Goal: Task Accomplishment & Management: Manage account settings

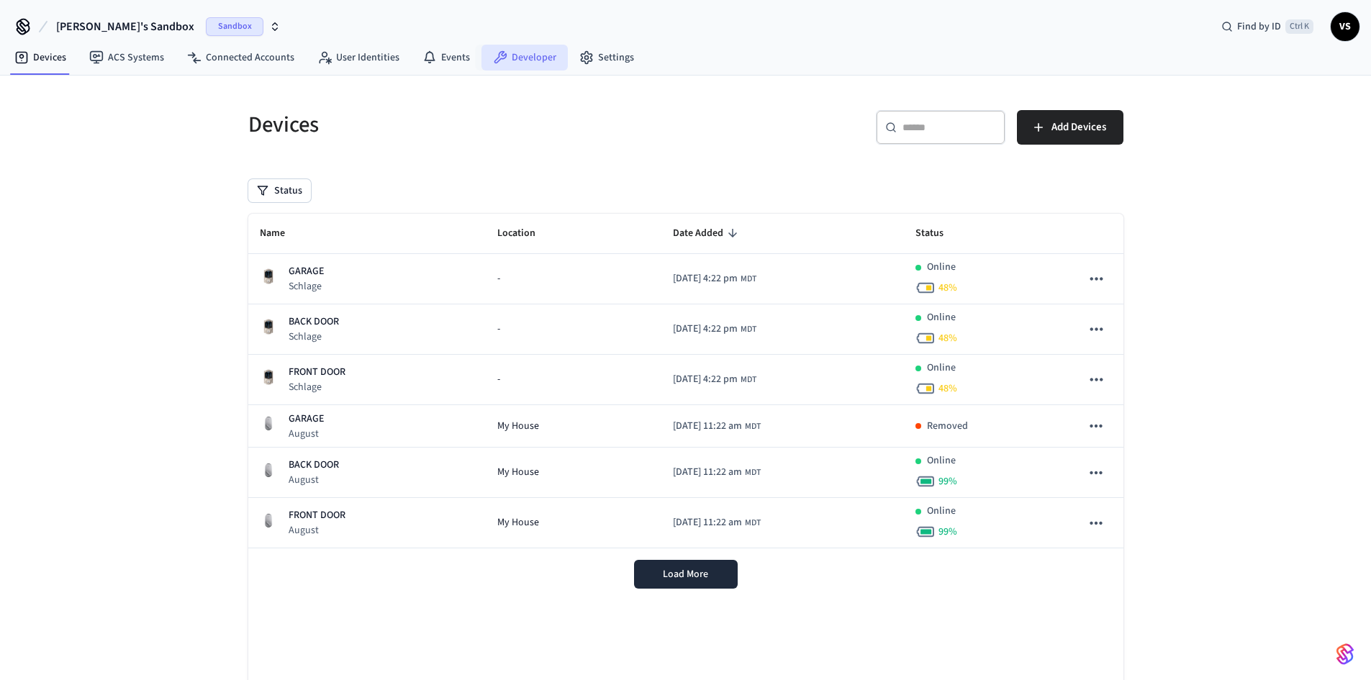
click at [511, 55] on link "Developer" at bounding box center [524, 58] width 86 height 26
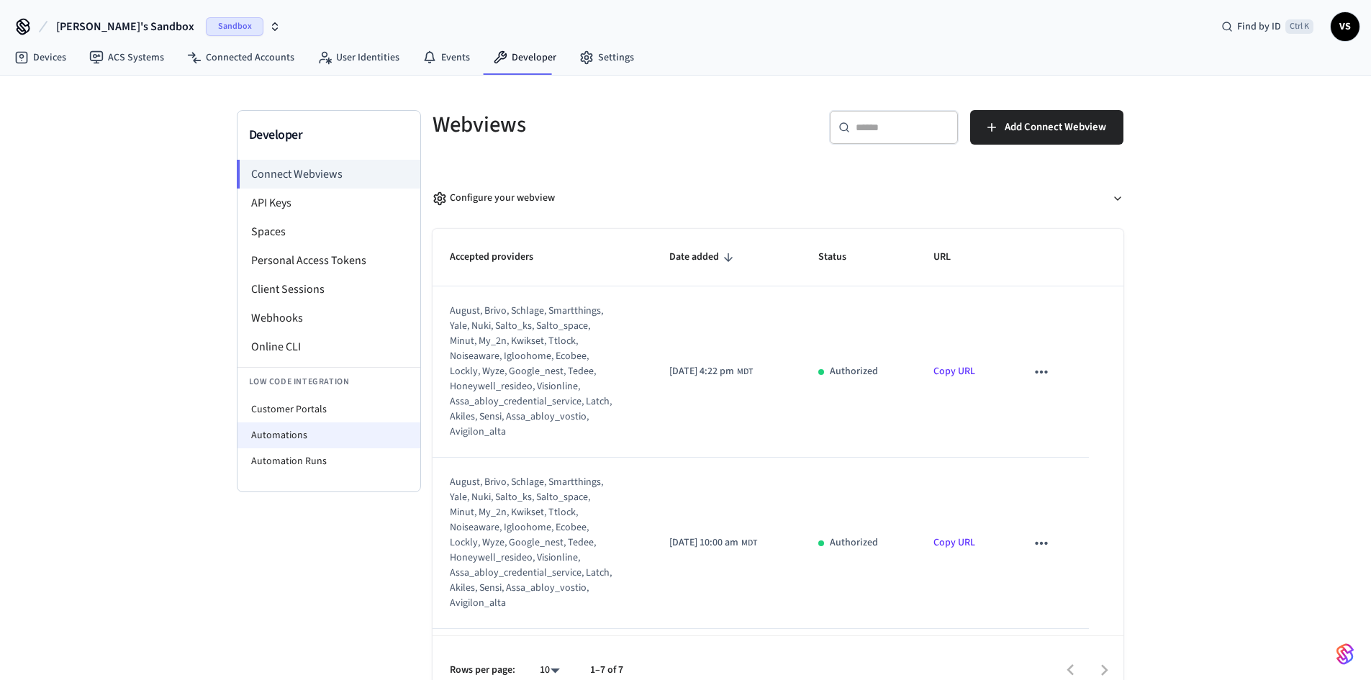
click at [264, 431] on li "Automations" at bounding box center [328, 435] width 183 height 26
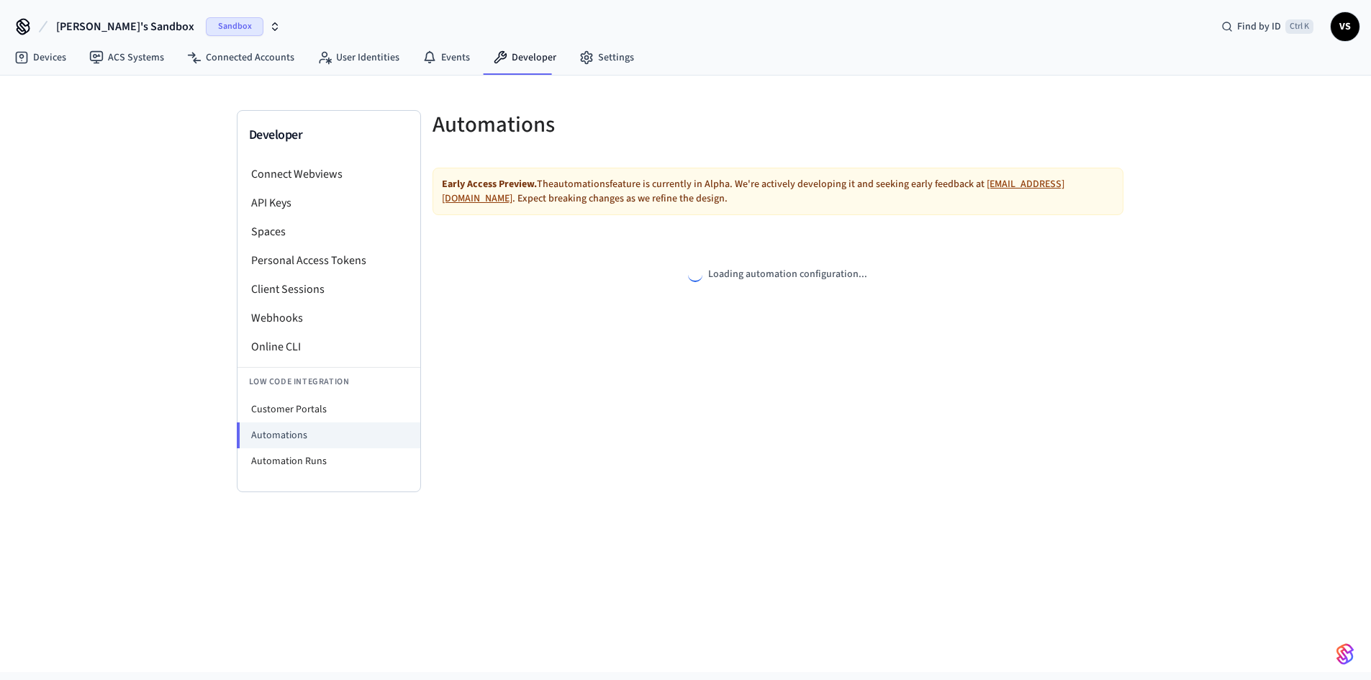
select select "**********"
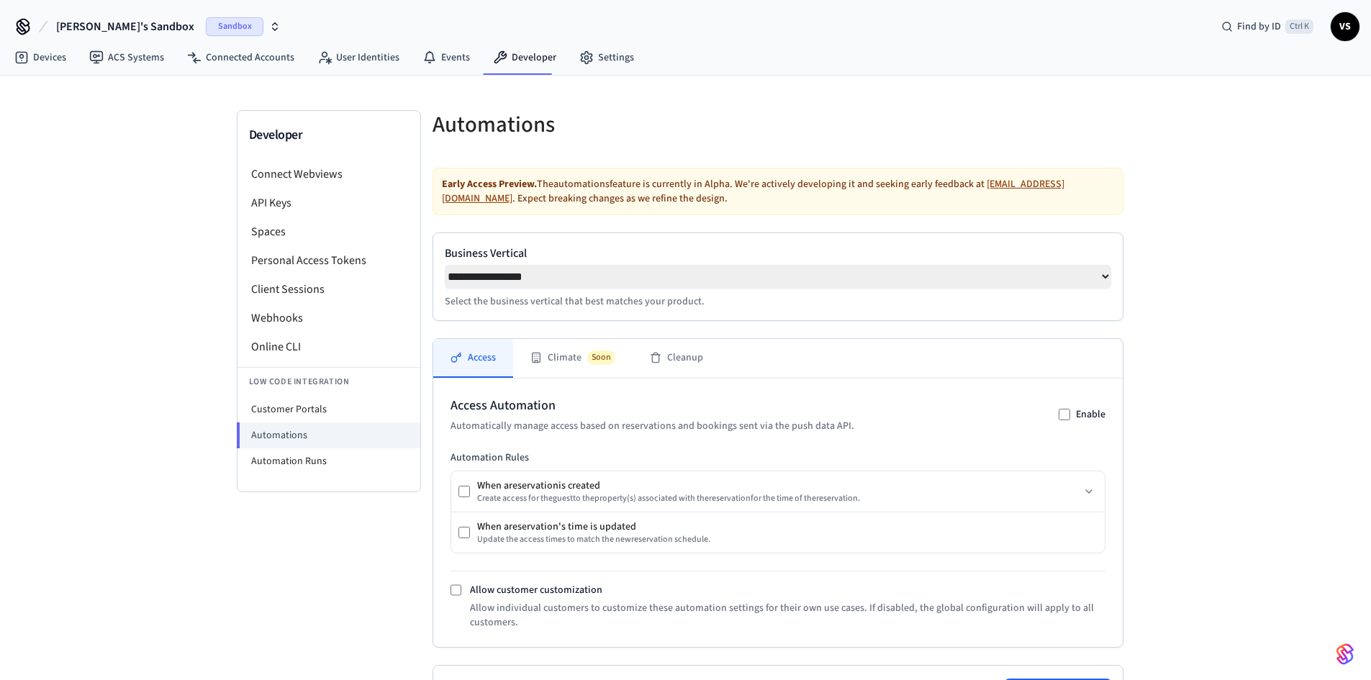
click at [1106, 278] on select "**********" at bounding box center [778, 277] width 666 height 24
click at [1186, 276] on div "**********" at bounding box center [685, 474] width 1371 height 796
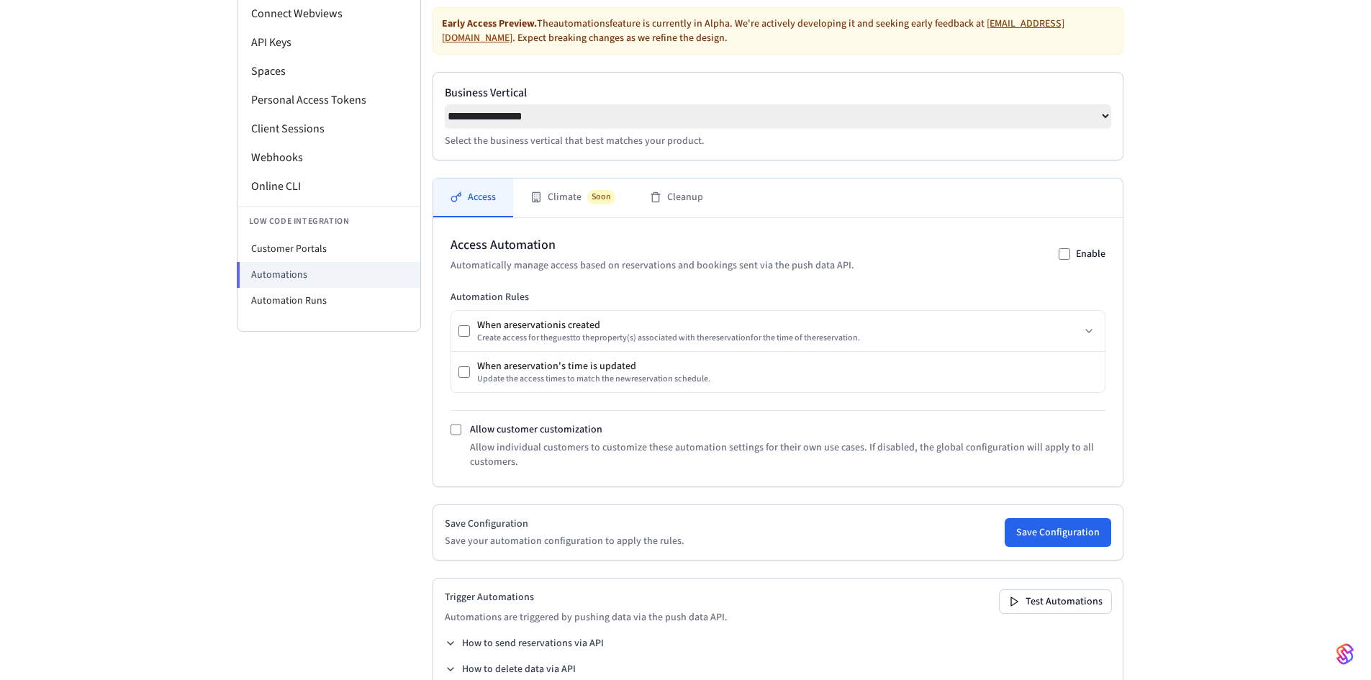
scroll to position [197, 0]
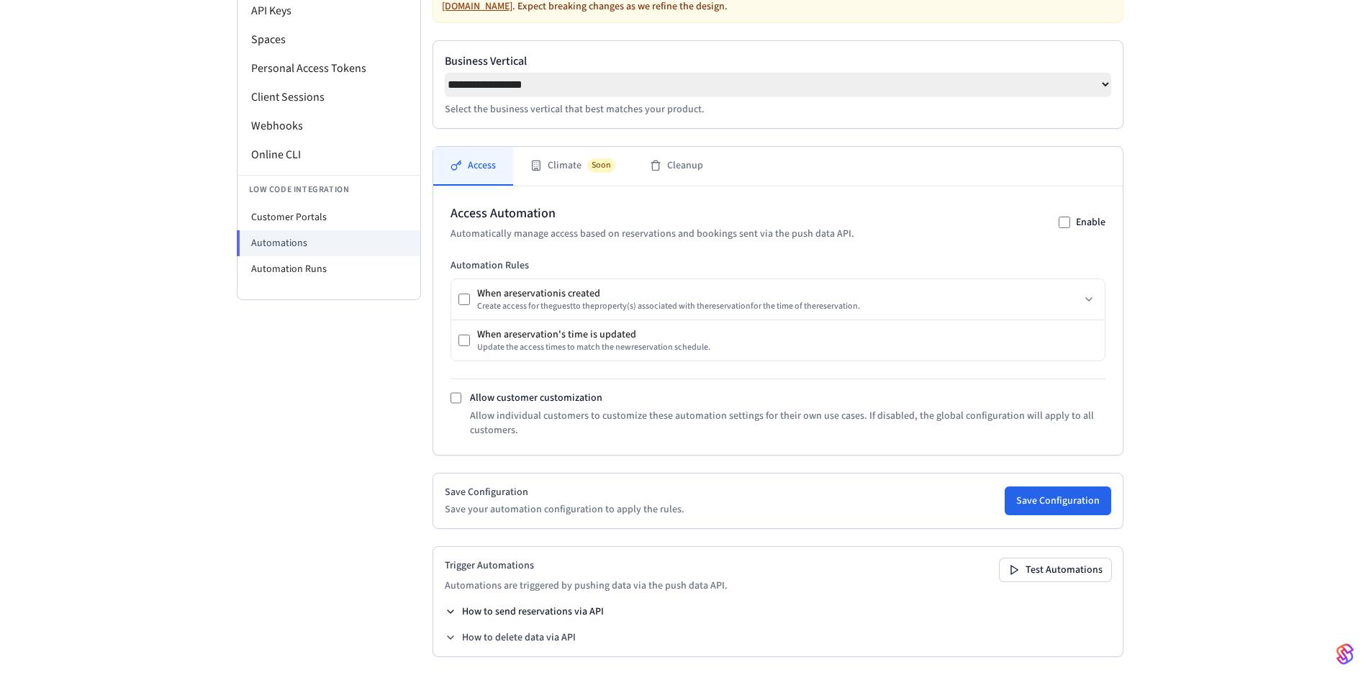
click at [449, 606] on icon at bounding box center [451, 612] width 12 height 12
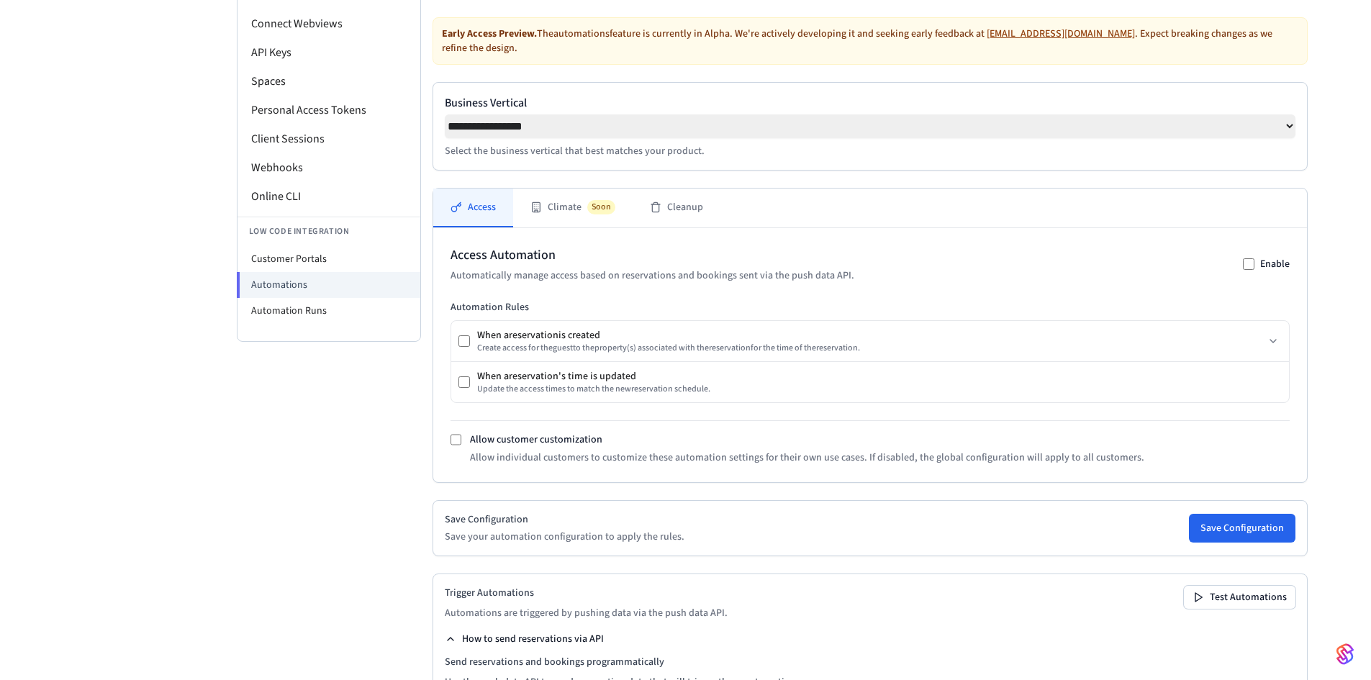
scroll to position [139, 0]
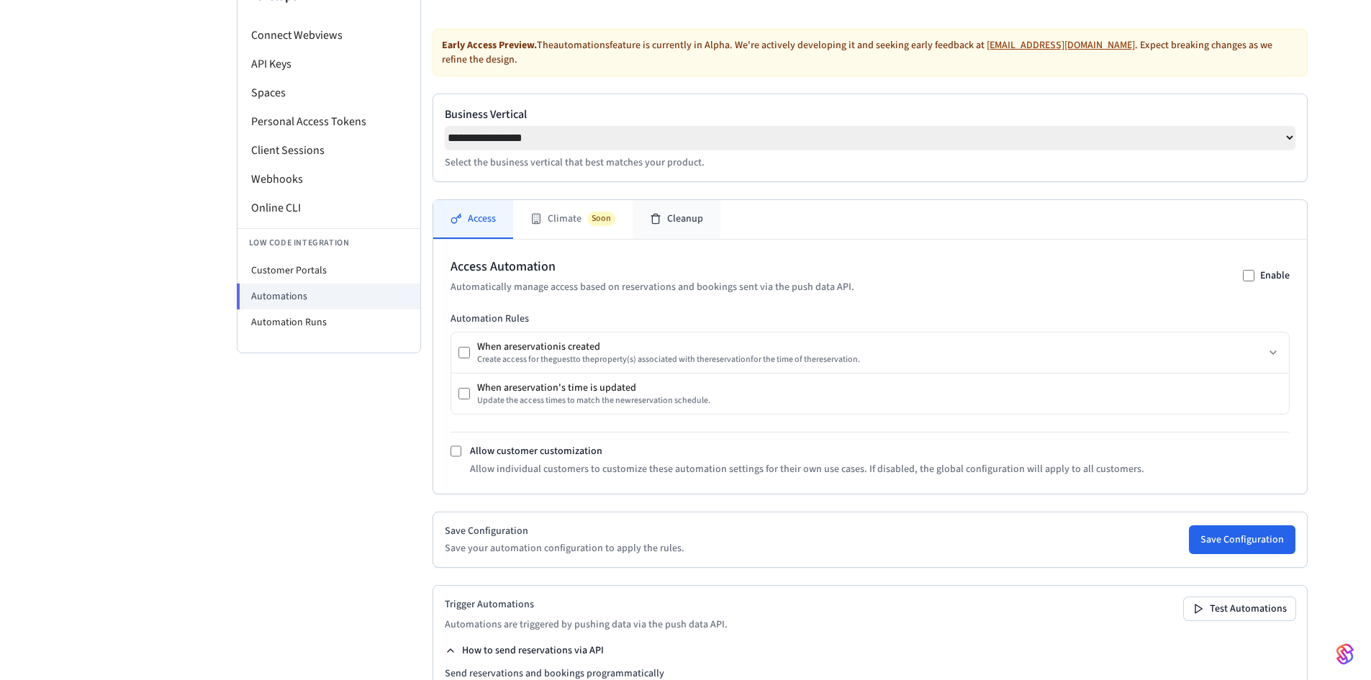
click at [662, 226] on button "Cleanup" at bounding box center [676, 219] width 88 height 39
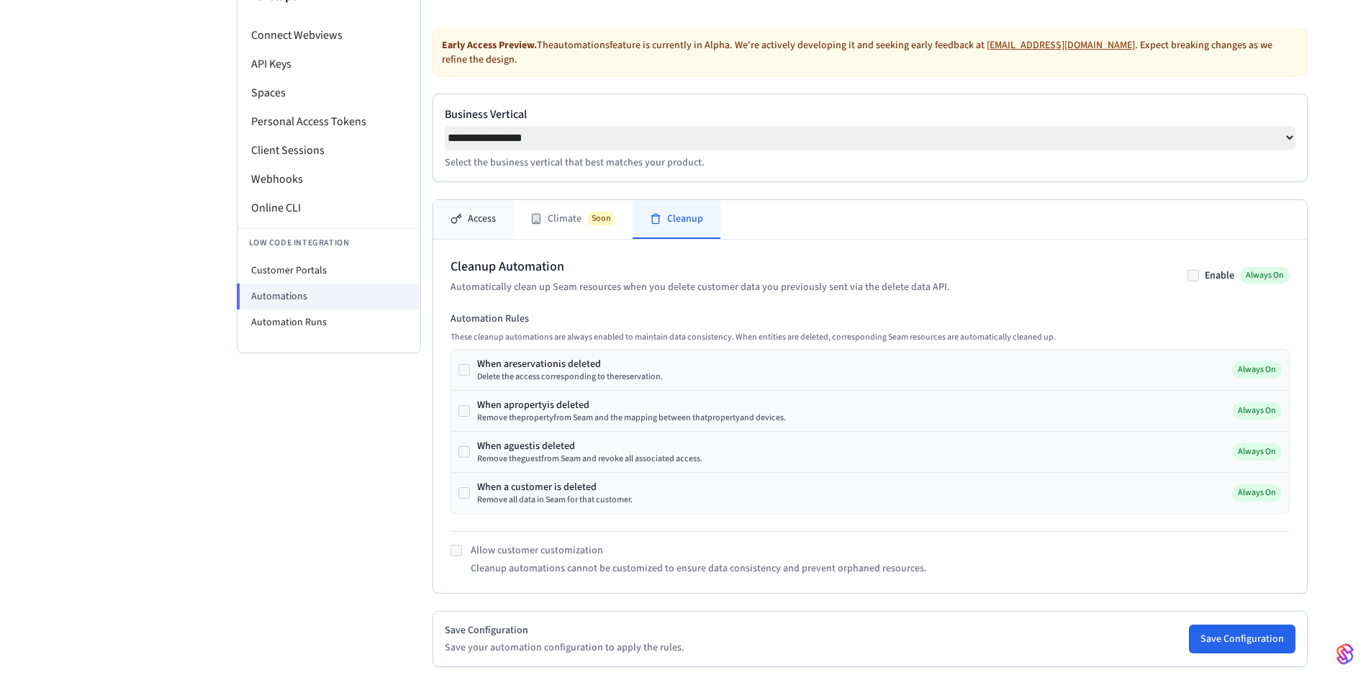
click at [468, 229] on button "Access" at bounding box center [473, 219] width 80 height 39
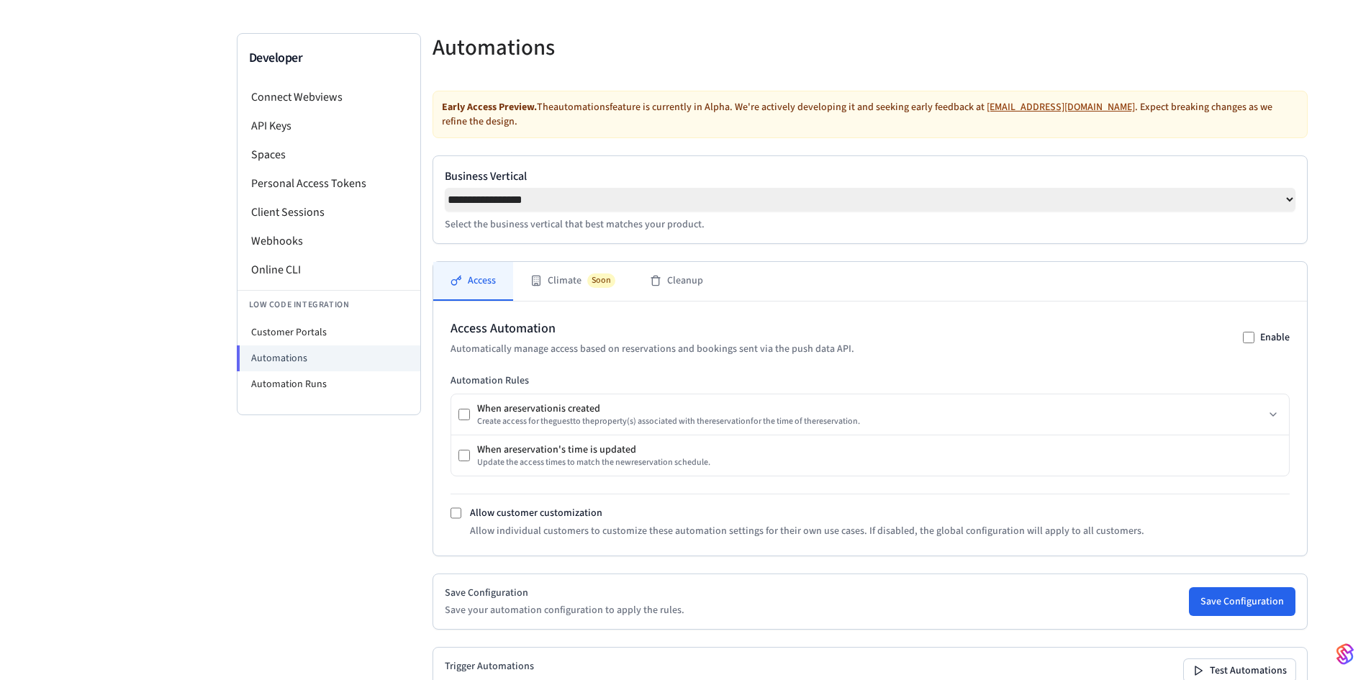
scroll to position [216, 0]
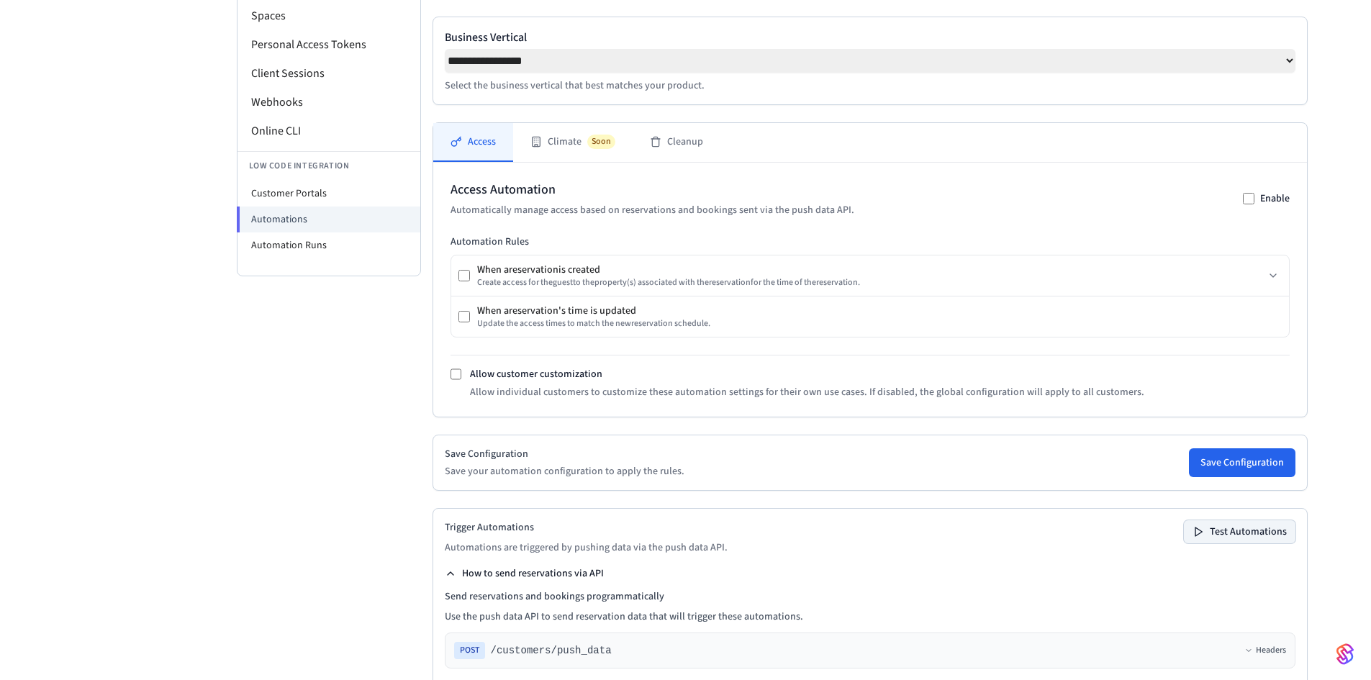
click at [1183, 543] on button "Test Automations" at bounding box center [1239, 531] width 112 height 23
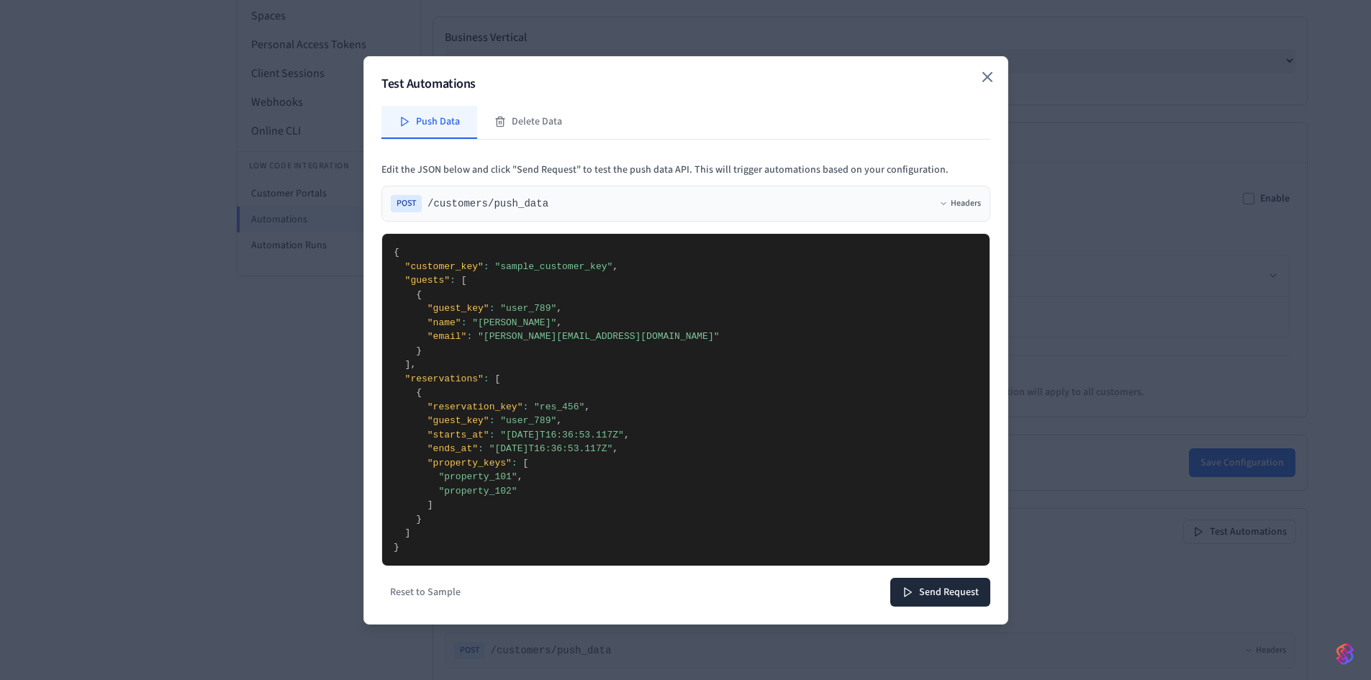
click at [980, 77] on icon "button" at bounding box center [986, 76] width 17 height 17
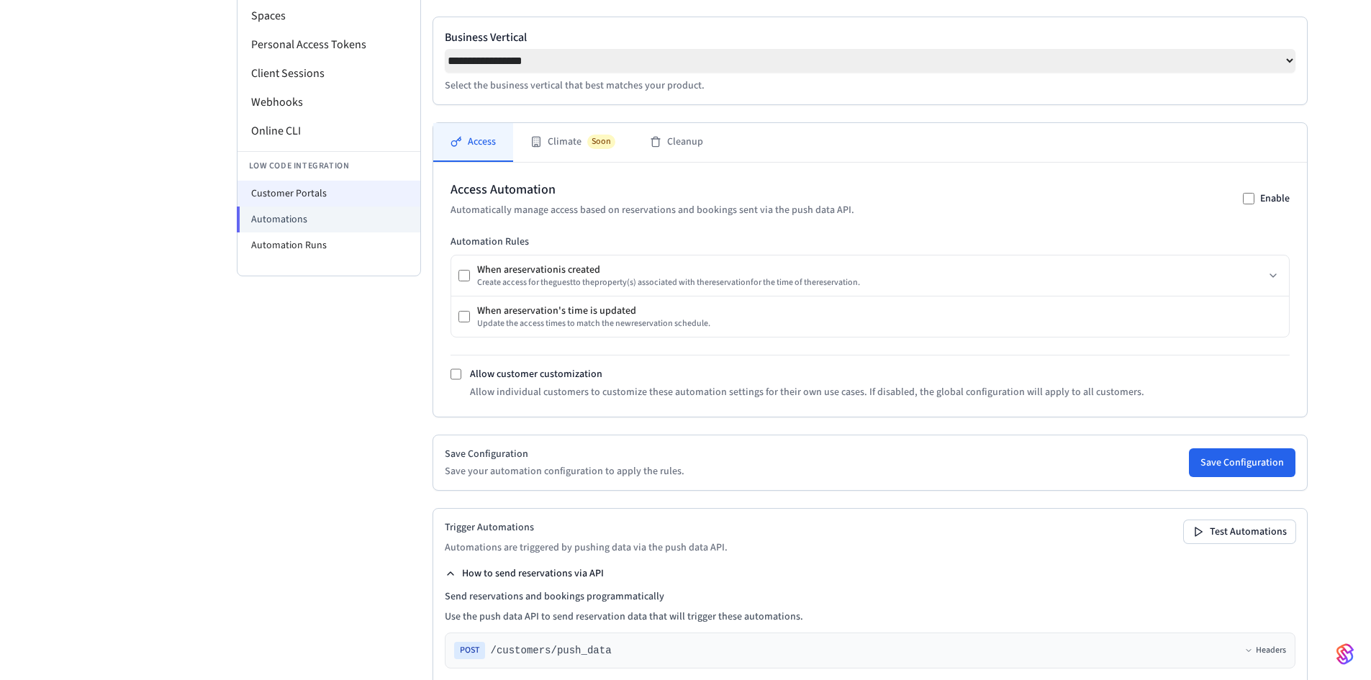
click at [283, 192] on li "Customer Portals" at bounding box center [328, 194] width 183 height 26
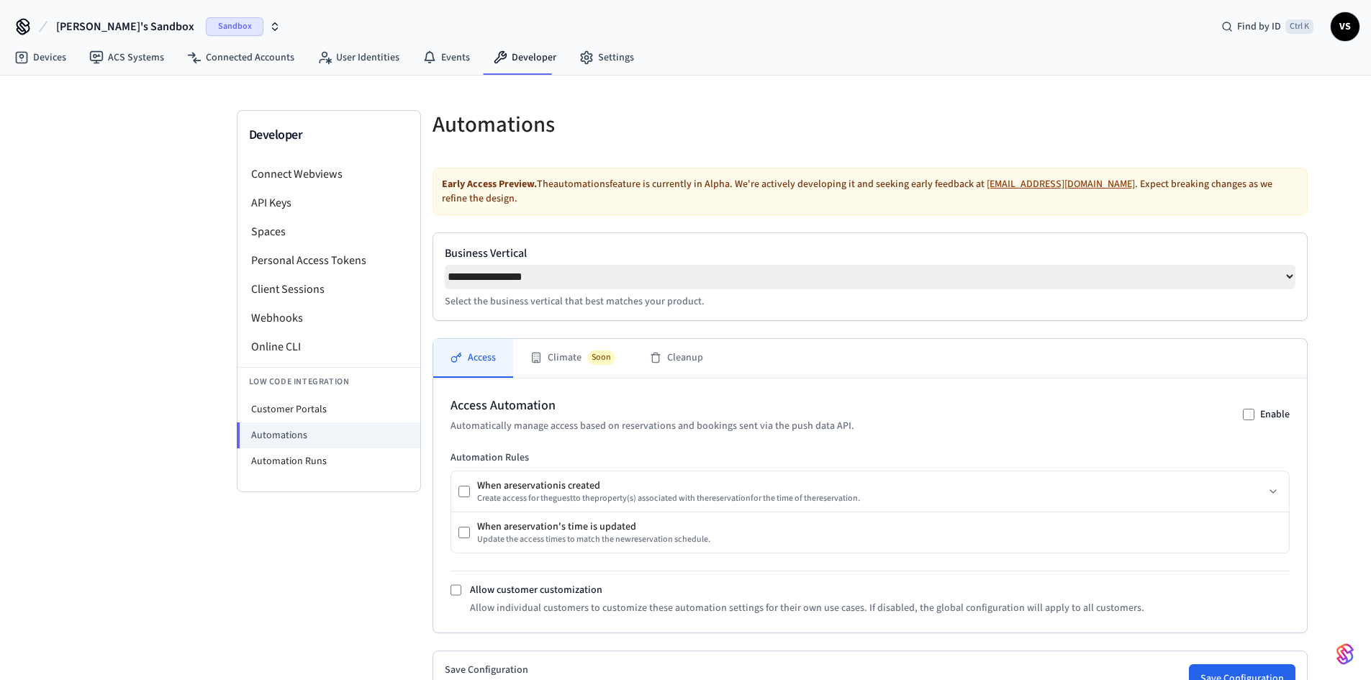
select select "**********"
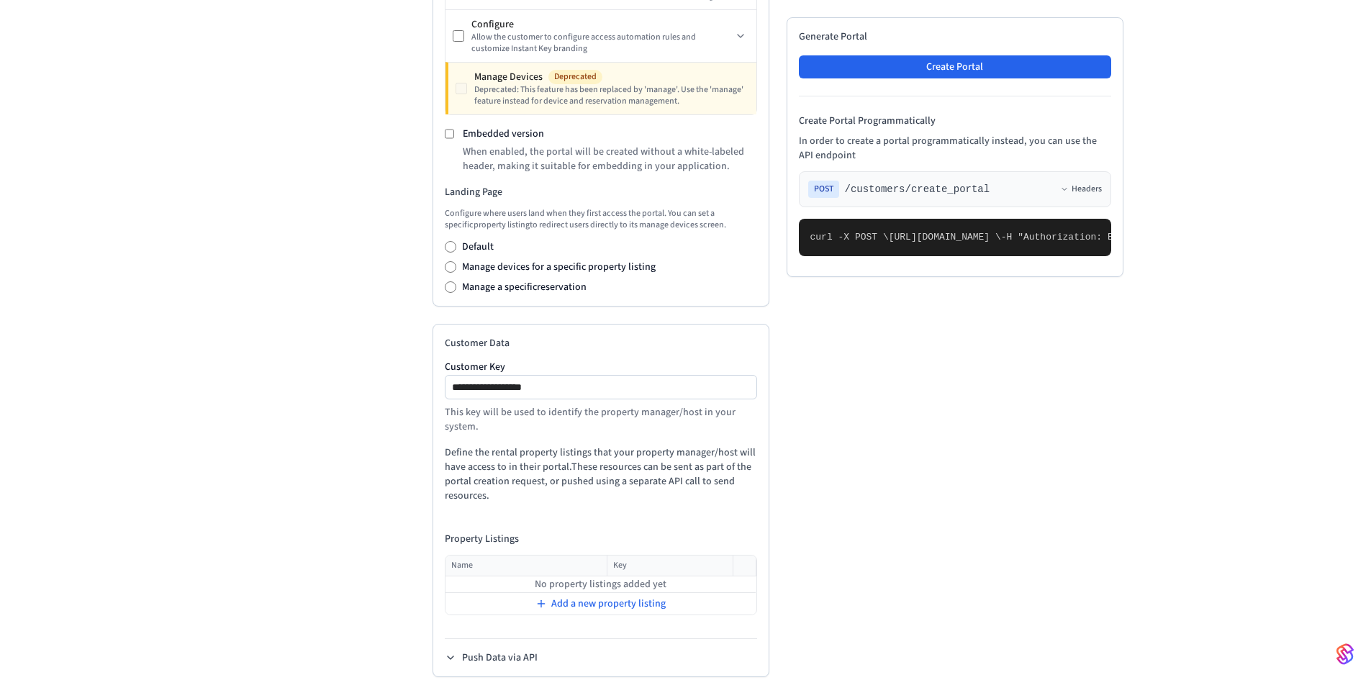
scroll to position [547, 0]
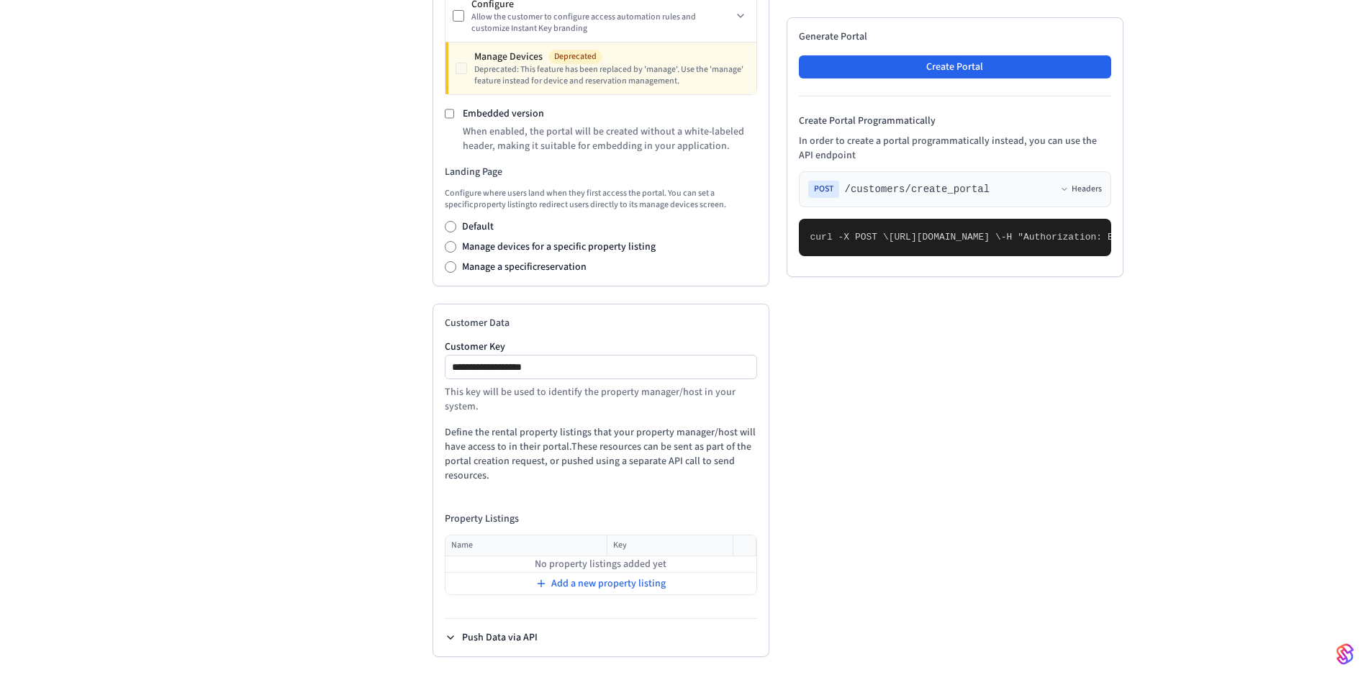
click at [445, 635] on icon at bounding box center [451, 638] width 12 height 12
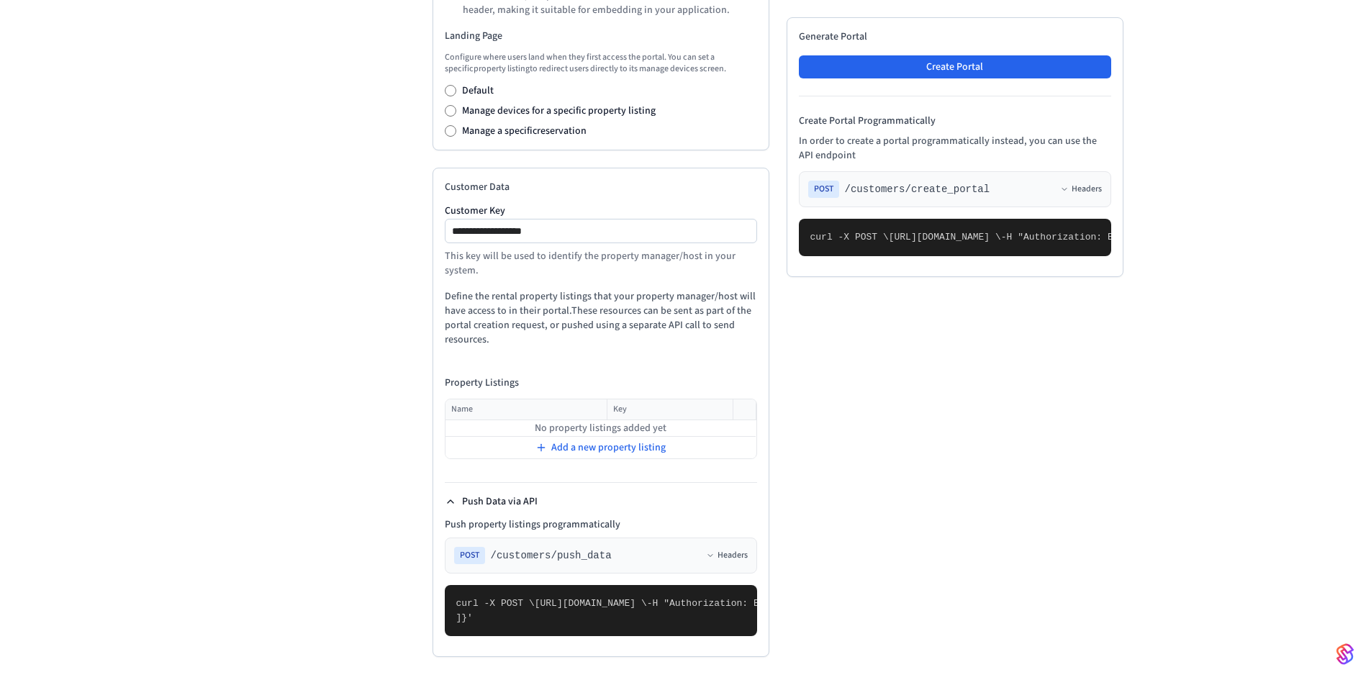
scroll to position [795, 0]
click at [538, 442] on icon at bounding box center [541, 448] width 12 height 12
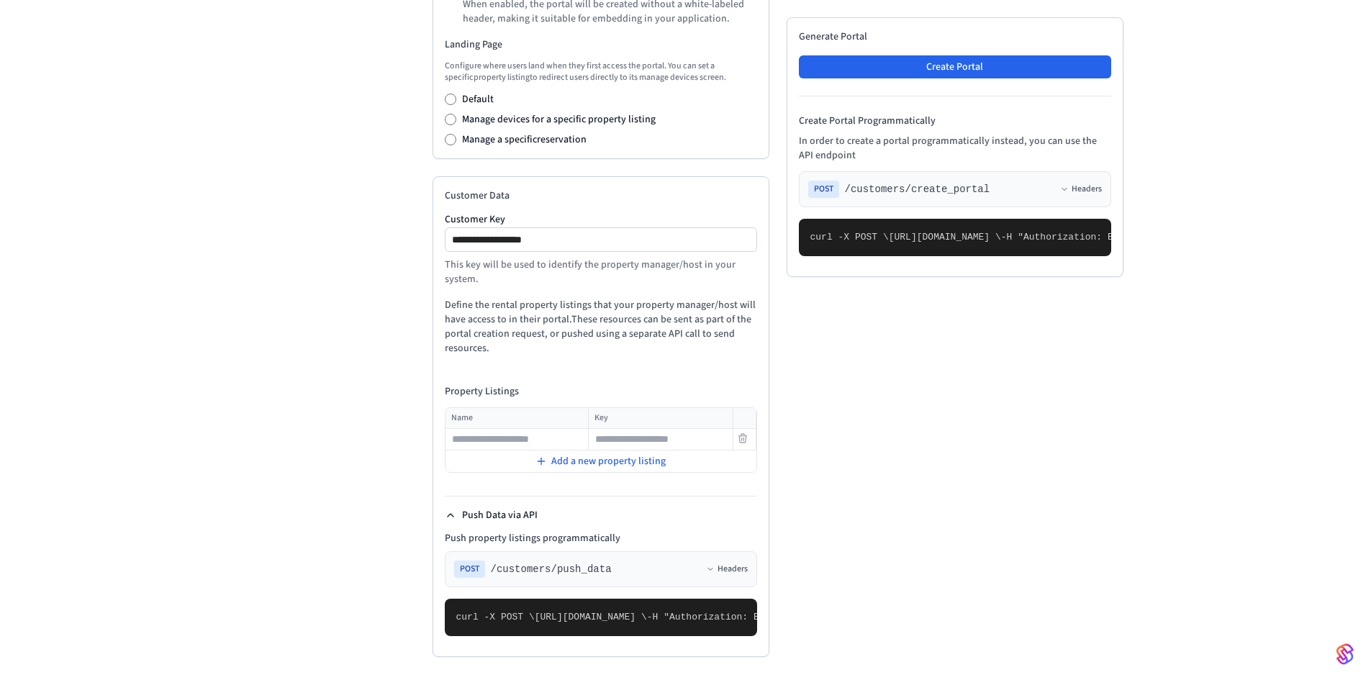
click at [496, 431] on input "text" at bounding box center [517, 439] width 142 height 17
type input "**********"
click at [612, 431] on input "text" at bounding box center [660, 439] width 142 height 17
type input "*****"
click at [544, 455] on icon at bounding box center [541, 461] width 12 height 12
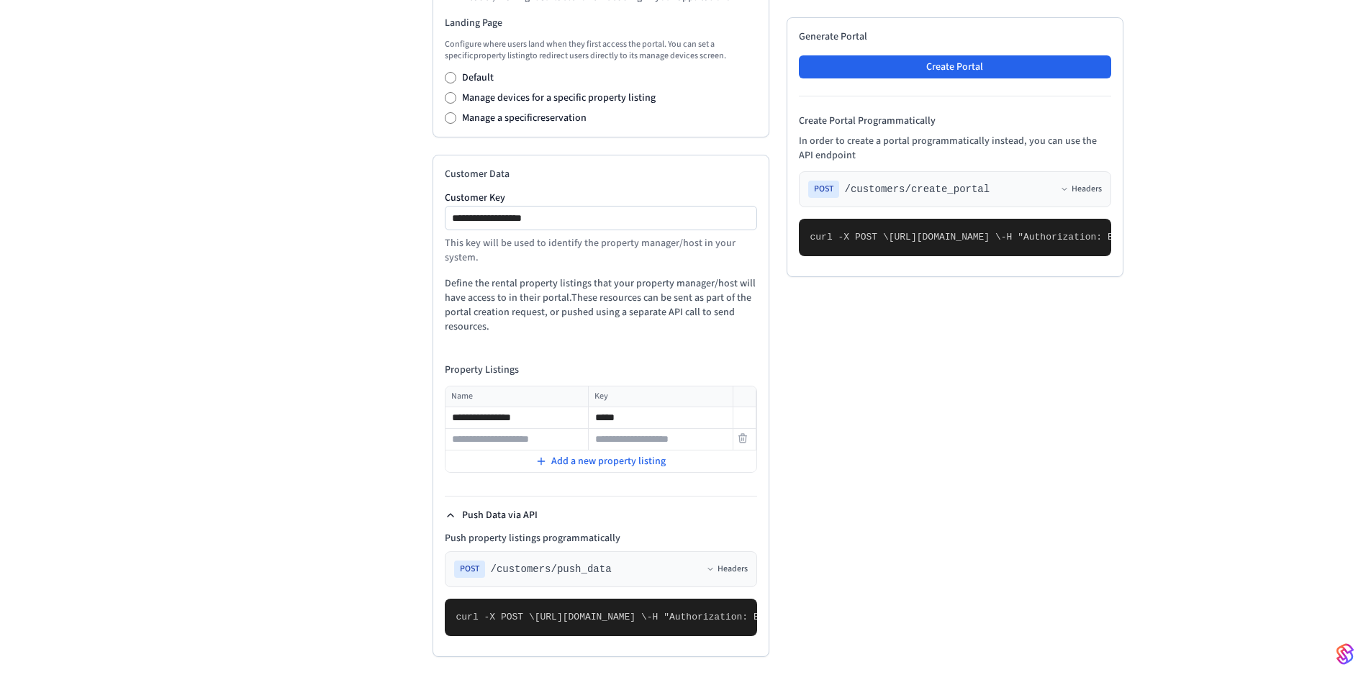
click at [519, 431] on input "text" at bounding box center [517, 439] width 142 height 17
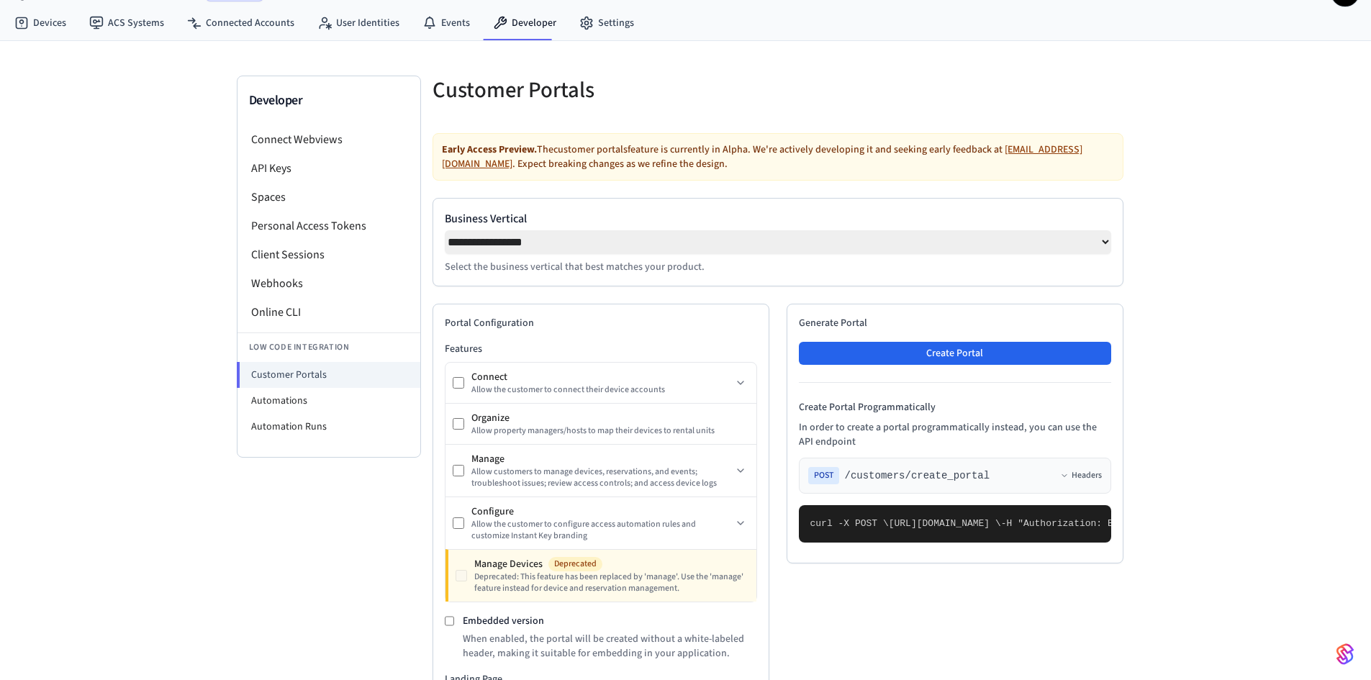
scroll to position [0, 0]
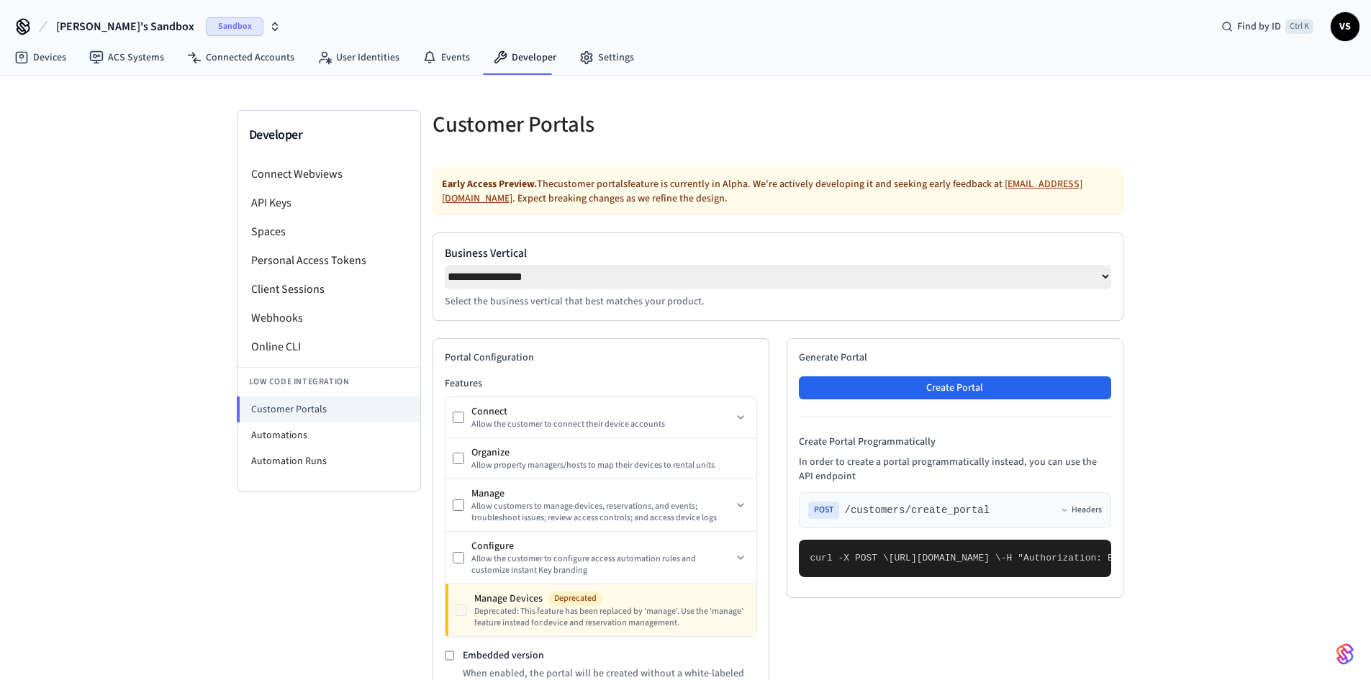
click at [72, 32] on span "[PERSON_NAME]'s Sandbox" at bounding box center [125, 26] width 138 height 17
click at [47, 62] on link "Devices" at bounding box center [40, 58] width 75 height 26
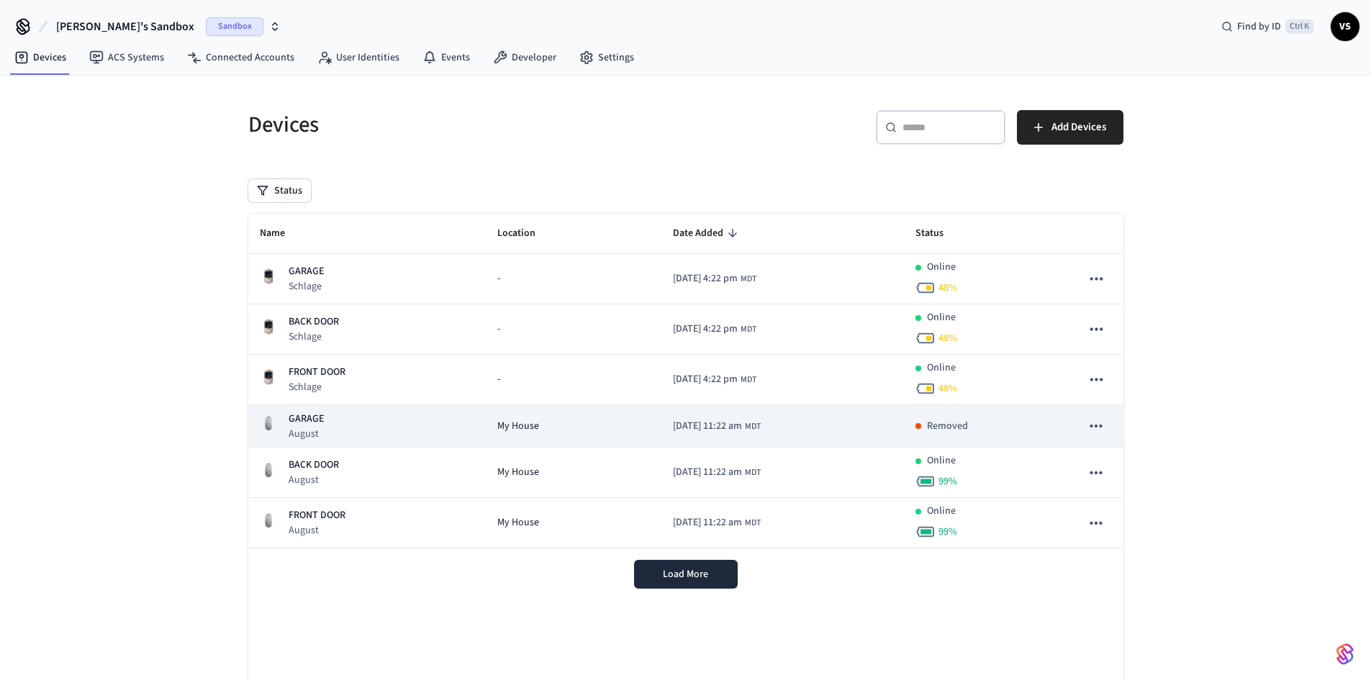
click at [945, 426] on p "Removed" at bounding box center [947, 426] width 41 height 15
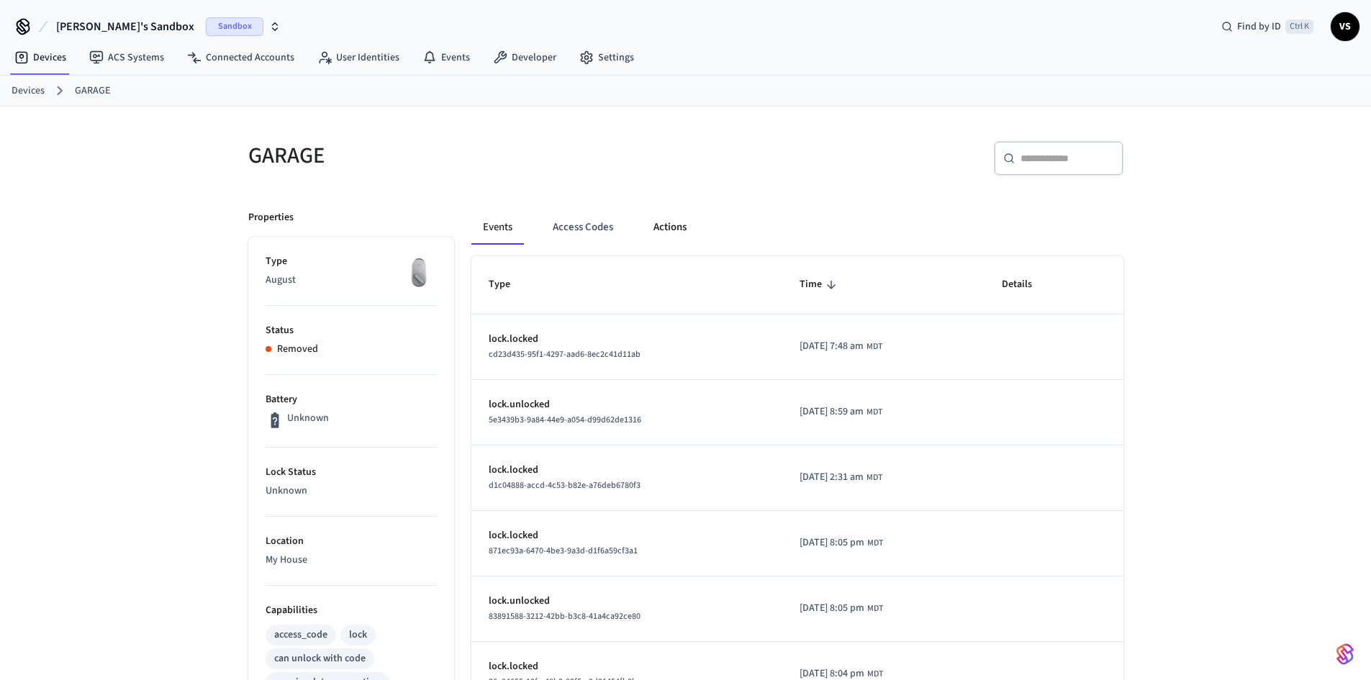
click at [666, 226] on button "Actions" at bounding box center [670, 227] width 56 height 35
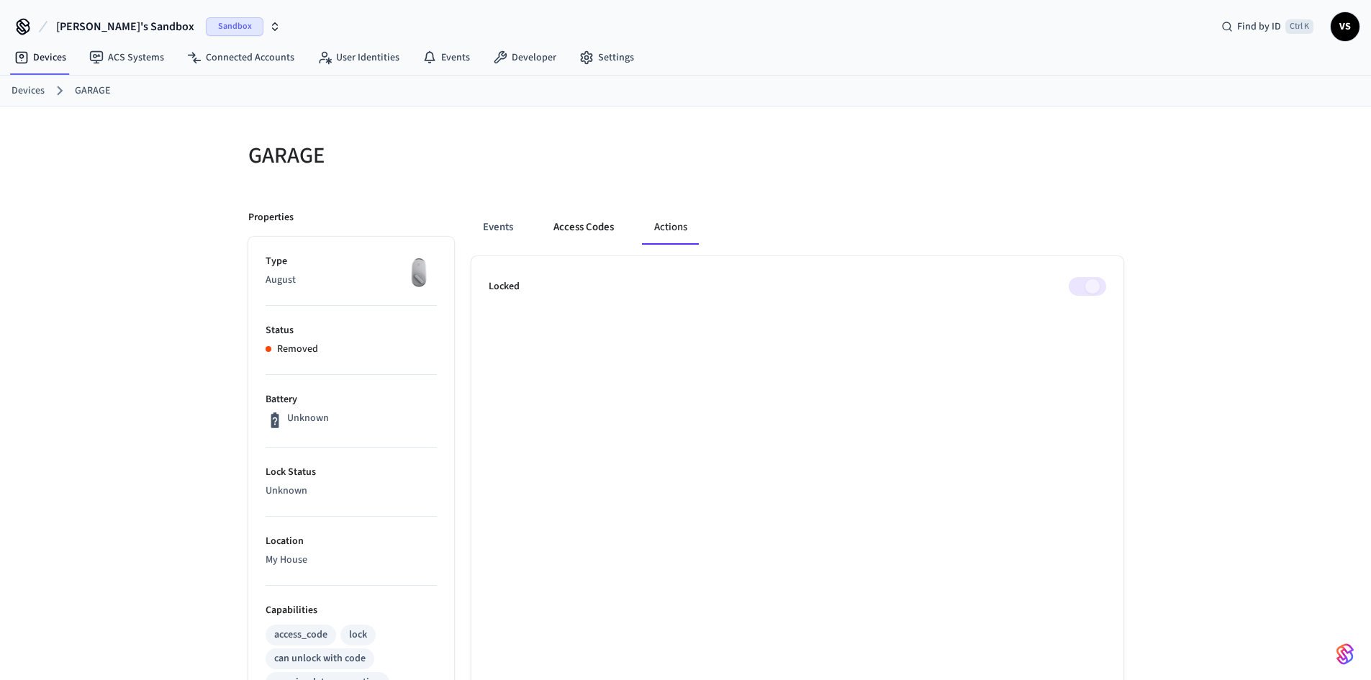
click at [595, 236] on button "Access Codes" at bounding box center [583, 227] width 83 height 35
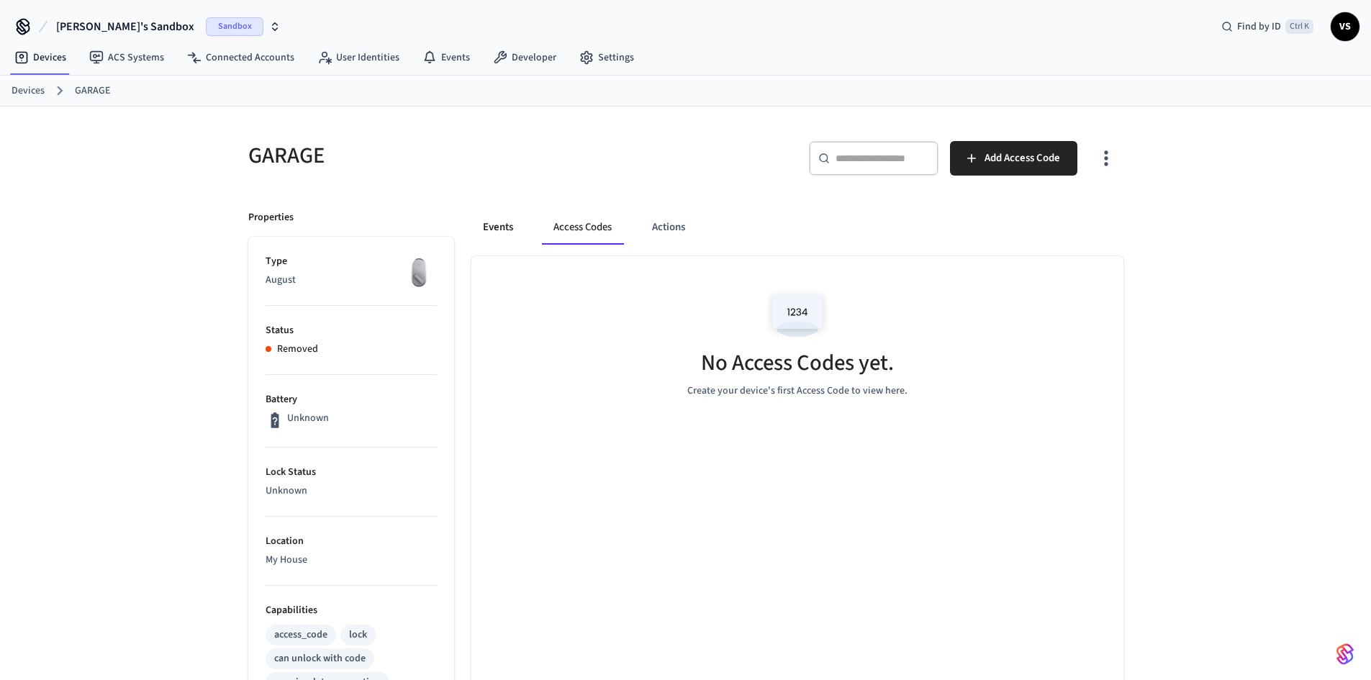
click at [493, 232] on button "Events" at bounding box center [497, 227] width 53 height 35
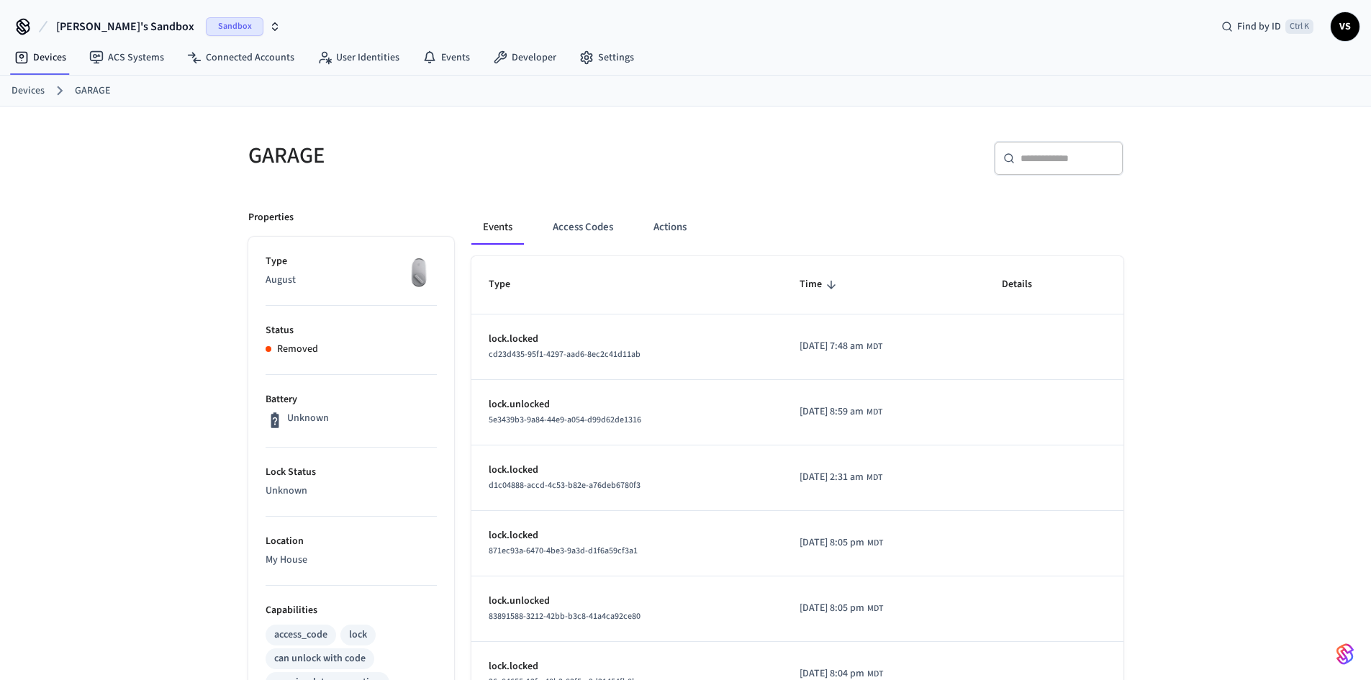
click at [25, 88] on link "Devices" at bounding box center [28, 90] width 33 height 15
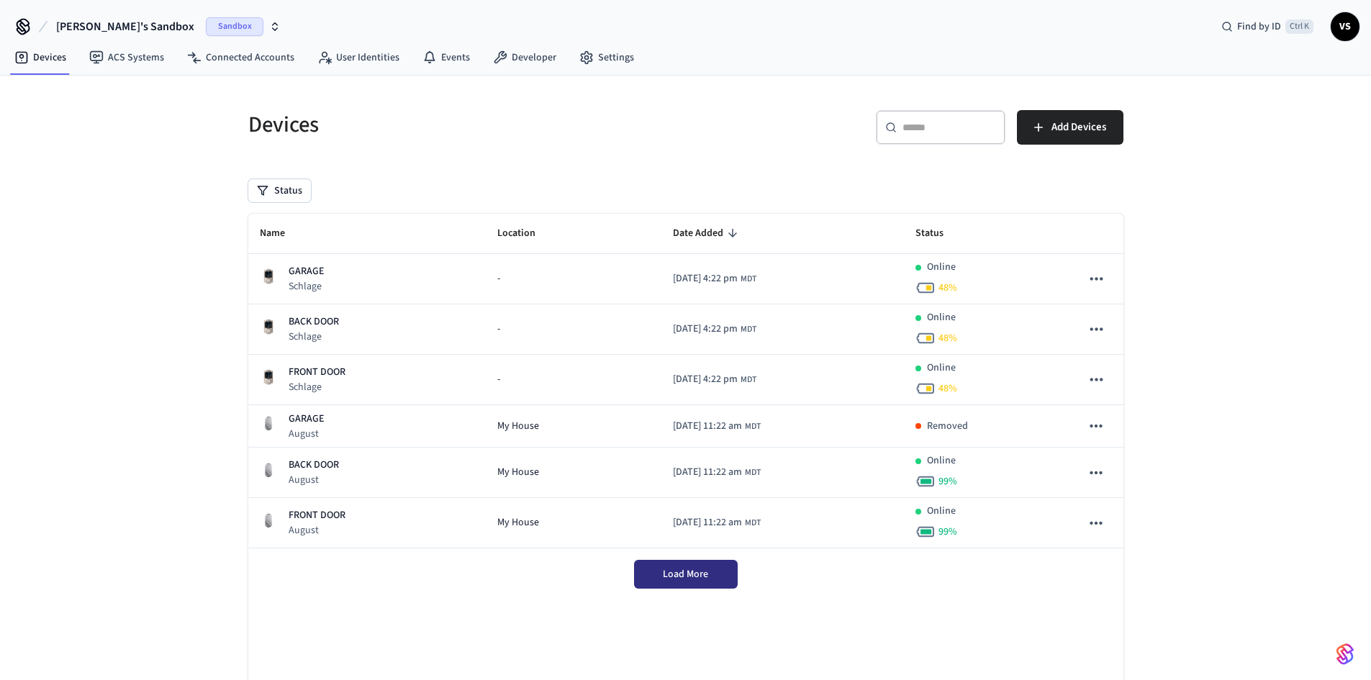
click at [660, 567] on button "Load More" at bounding box center [686, 574] width 104 height 29
click at [1052, 122] on span "Add Devices" at bounding box center [1078, 127] width 55 height 19
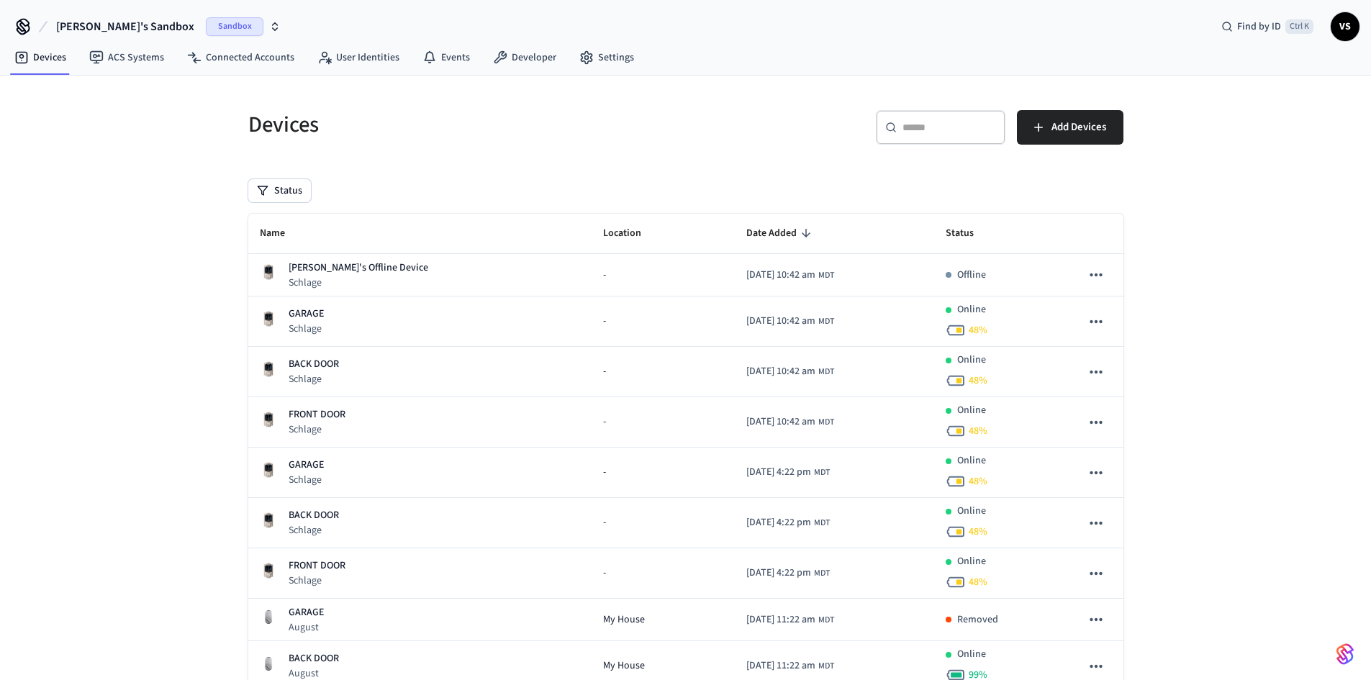
scroll to position [72, 0]
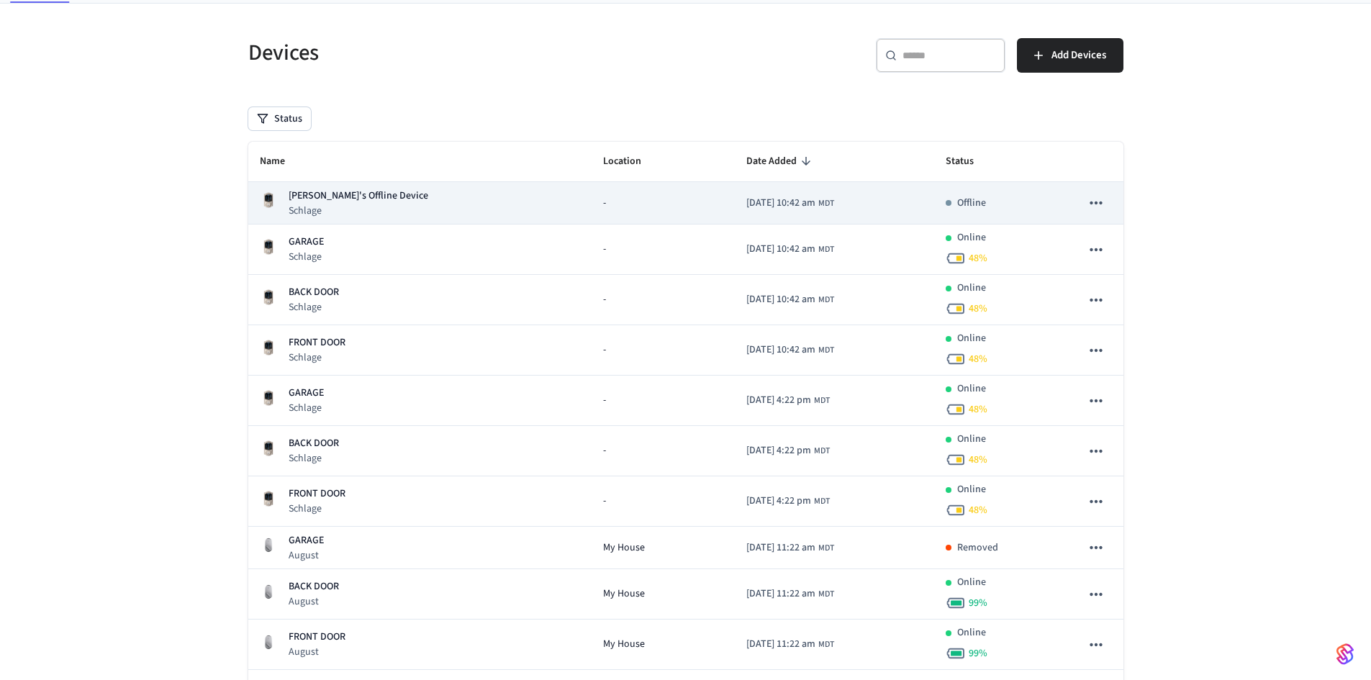
click at [322, 197] on p "Frodo's Offline Device" at bounding box center [358, 195] width 140 height 15
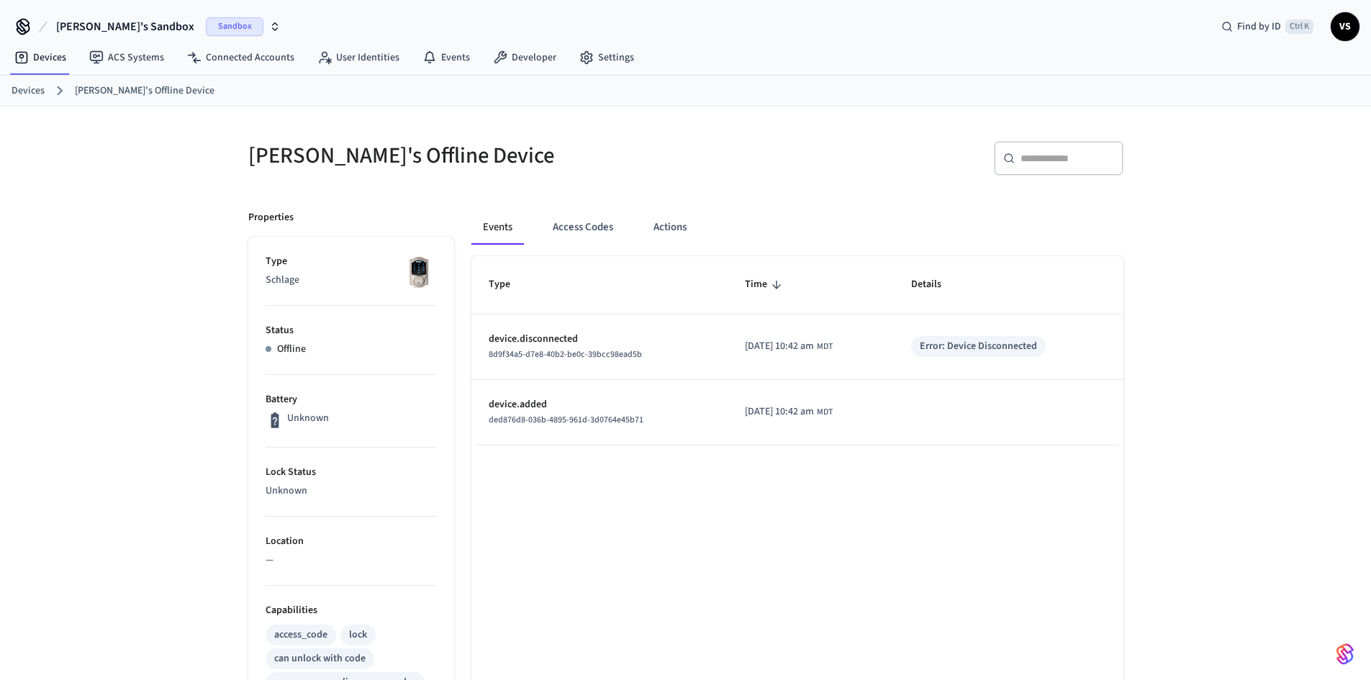
click at [24, 82] on ol "Devices Frodo's Offline Device" at bounding box center [691, 90] width 1359 height 19
click at [22, 90] on link "Devices" at bounding box center [28, 90] width 33 height 15
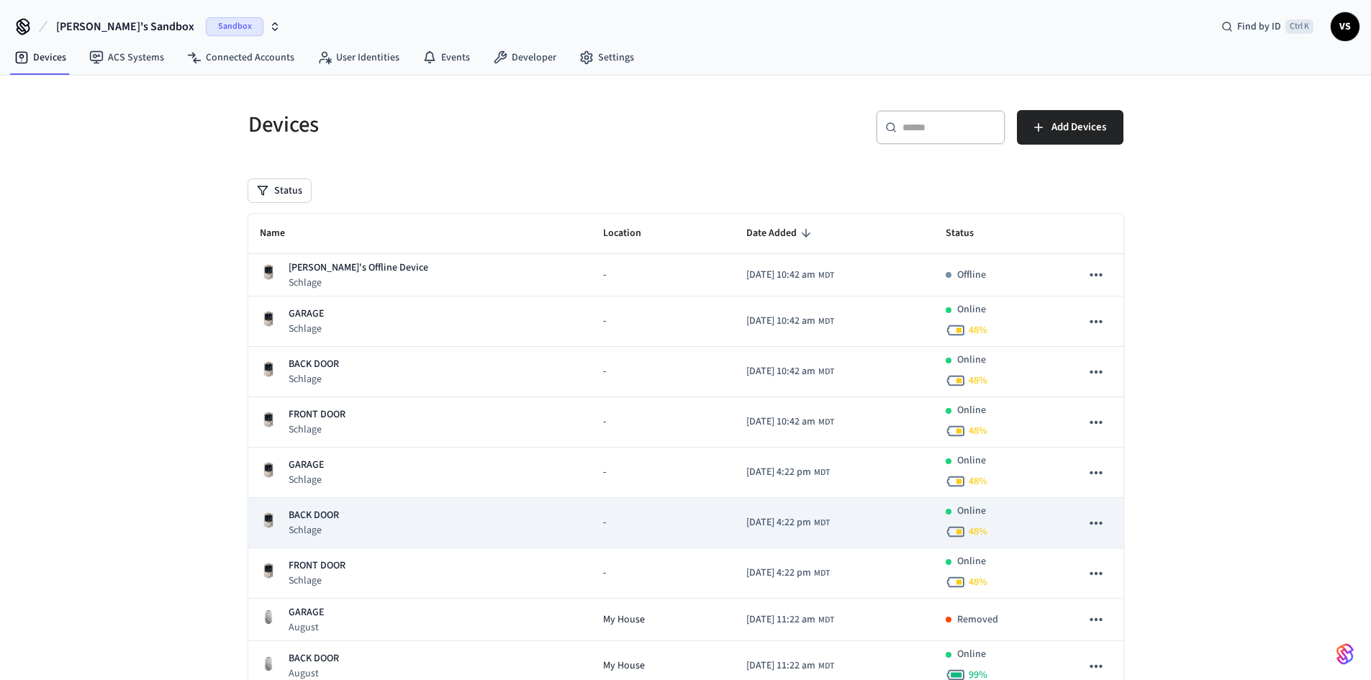
click at [345, 513] on div "BACK DOOR Schlage" at bounding box center [420, 522] width 321 height 29
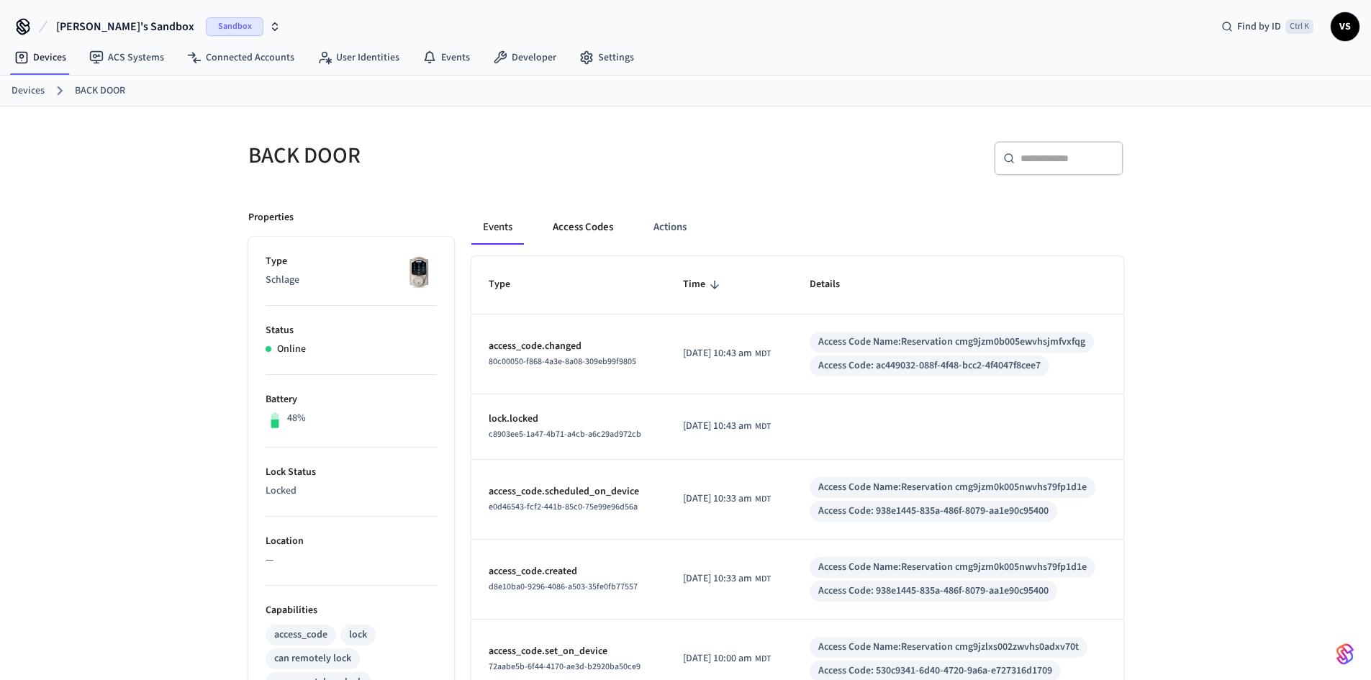
click at [604, 222] on button "Access Codes" at bounding box center [582, 227] width 83 height 35
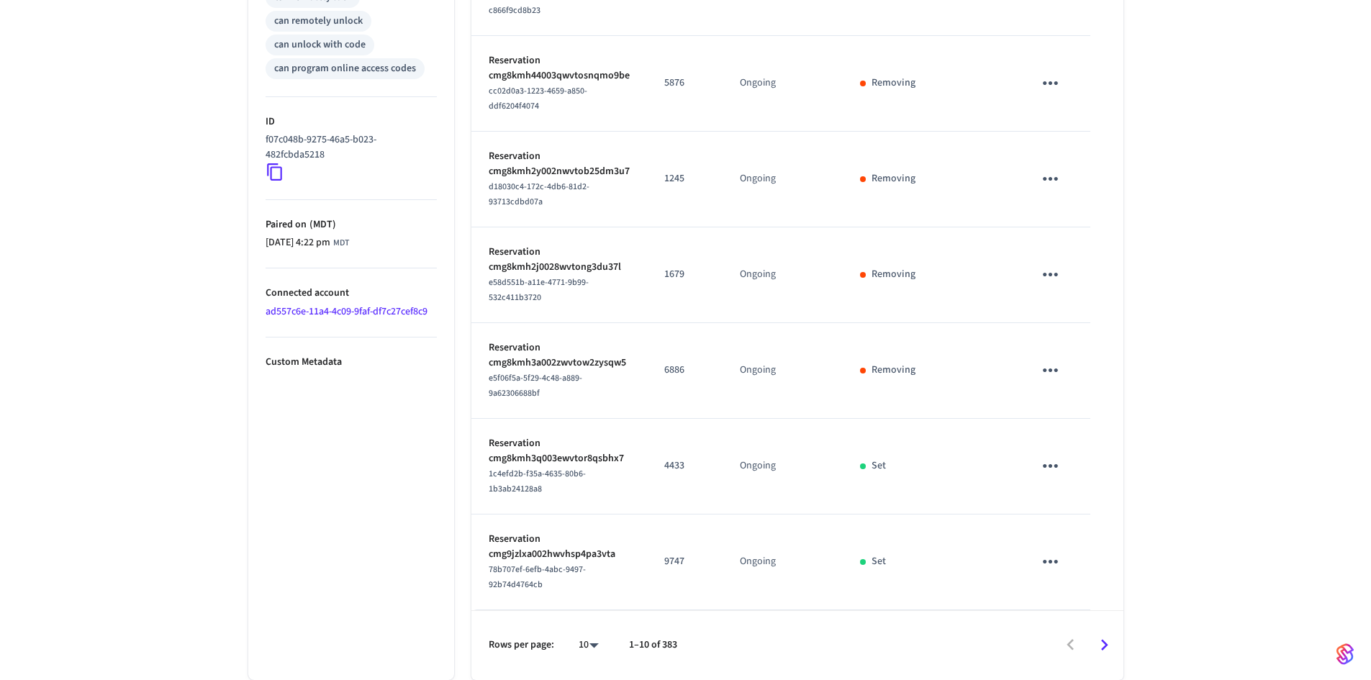
scroll to position [702, 0]
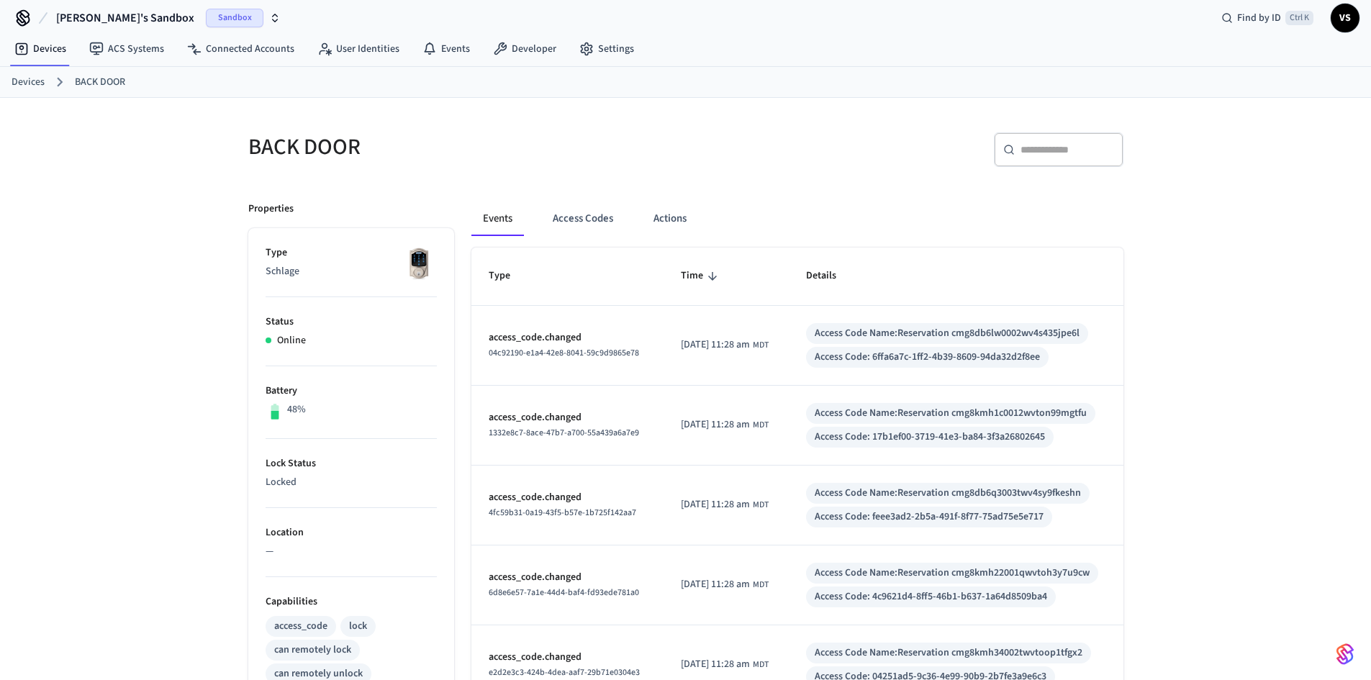
scroll to position [6, 0]
click at [587, 220] on button "Access Codes" at bounding box center [582, 221] width 83 height 35
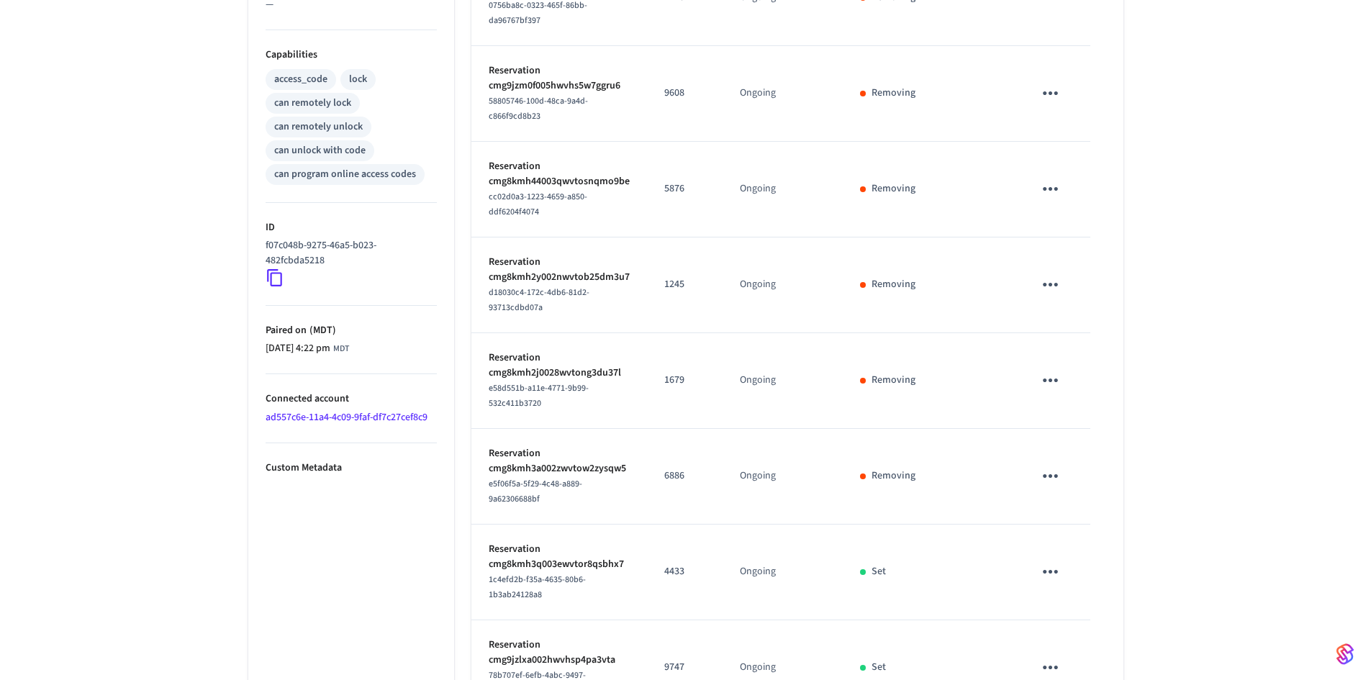
scroll to position [702, 0]
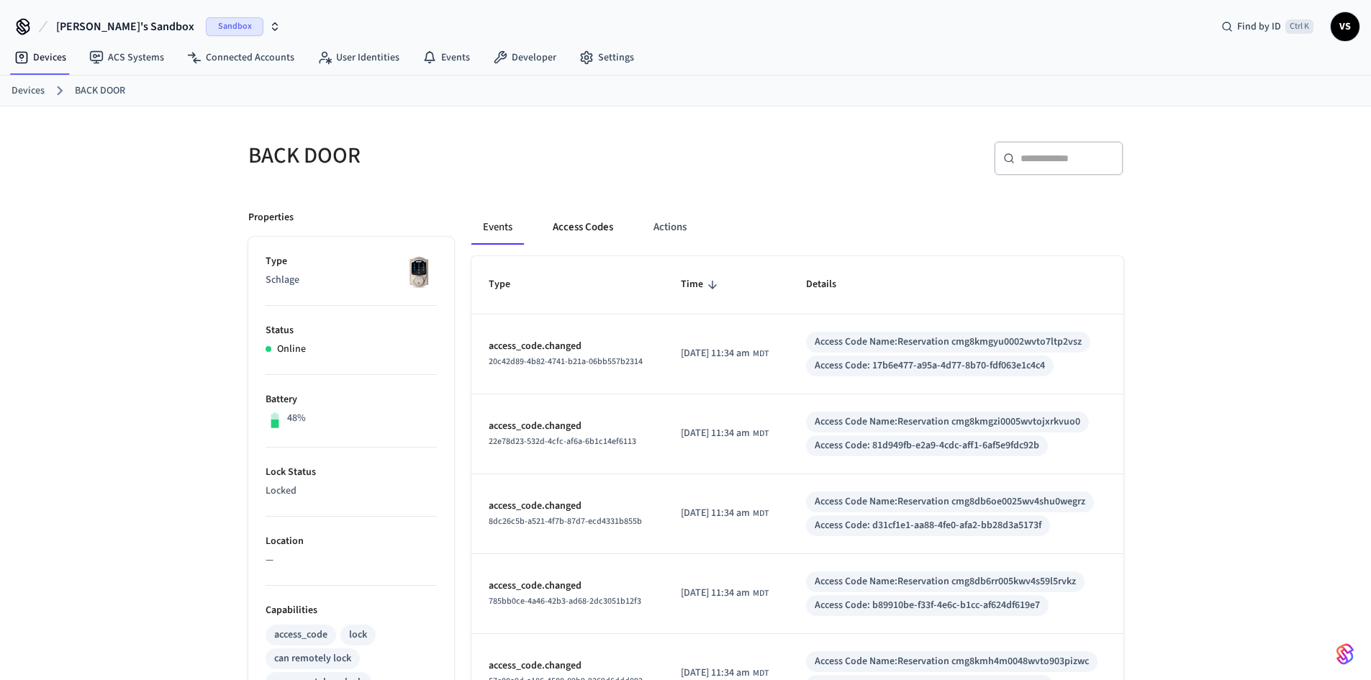
click at [586, 223] on button "Access Codes" at bounding box center [582, 227] width 83 height 35
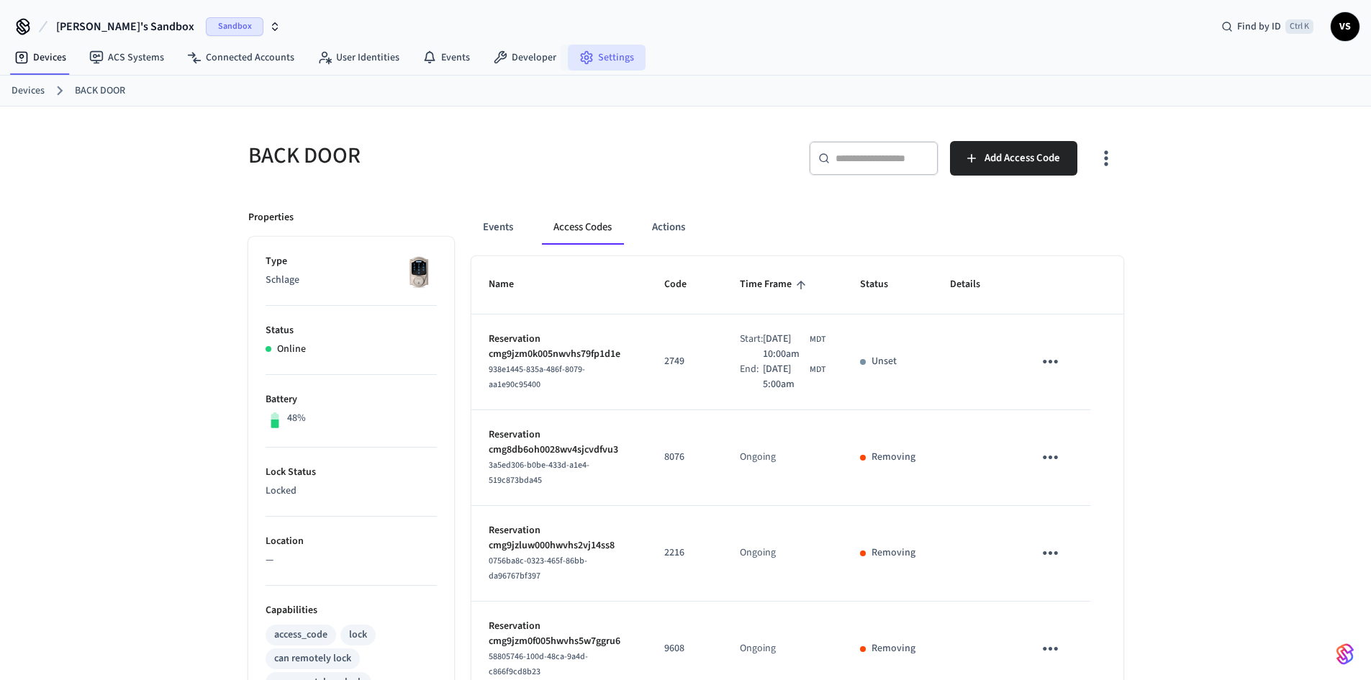
click at [589, 60] on link "Settings" at bounding box center [607, 58] width 78 height 26
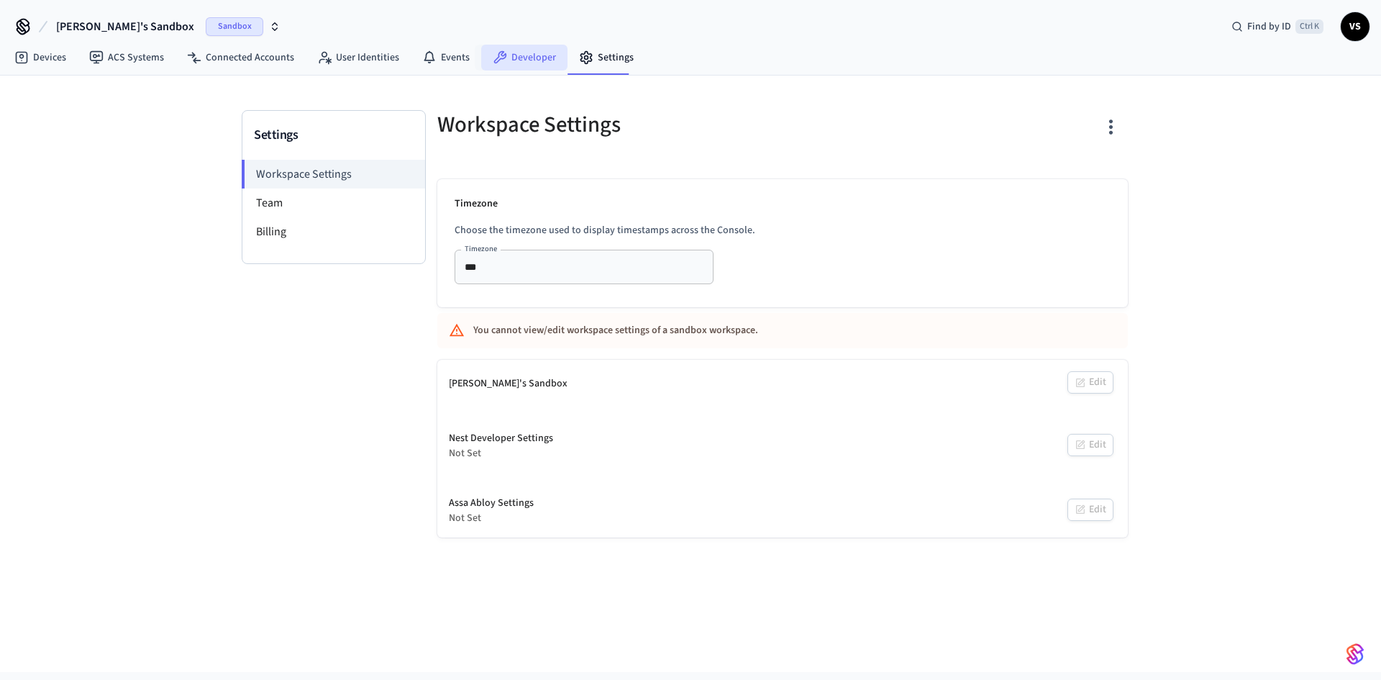
click at [514, 58] on link "Developer" at bounding box center [524, 58] width 86 height 26
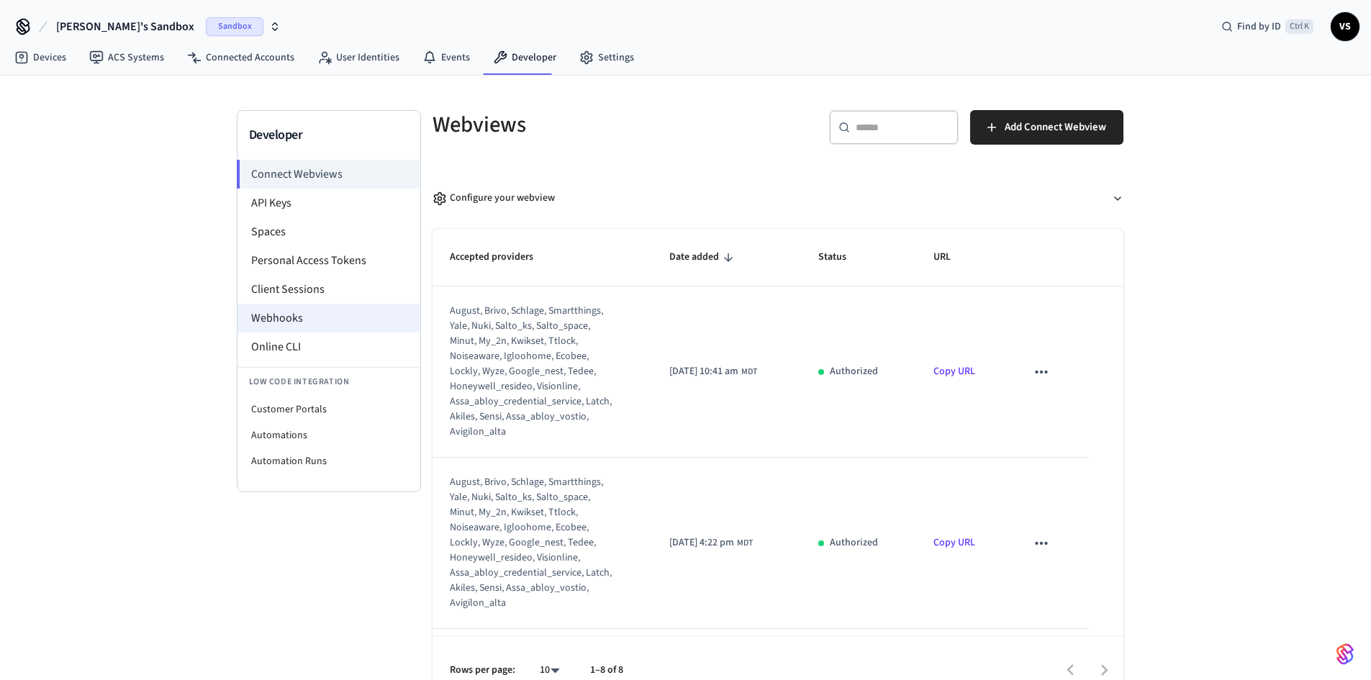
click at [276, 320] on li "Webhooks" at bounding box center [328, 318] width 183 height 29
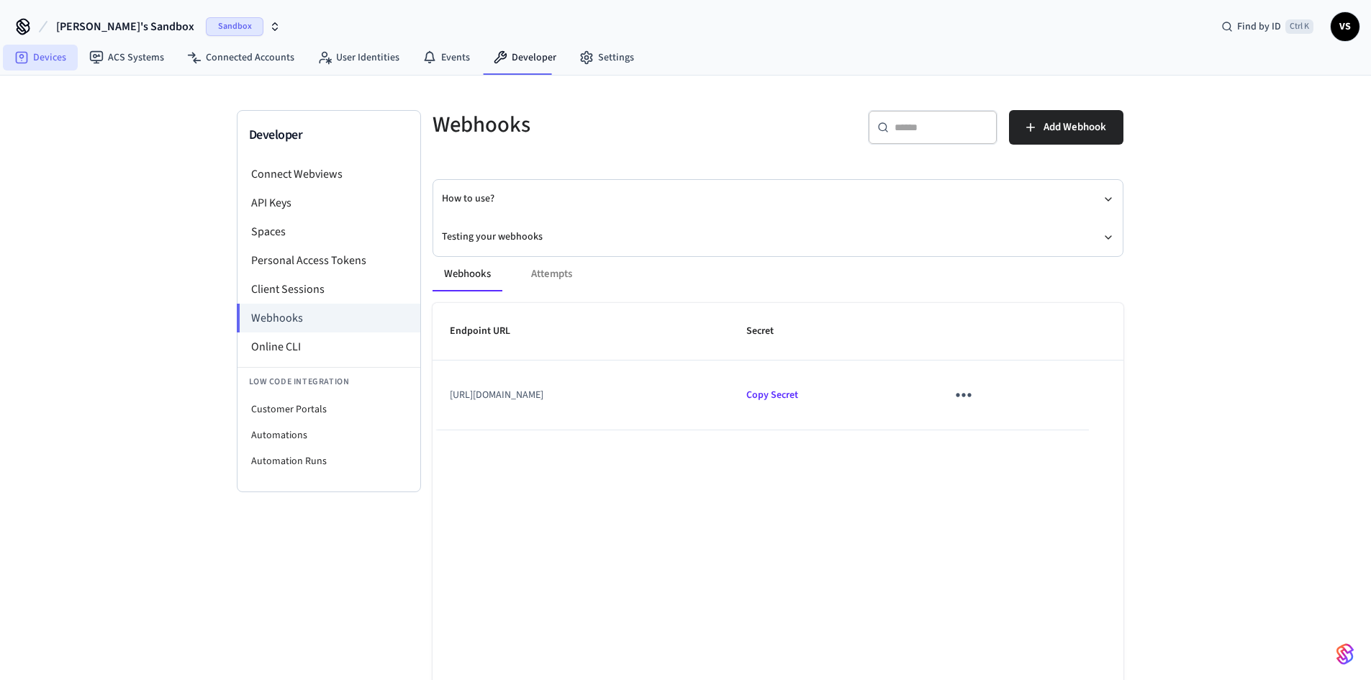
click at [34, 47] on link "Devices" at bounding box center [40, 58] width 75 height 26
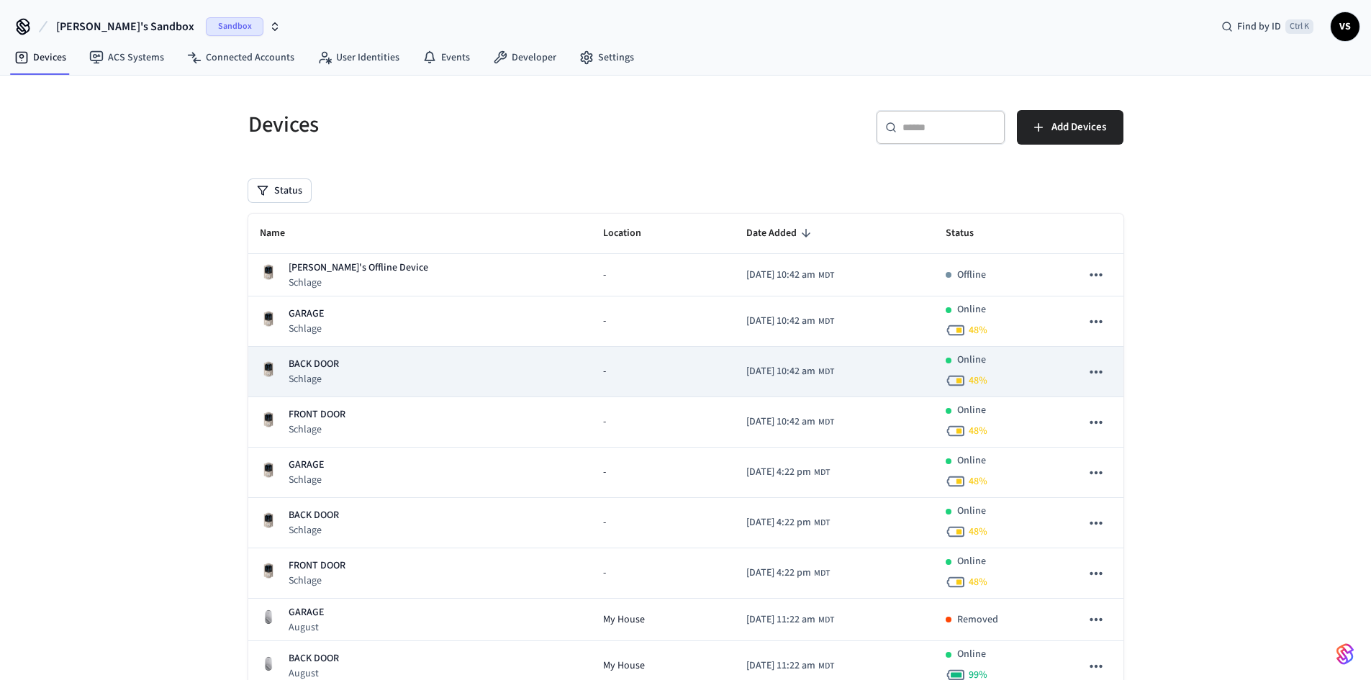
click at [334, 363] on p "BACK DOOR" at bounding box center [313, 364] width 50 height 15
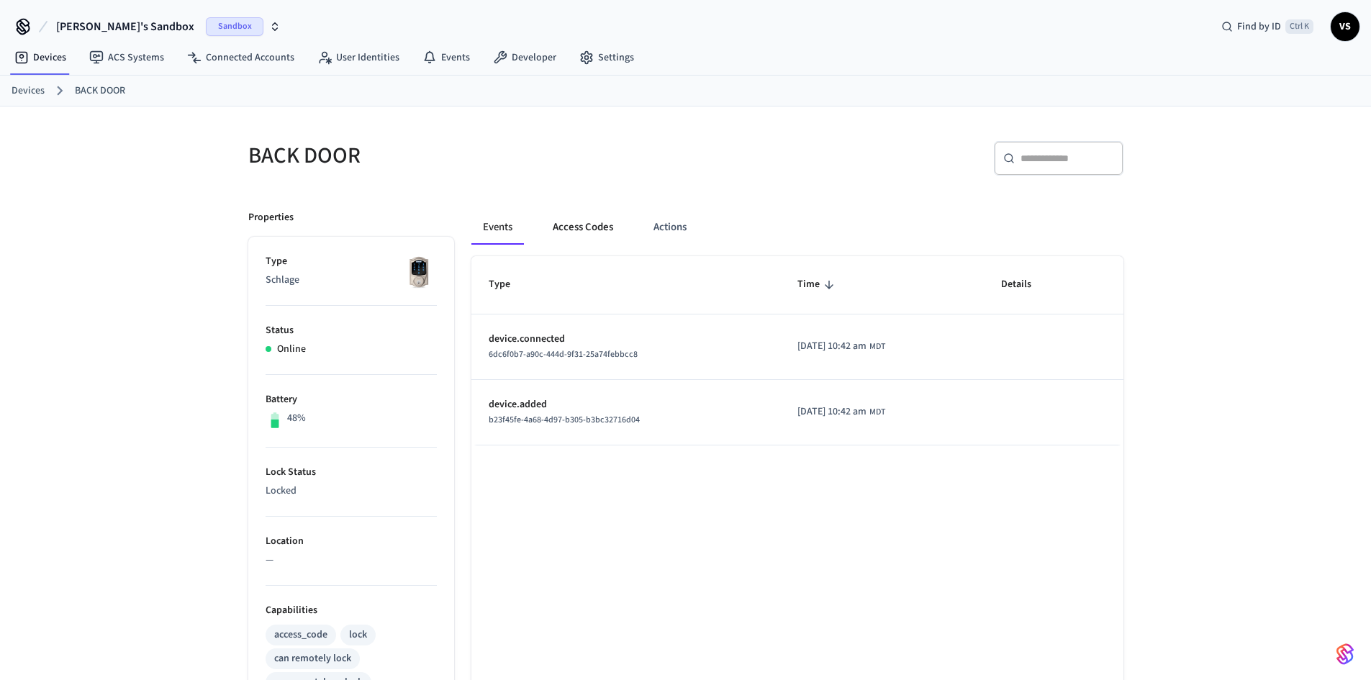
click at [562, 242] on button "Access Codes" at bounding box center [582, 227] width 83 height 35
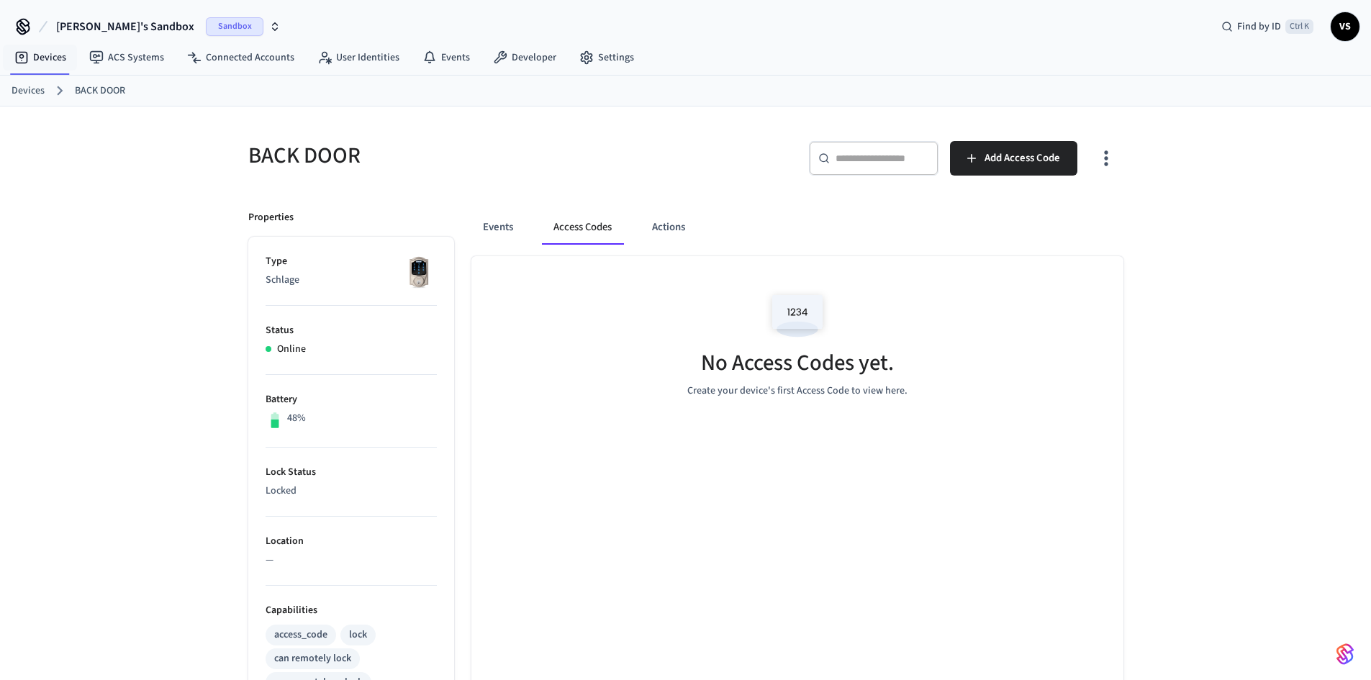
click at [29, 95] on link "Devices" at bounding box center [28, 90] width 33 height 15
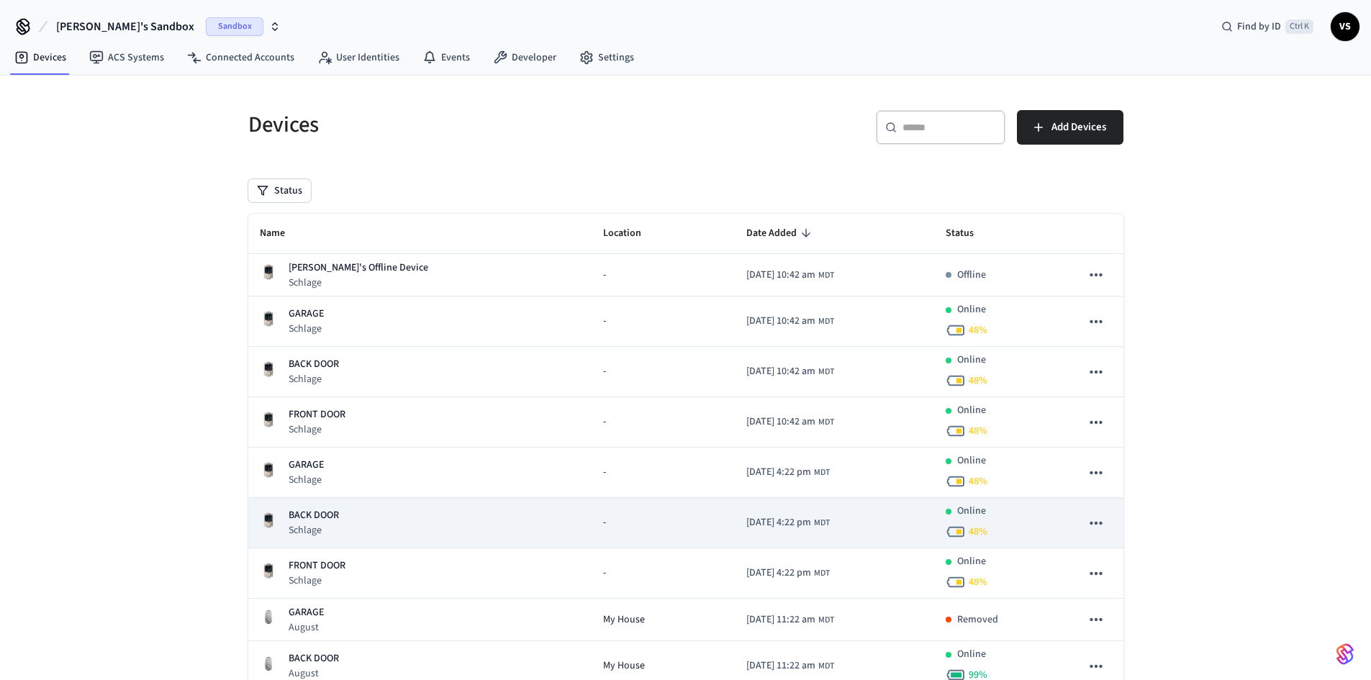
click at [317, 524] on p "Schlage" at bounding box center [313, 530] width 50 height 14
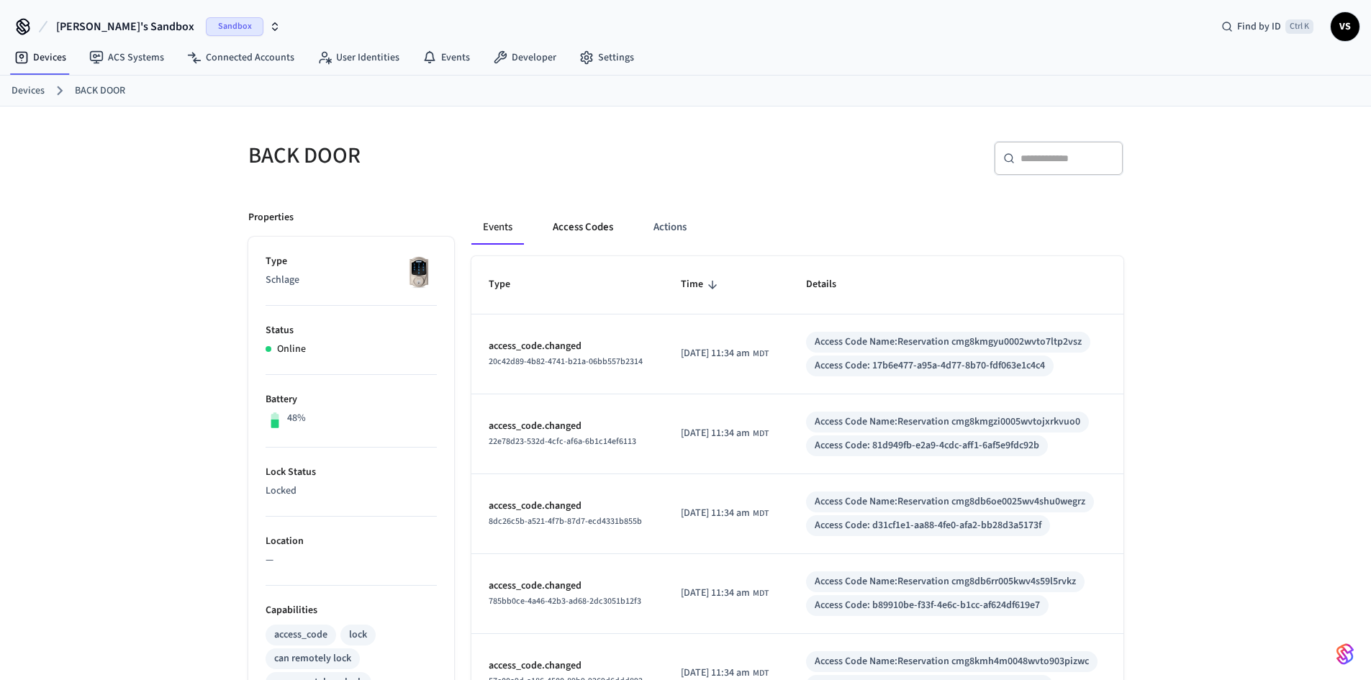
click at [575, 224] on button "Access Codes" at bounding box center [582, 227] width 83 height 35
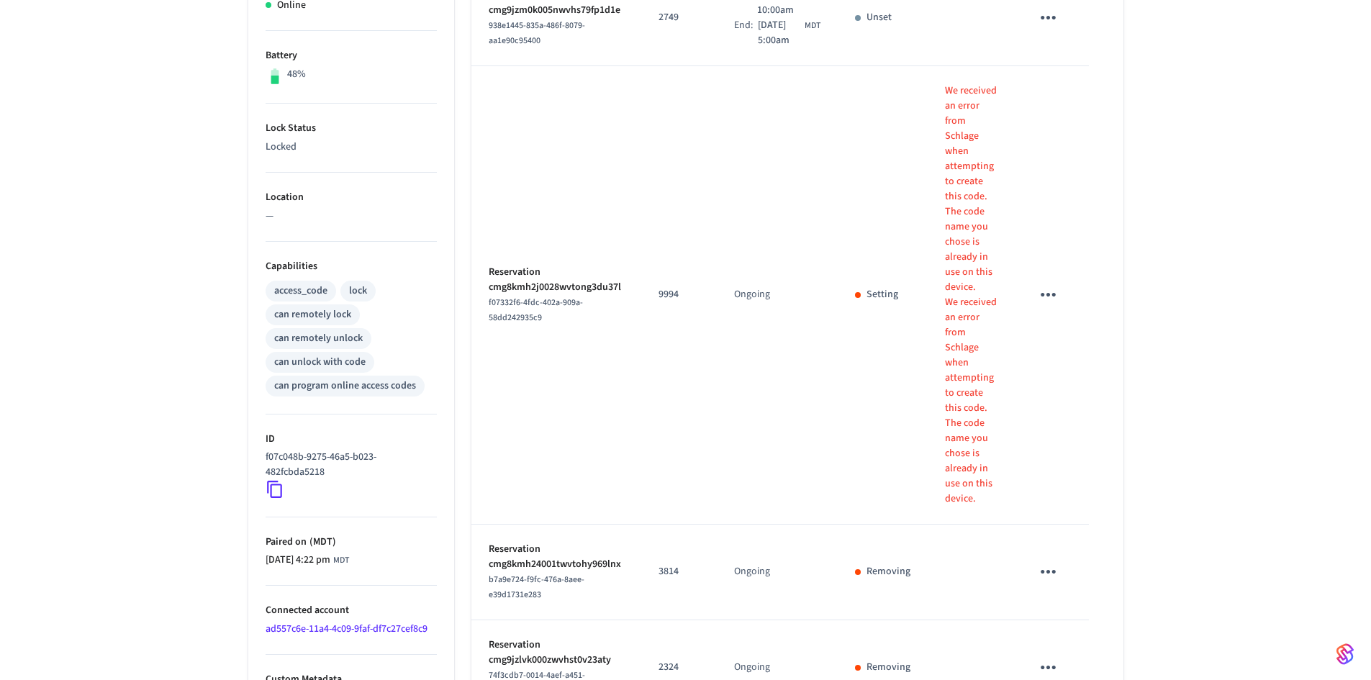
scroll to position [342, 0]
click at [1045, 307] on icon "sticky table" at bounding box center [1048, 296] width 22 height 22
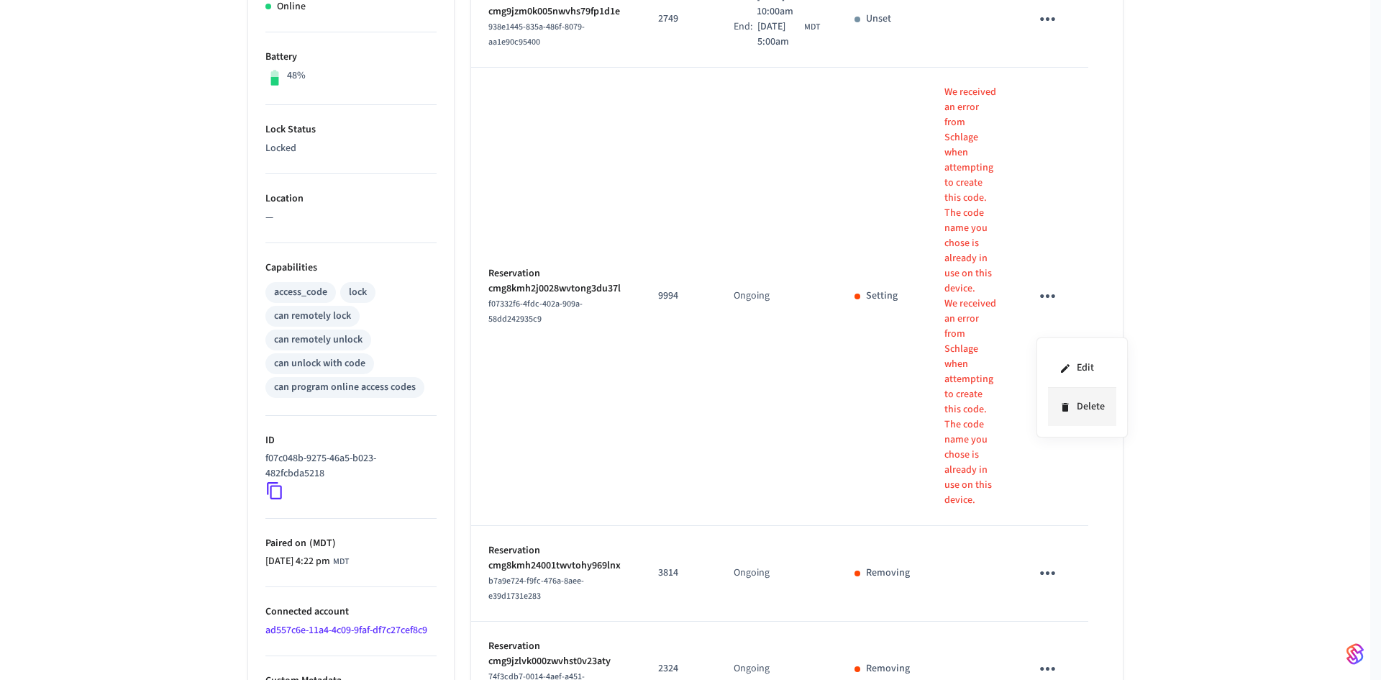
click at [1077, 400] on li "Delete" at bounding box center [1082, 407] width 68 height 38
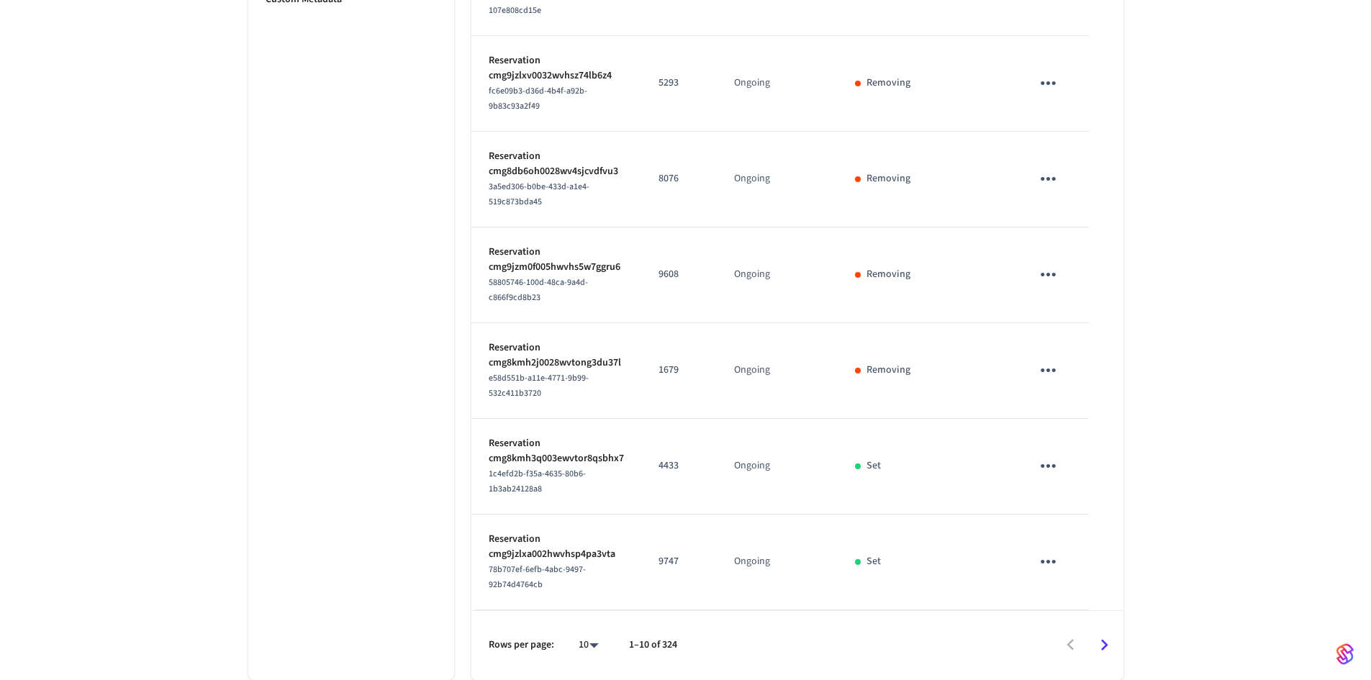
scroll to position [1054, 0]
click at [1045, 463] on icon "sticky table" at bounding box center [1048, 466] width 22 height 22
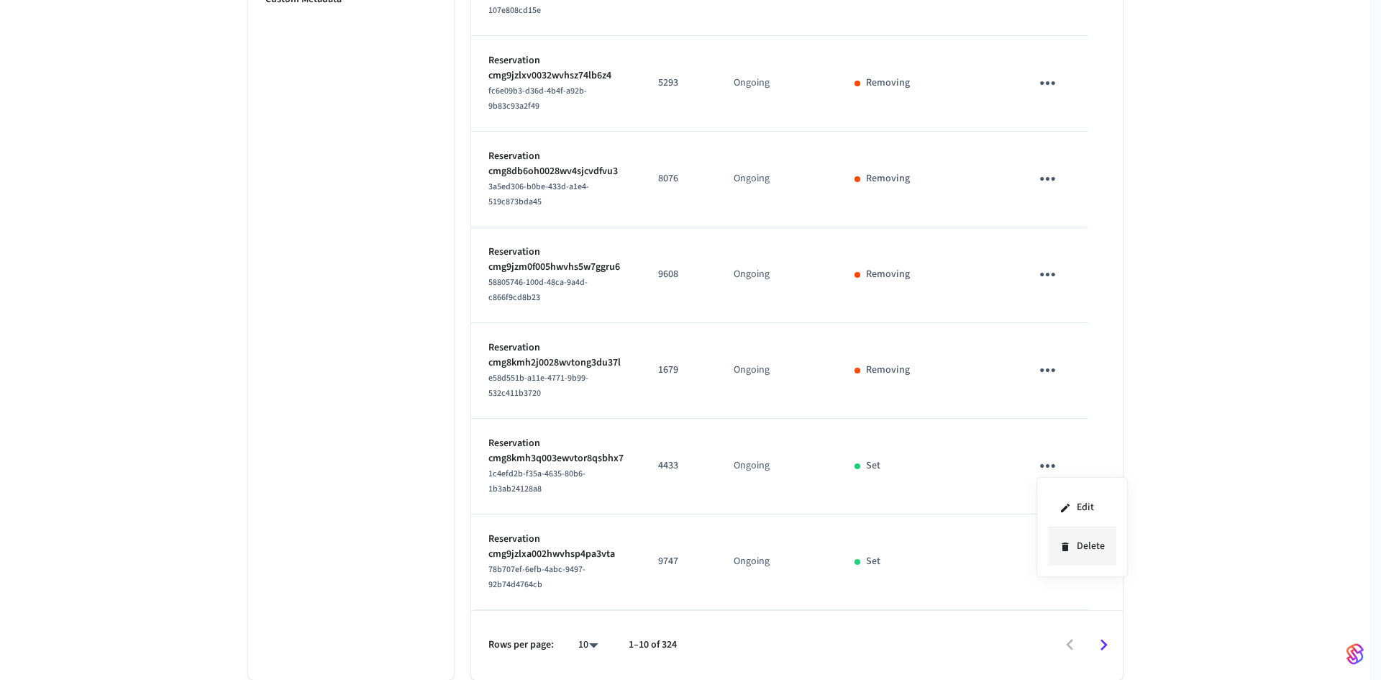
click at [1094, 542] on li "Delete" at bounding box center [1082, 546] width 68 height 38
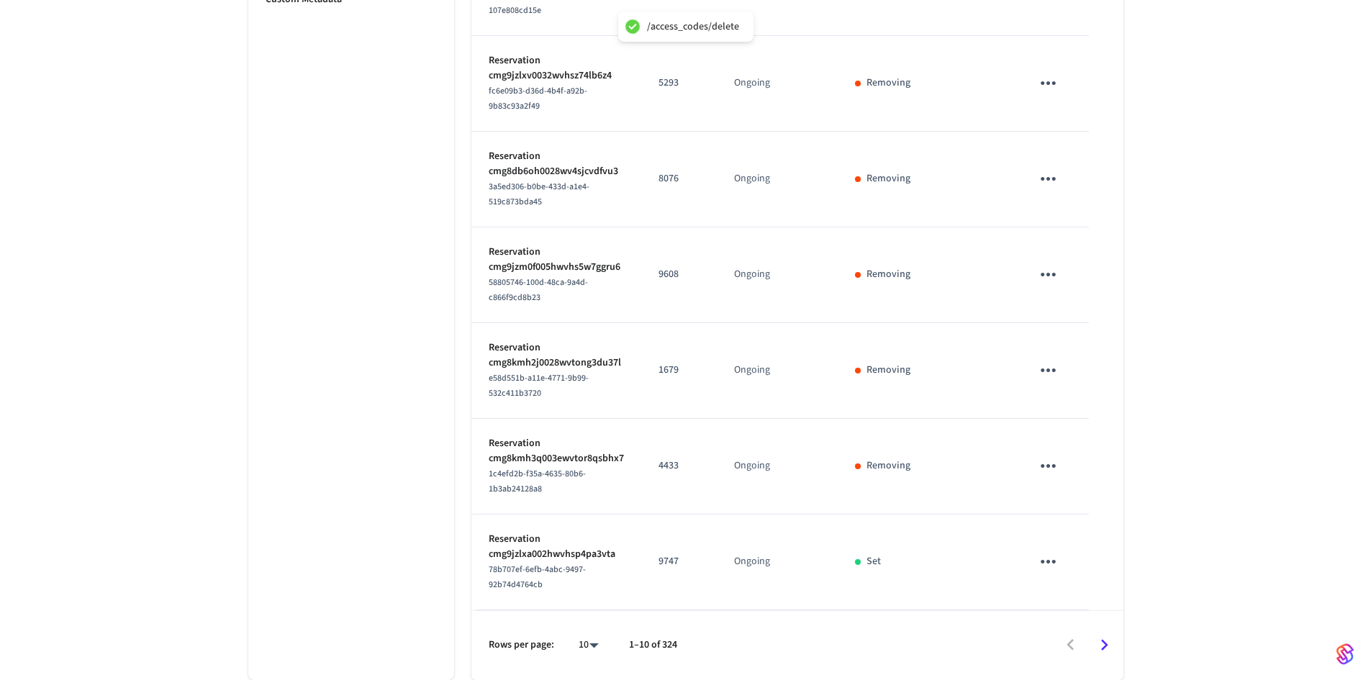
click at [1042, 564] on icon "sticky table" at bounding box center [1048, 561] width 22 height 22
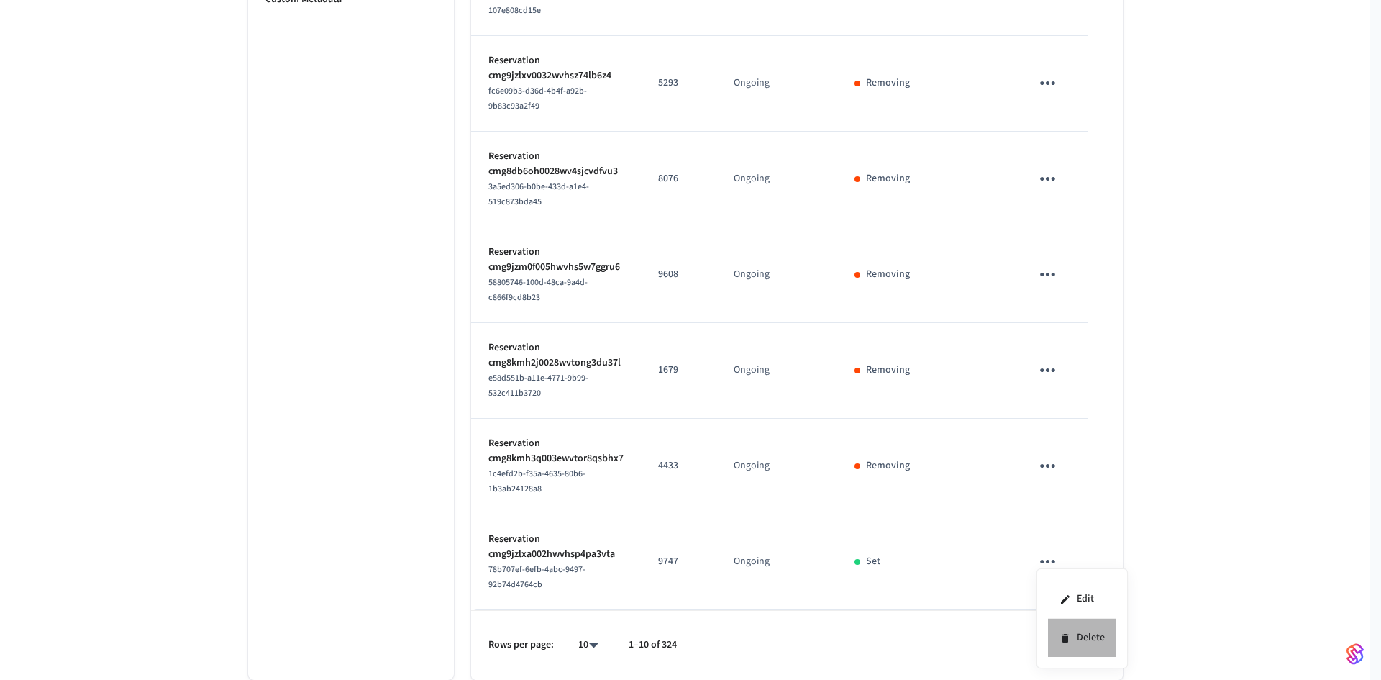
click at [1082, 633] on li "Delete" at bounding box center [1082, 638] width 68 height 38
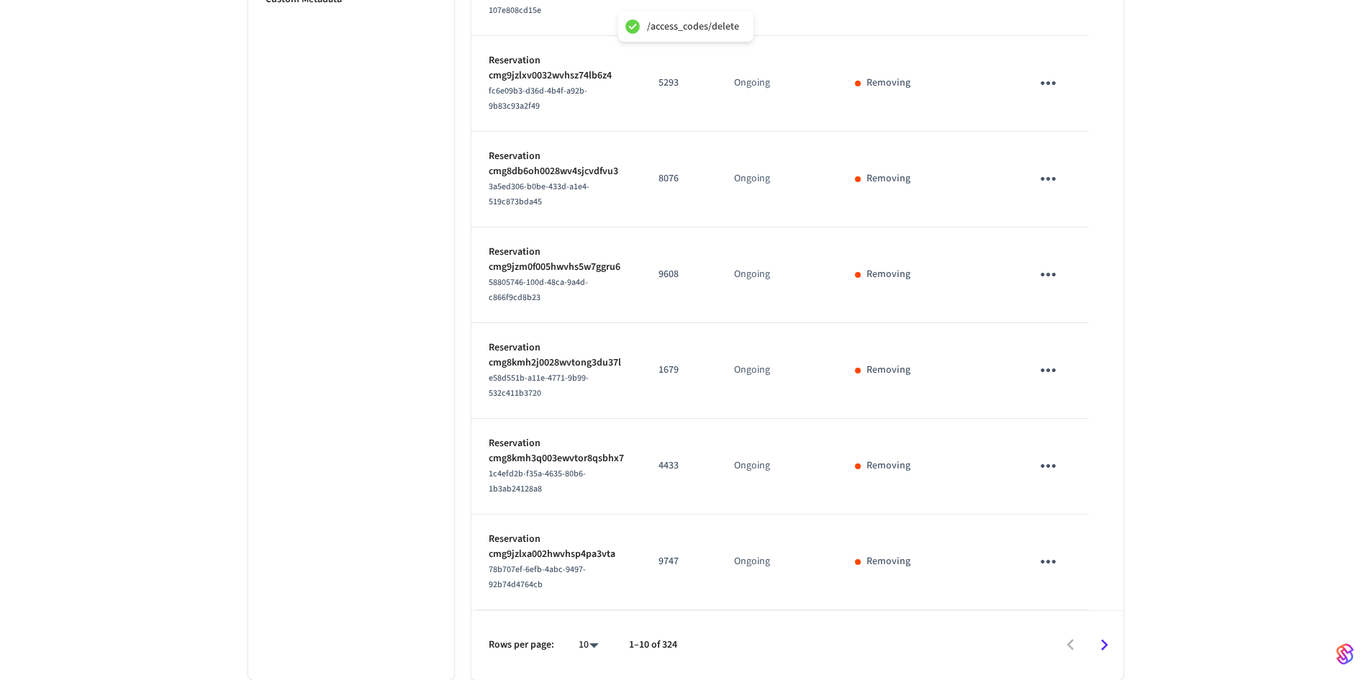
click at [1107, 639] on icon "Go to next page" at bounding box center [1104, 645] width 22 height 22
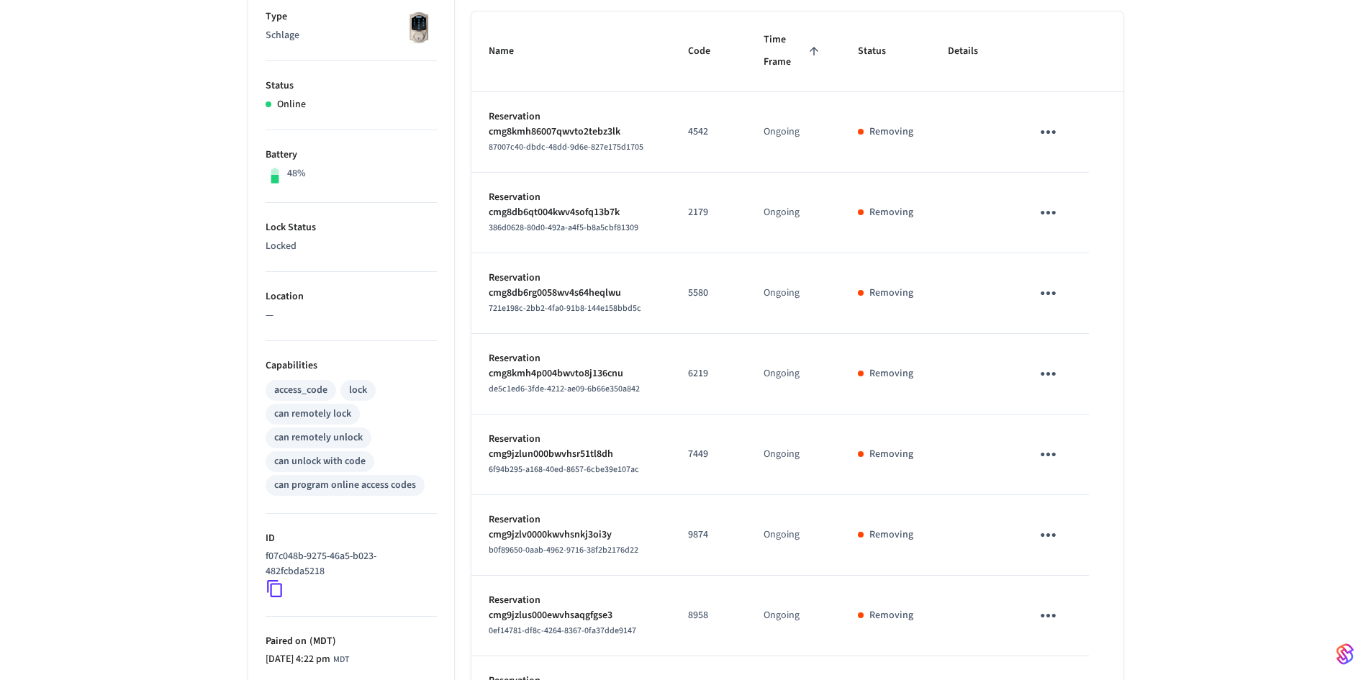
scroll to position [532, 0]
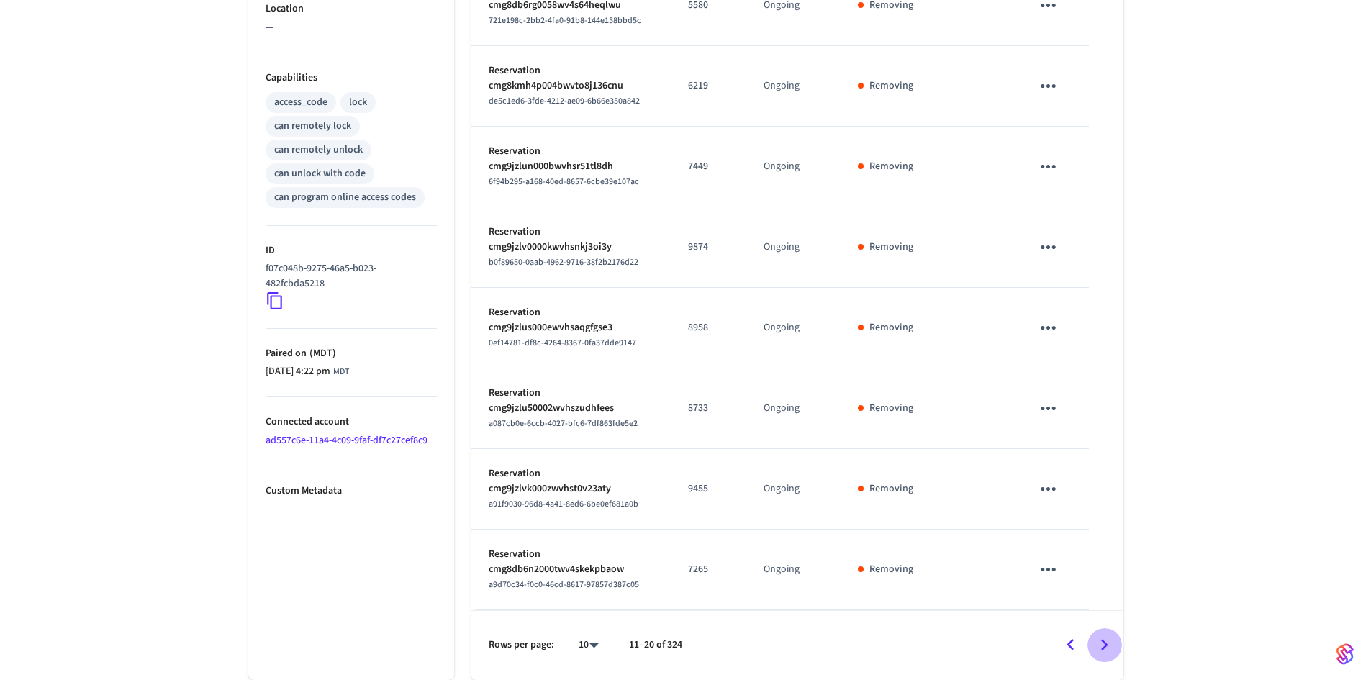
click at [1105, 647] on icon "Go to next page" at bounding box center [1104, 646] width 7 height 12
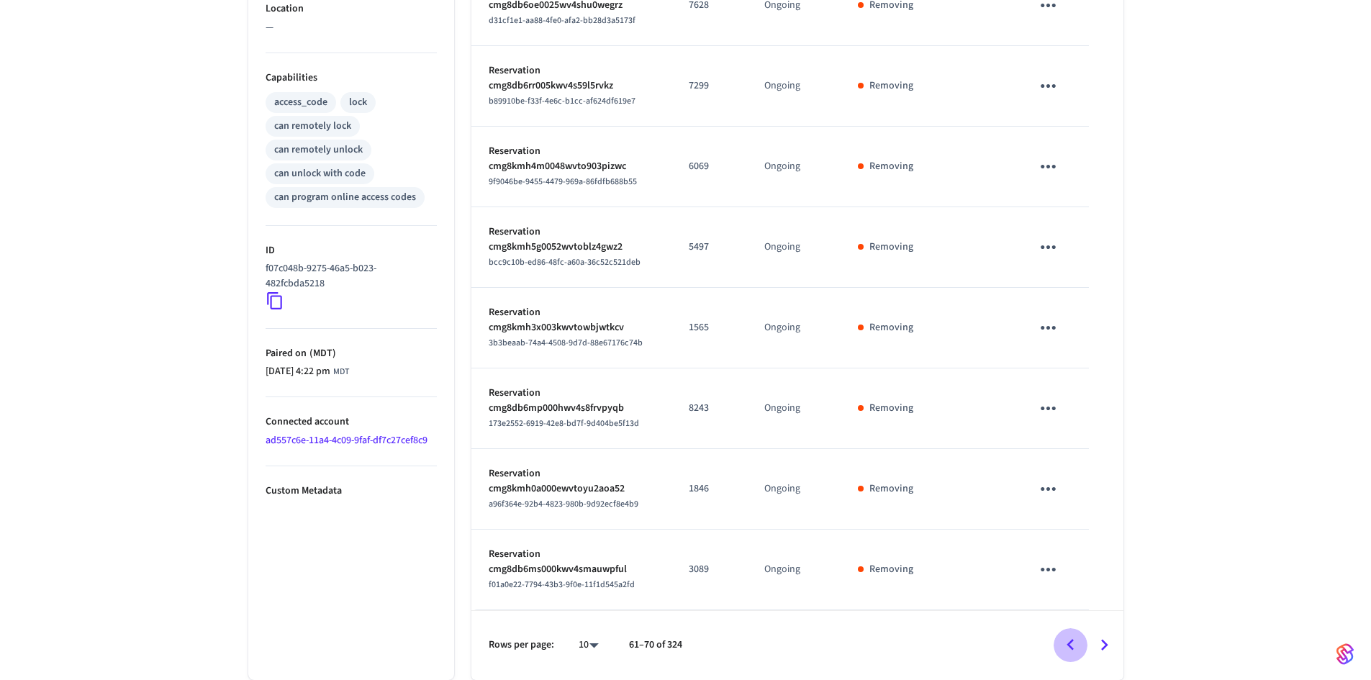
click at [1071, 645] on icon "Go to previous page" at bounding box center [1070, 645] width 22 height 22
click at [1039, 322] on icon "sticky table" at bounding box center [1048, 328] width 22 height 22
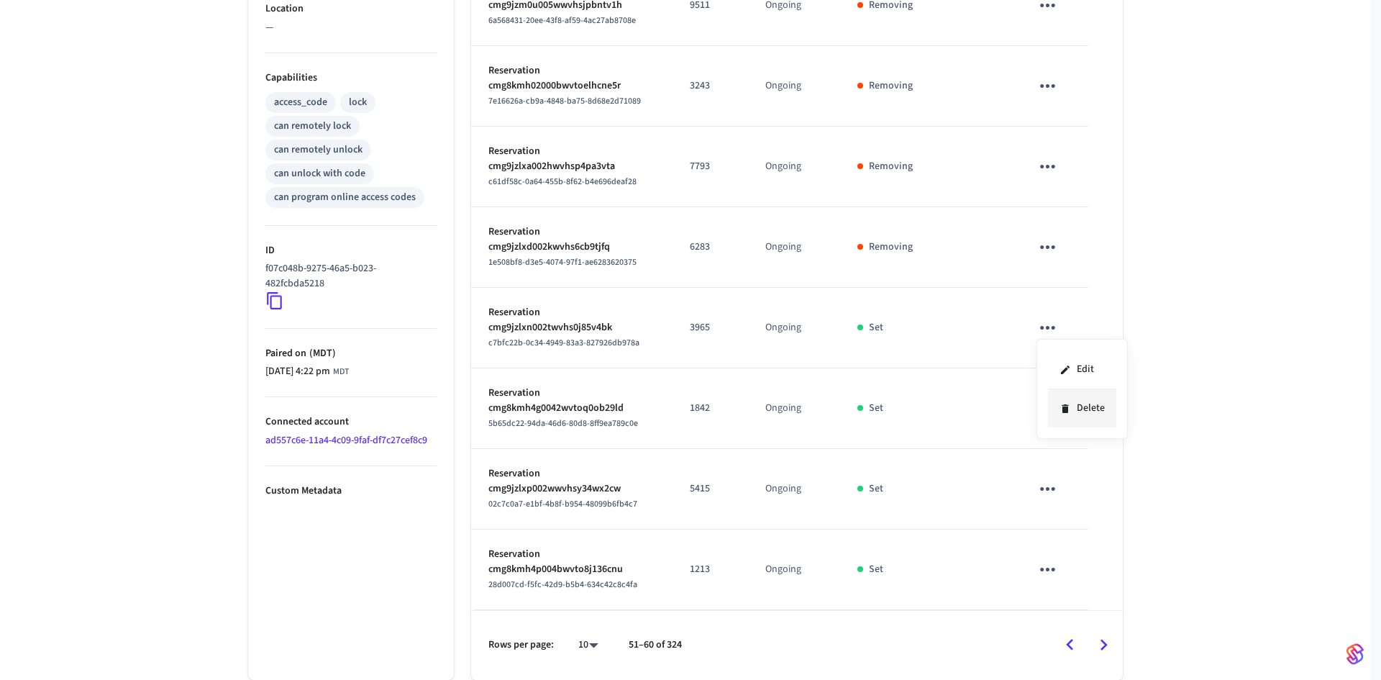
click at [1081, 405] on li "Delete" at bounding box center [1082, 408] width 68 height 38
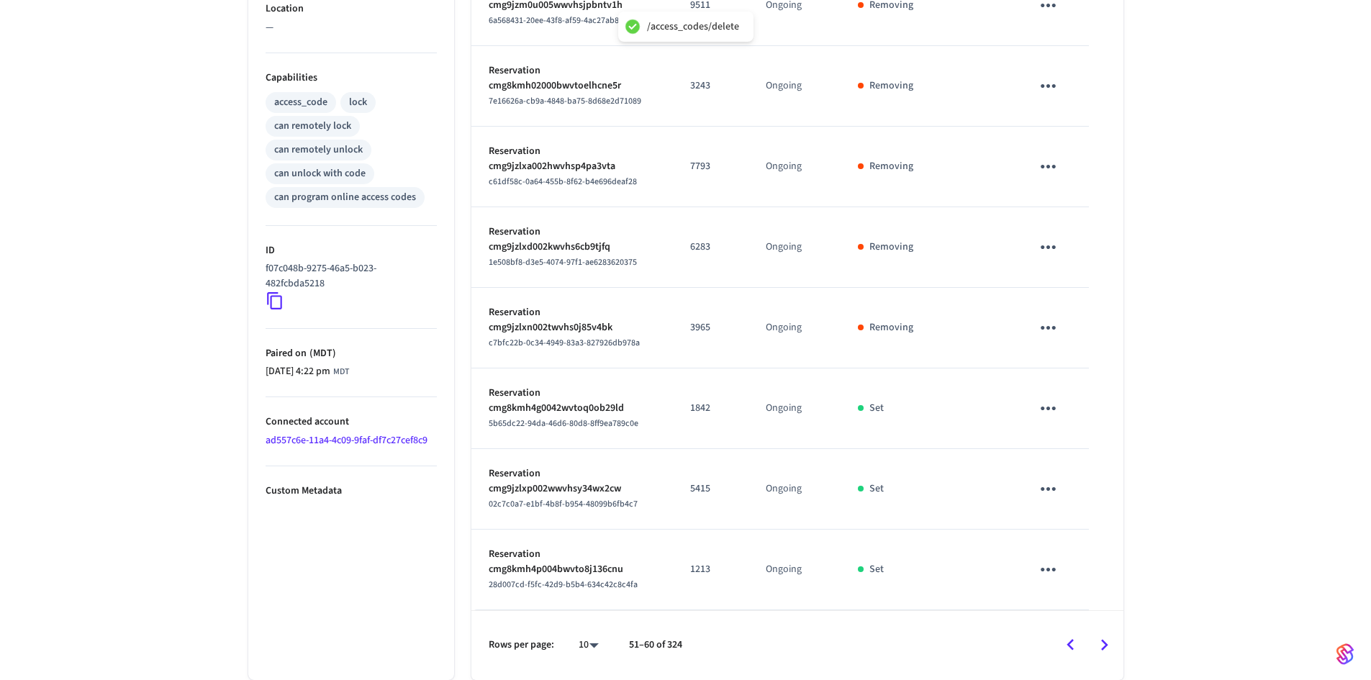
click at [1052, 404] on icon "sticky table" at bounding box center [1048, 408] width 22 height 22
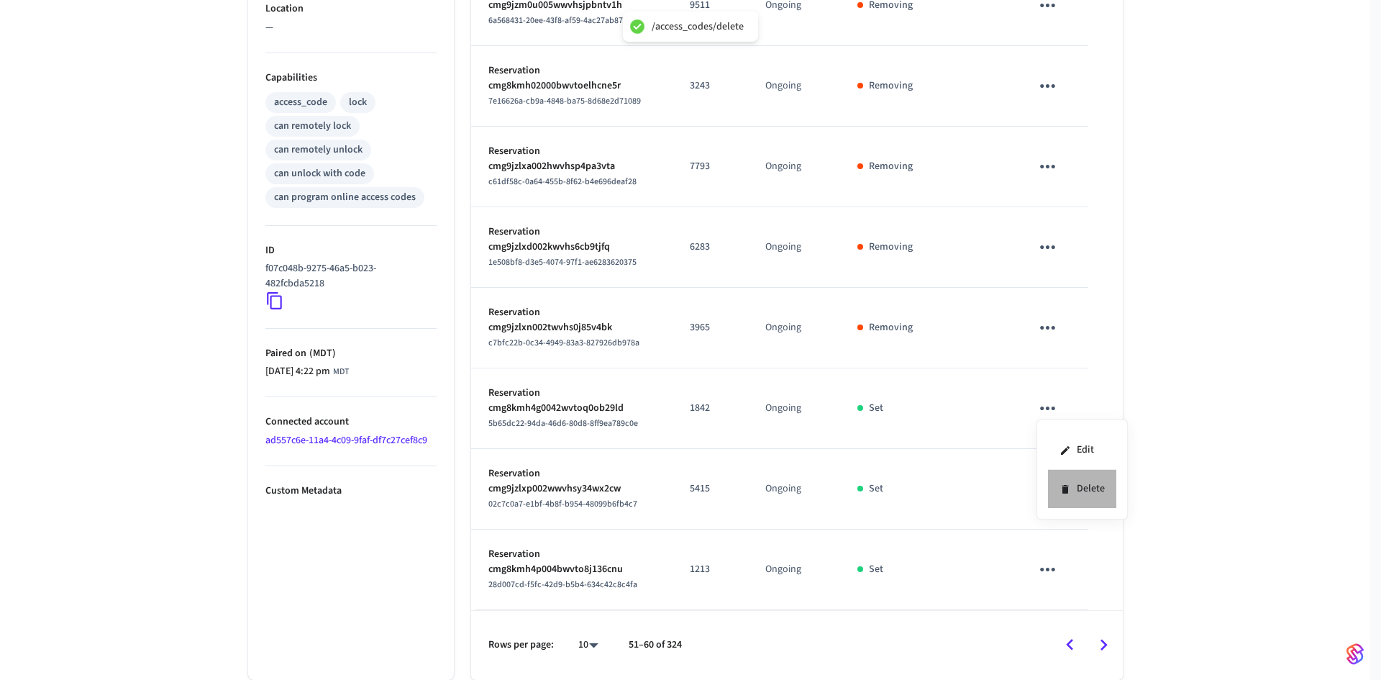
click at [1071, 487] on li "Delete" at bounding box center [1082, 489] width 68 height 38
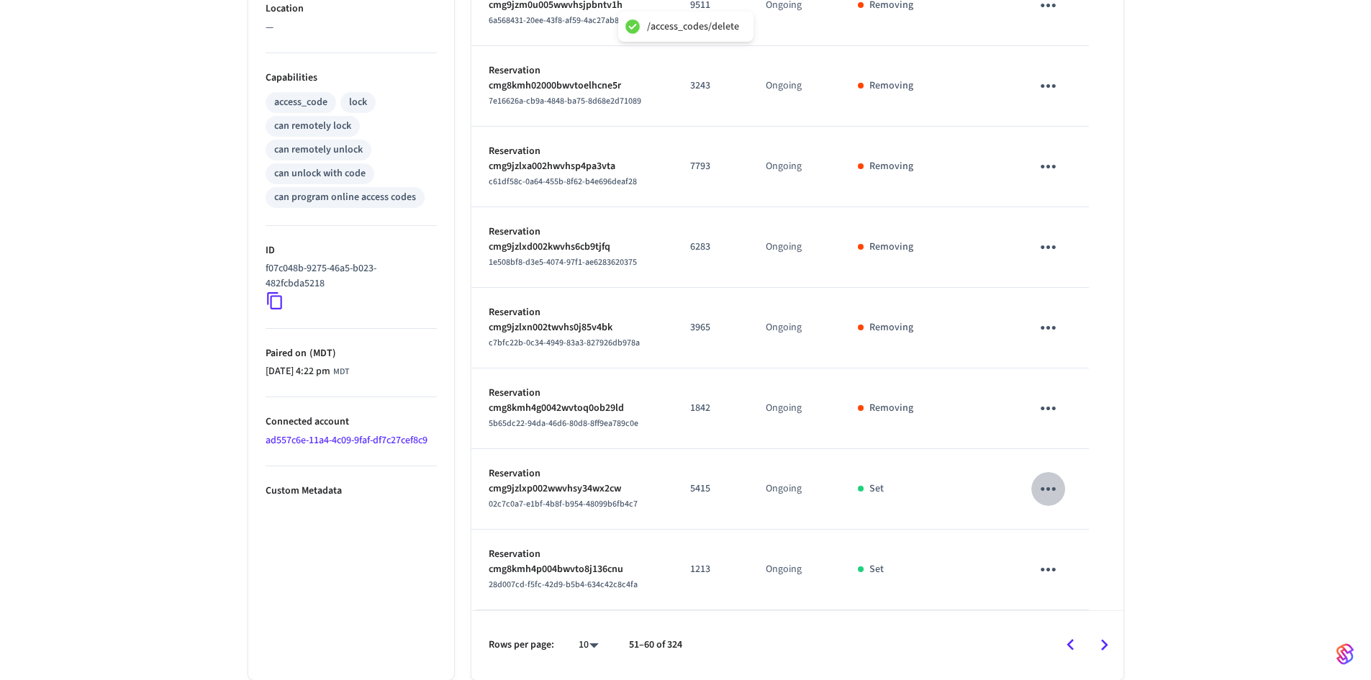
click at [1055, 486] on icon "sticky table" at bounding box center [1048, 489] width 22 height 22
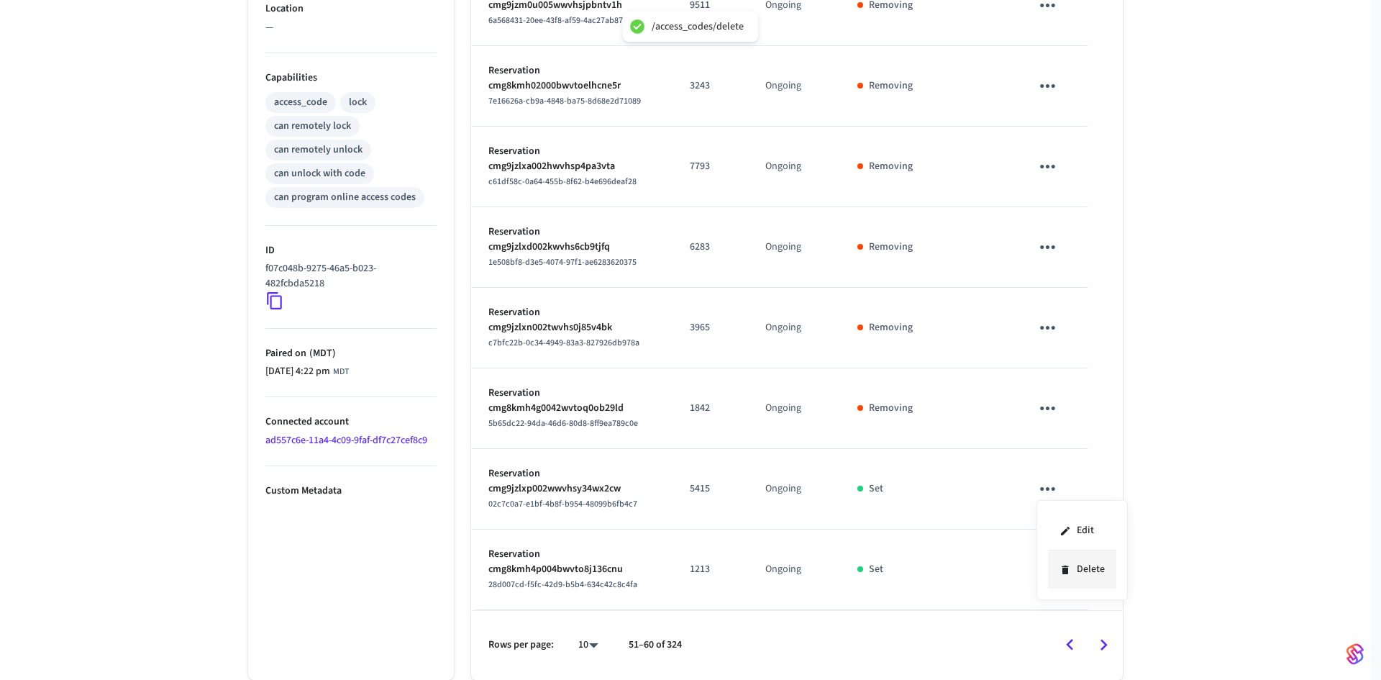
click at [1090, 568] on li "Delete" at bounding box center [1082, 569] width 68 height 38
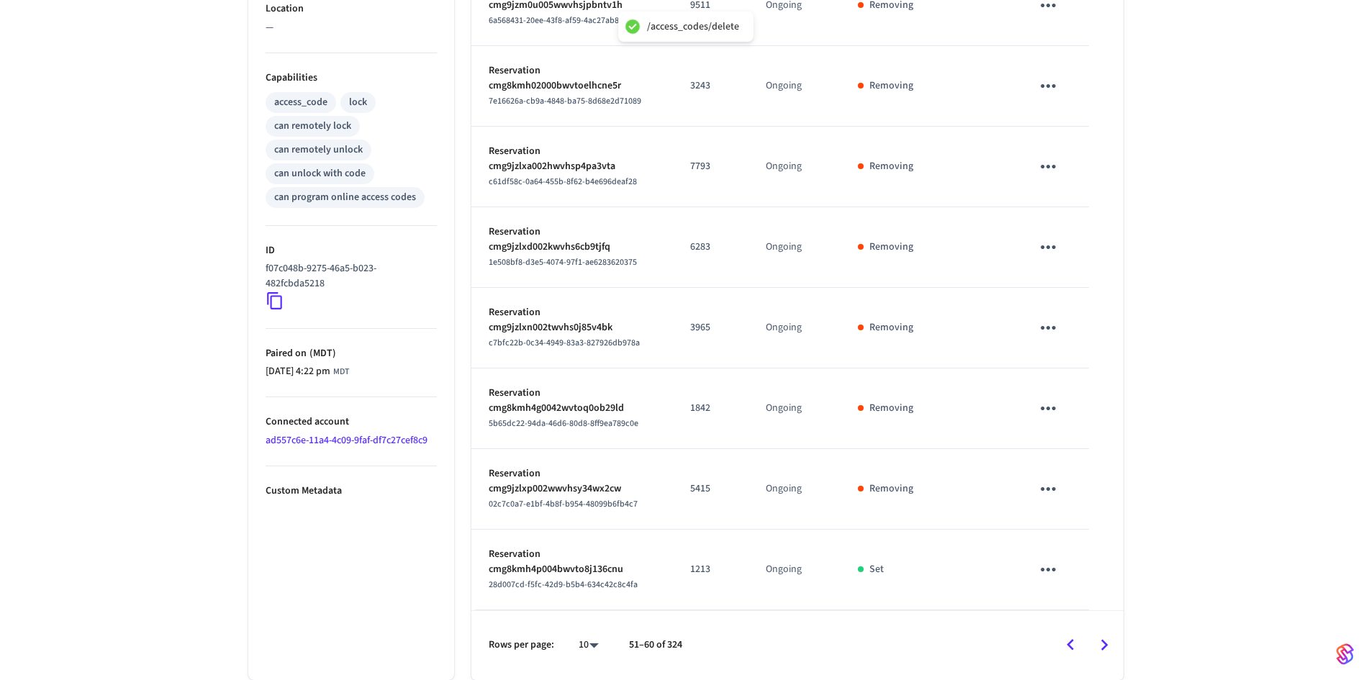
click at [1050, 572] on icon "sticky table" at bounding box center [1048, 569] width 22 height 22
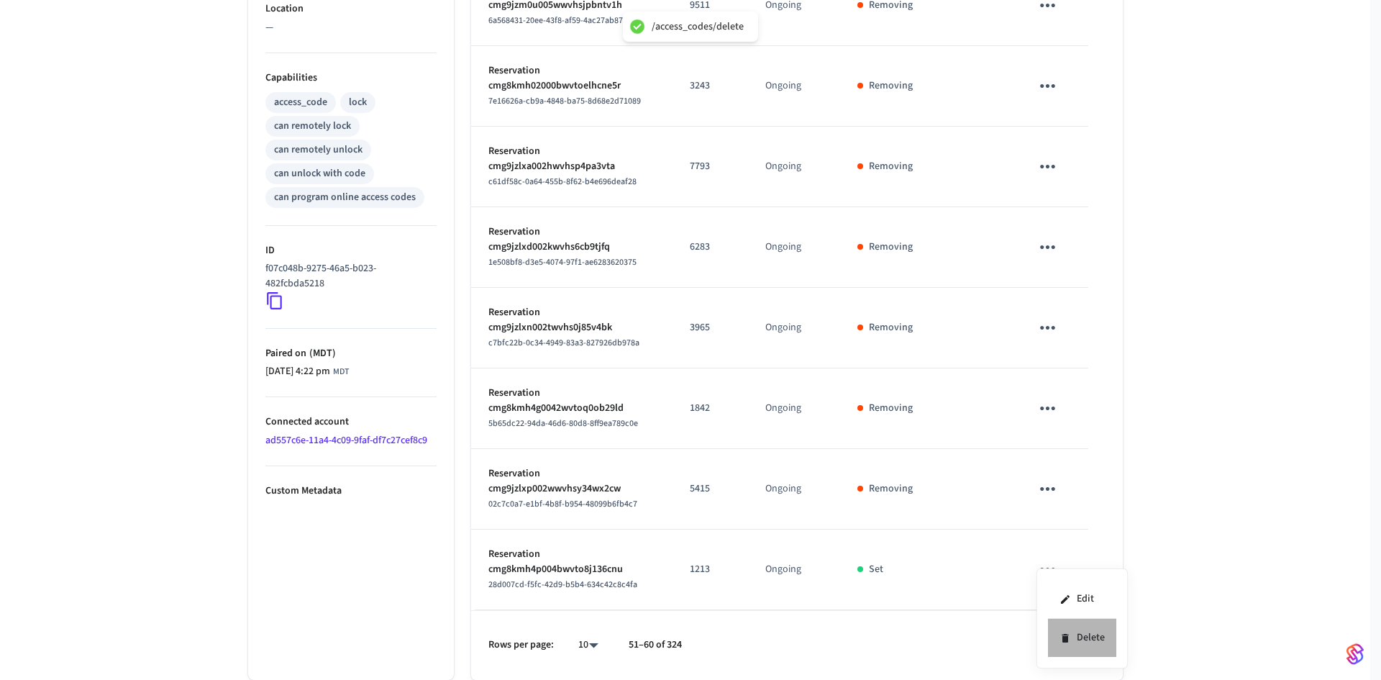
click at [1099, 636] on li "Delete" at bounding box center [1082, 638] width 68 height 38
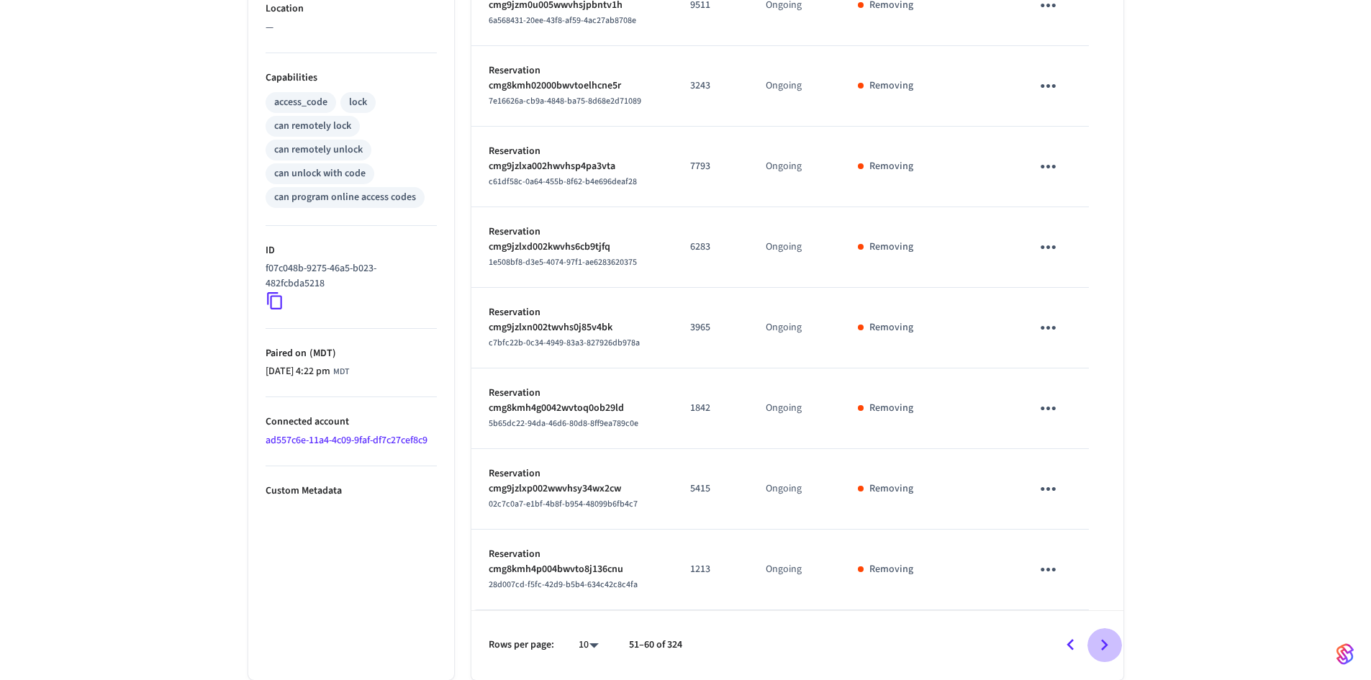
click at [1109, 650] on icon "Go to next page" at bounding box center [1104, 645] width 22 height 22
click at [1112, 643] on icon "Go to next page" at bounding box center [1104, 645] width 22 height 22
click at [1078, 651] on icon "Go to previous page" at bounding box center [1070, 645] width 22 height 22
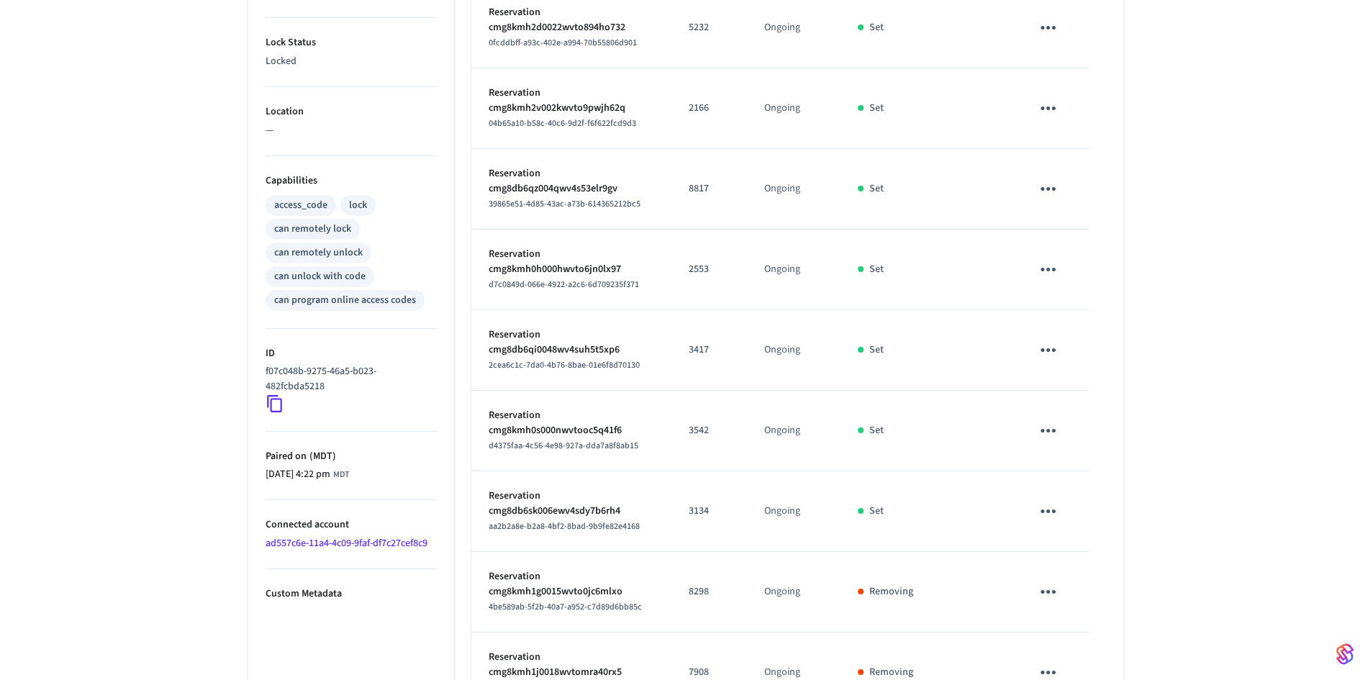
scroll to position [245, 0]
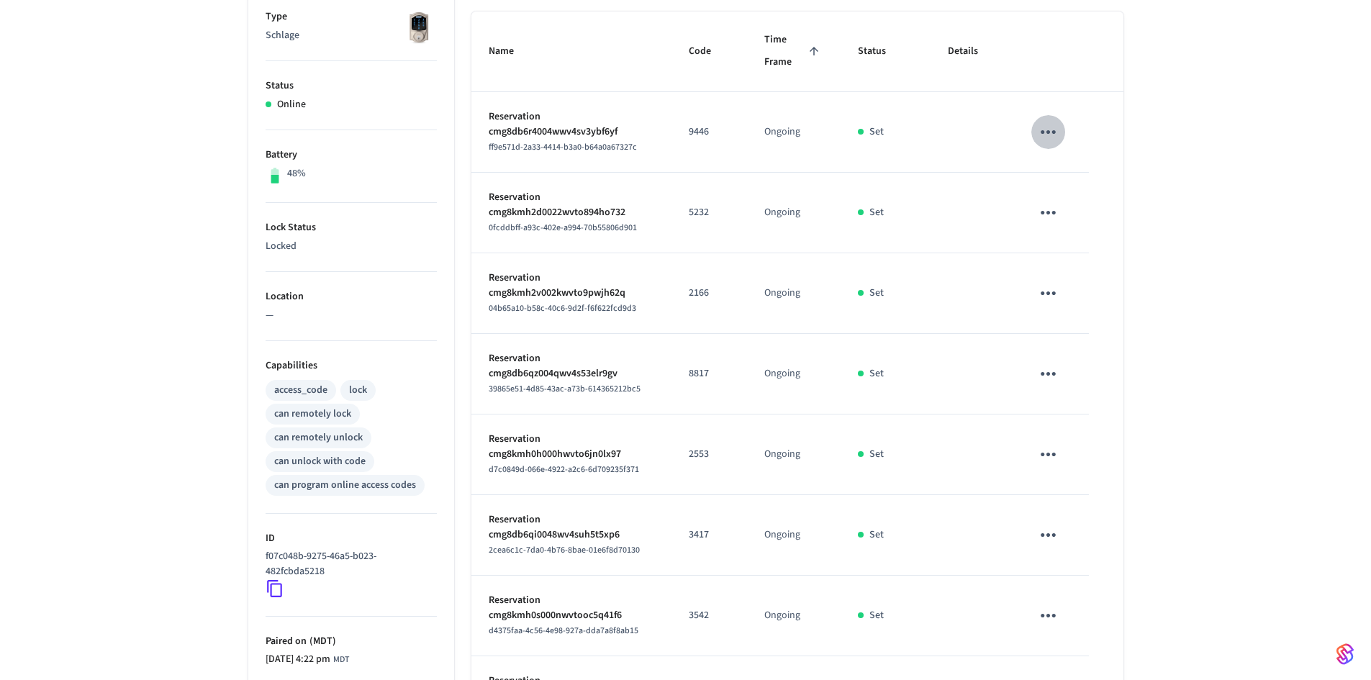
click at [1042, 124] on icon "sticky table" at bounding box center [1048, 132] width 22 height 22
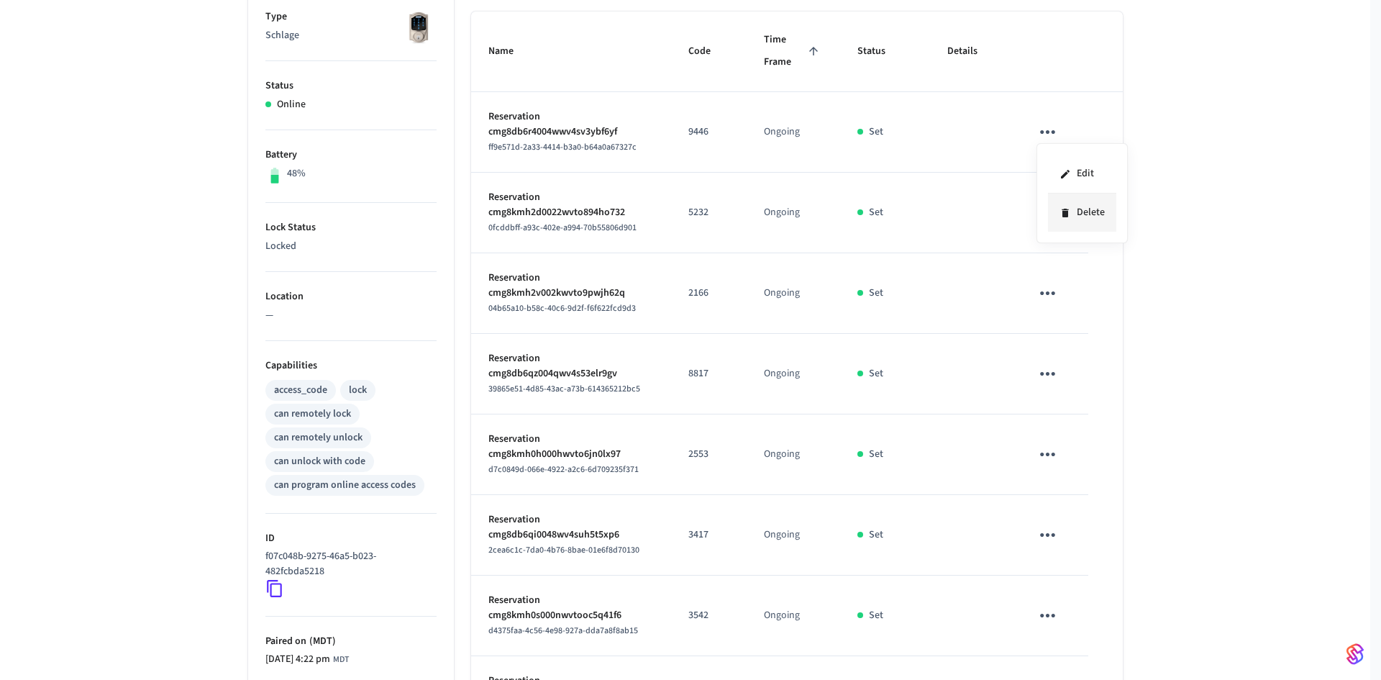
click at [1072, 215] on li "Delete" at bounding box center [1082, 213] width 68 height 38
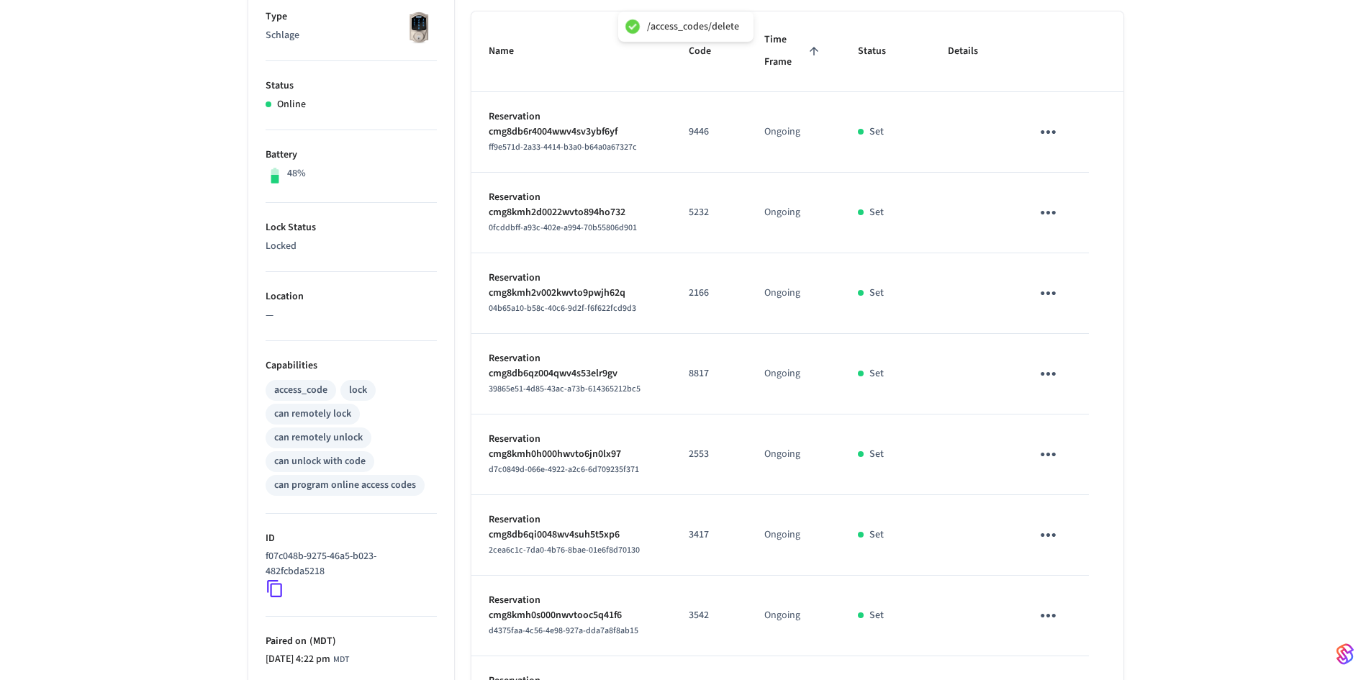
click at [1053, 212] on icon "sticky table" at bounding box center [1047, 213] width 15 height 4
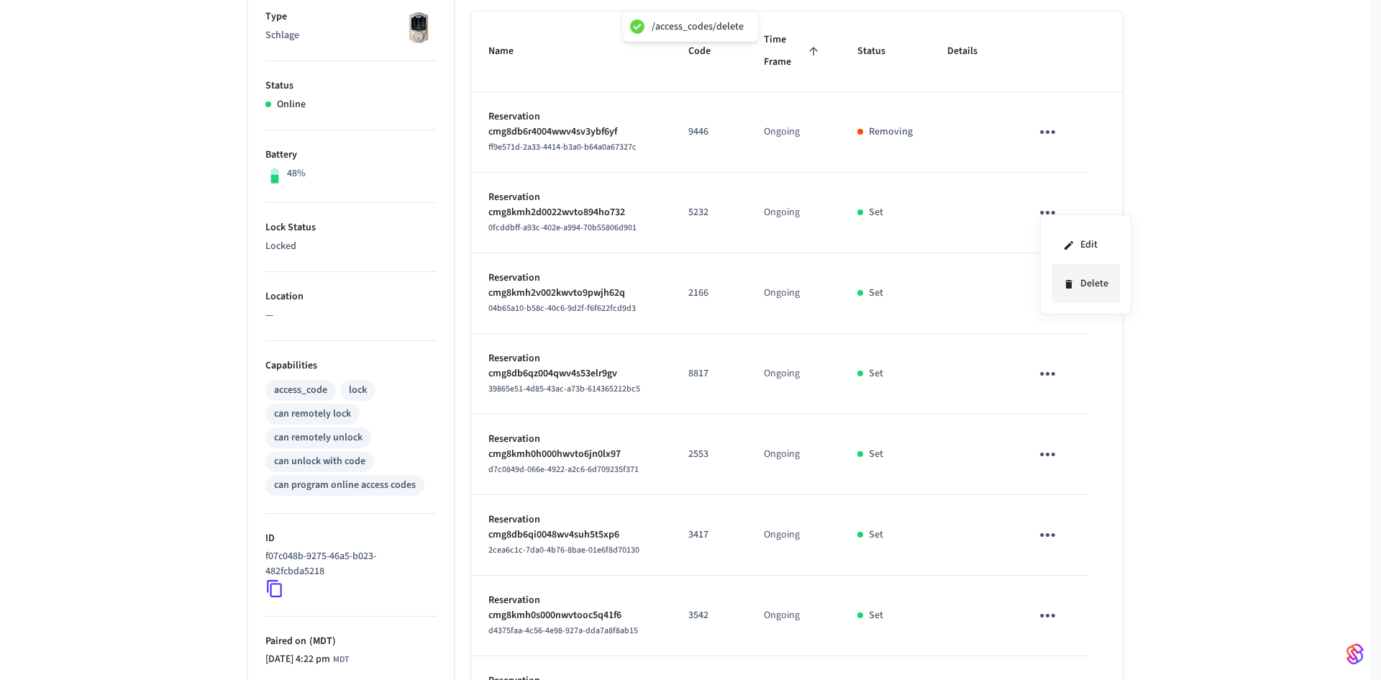
click at [1092, 295] on li "Delete" at bounding box center [1086, 284] width 68 height 38
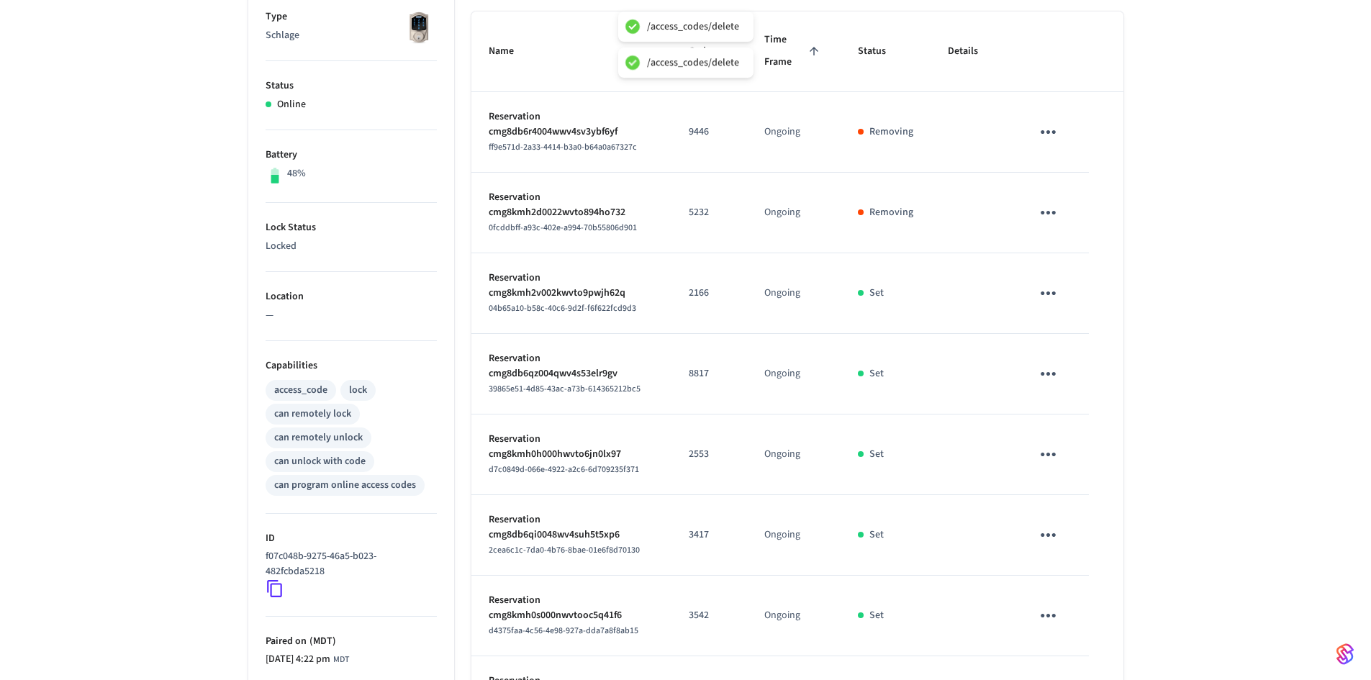
click at [1045, 286] on icon "sticky table" at bounding box center [1048, 293] width 22 height 22
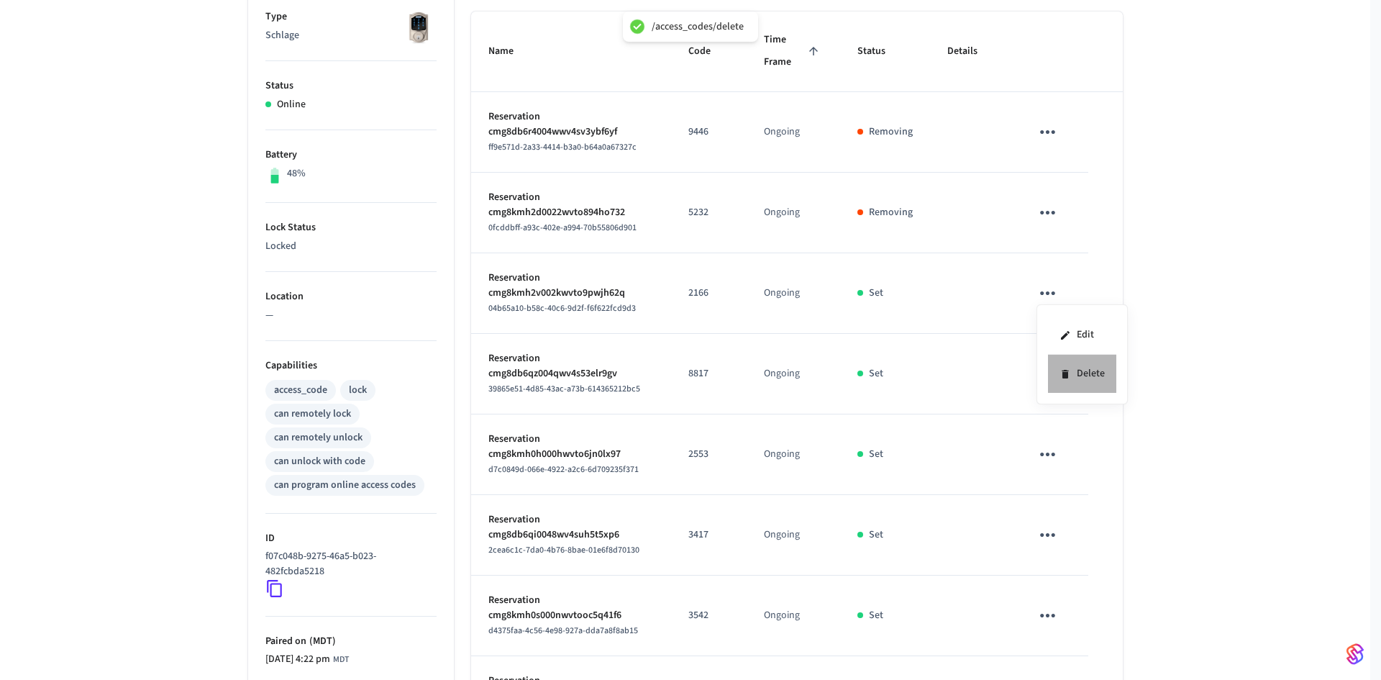
click at [1094, 378] on li "Delete" at bounding box center [1082, 374] width 68 height 38
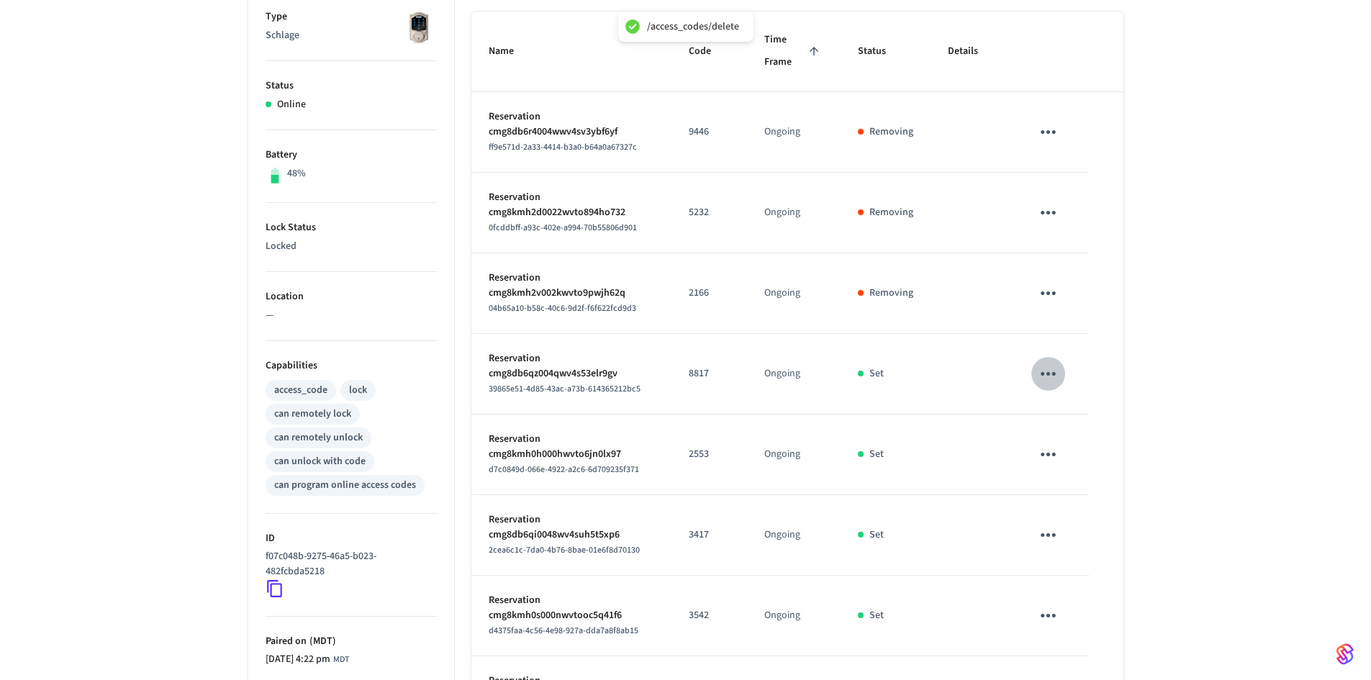
click at [1036, 368] on button "sticky table" at bounding box center [1048, 374] width 34 height 34
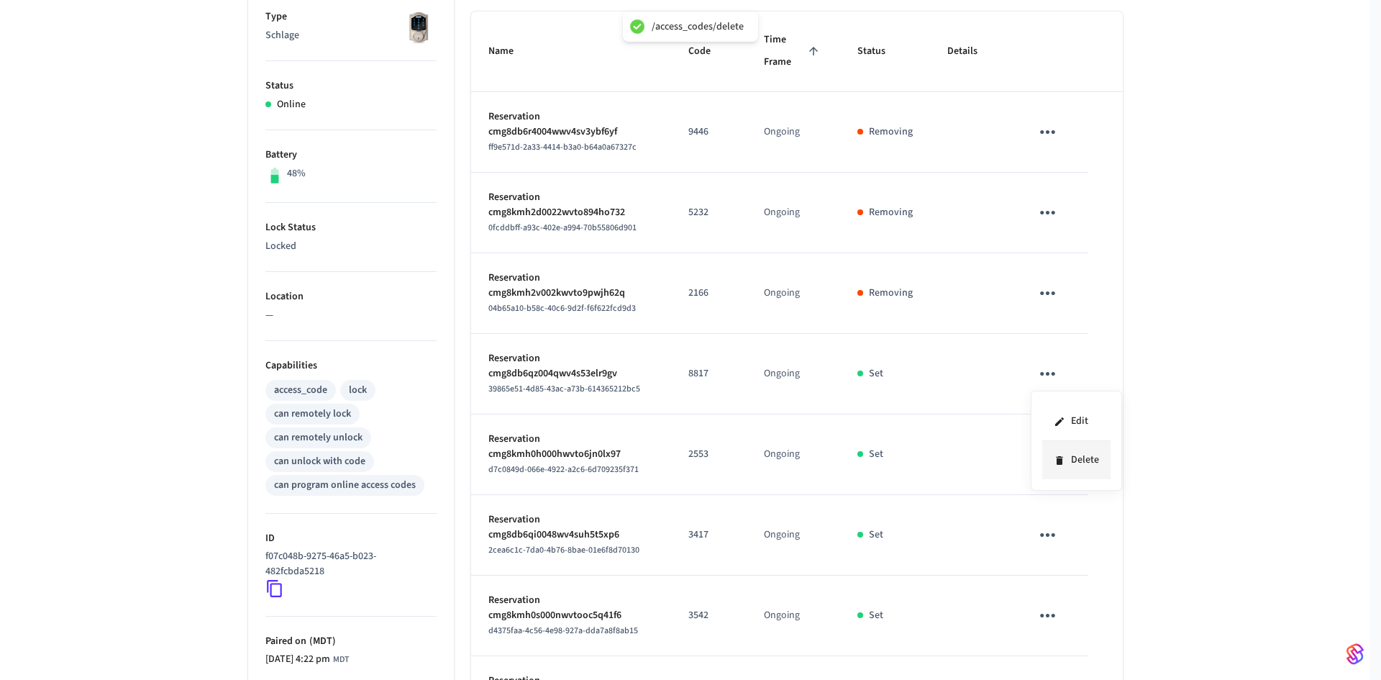
click at [1081, 460] on li "Delete" at bounding box center [1076, 460] width 68 height 38
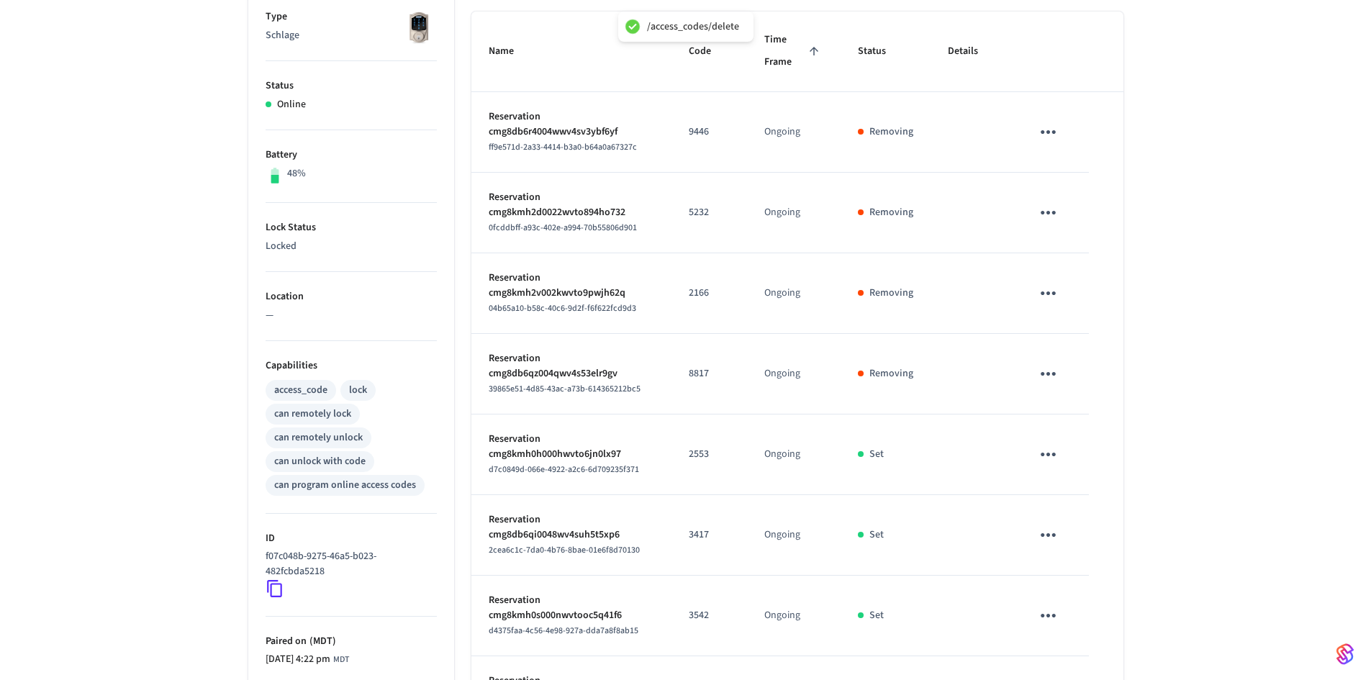
click at [1045, 458] on icon "sticky table" at bounding box center [1048, 454] width 22 height 22
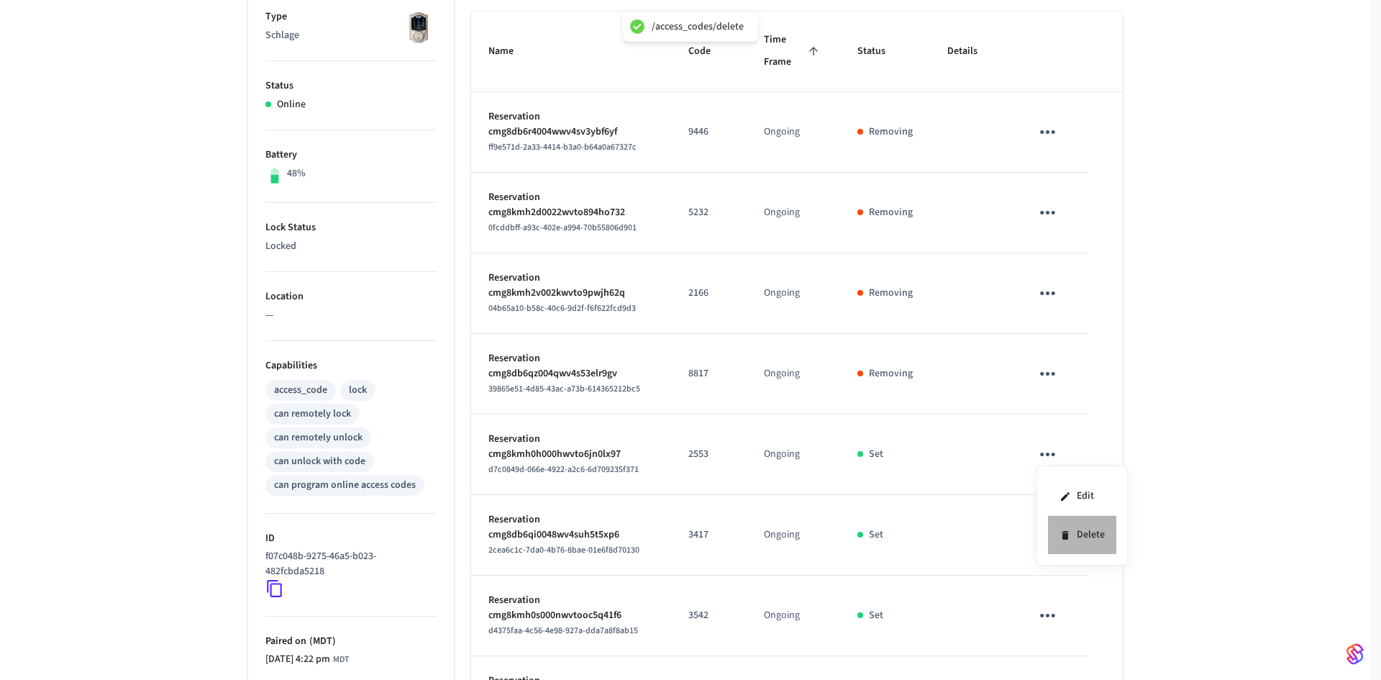
click at [1094, 534] on li "Delete" at bounding box center [1082, 535] width 68 height 38
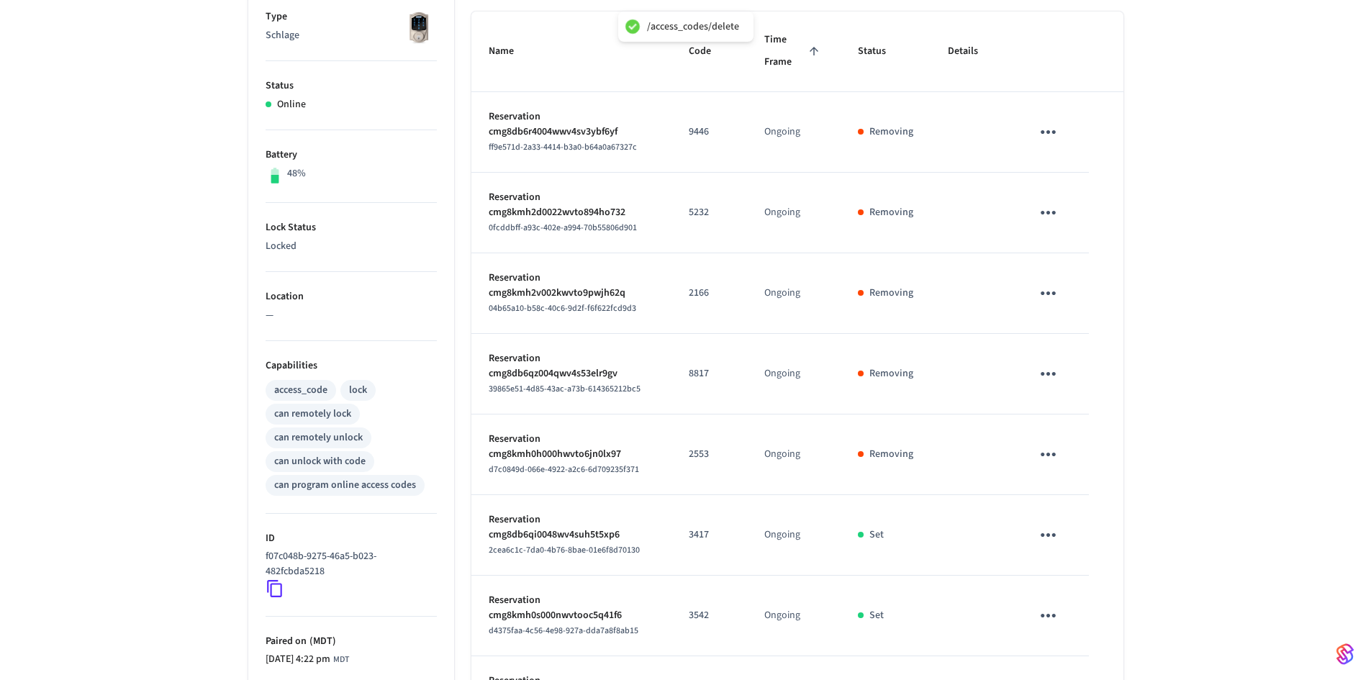
click at [1050, 532] on icon "sticky table" at bounding box center [1048, 535] width 22 height 22
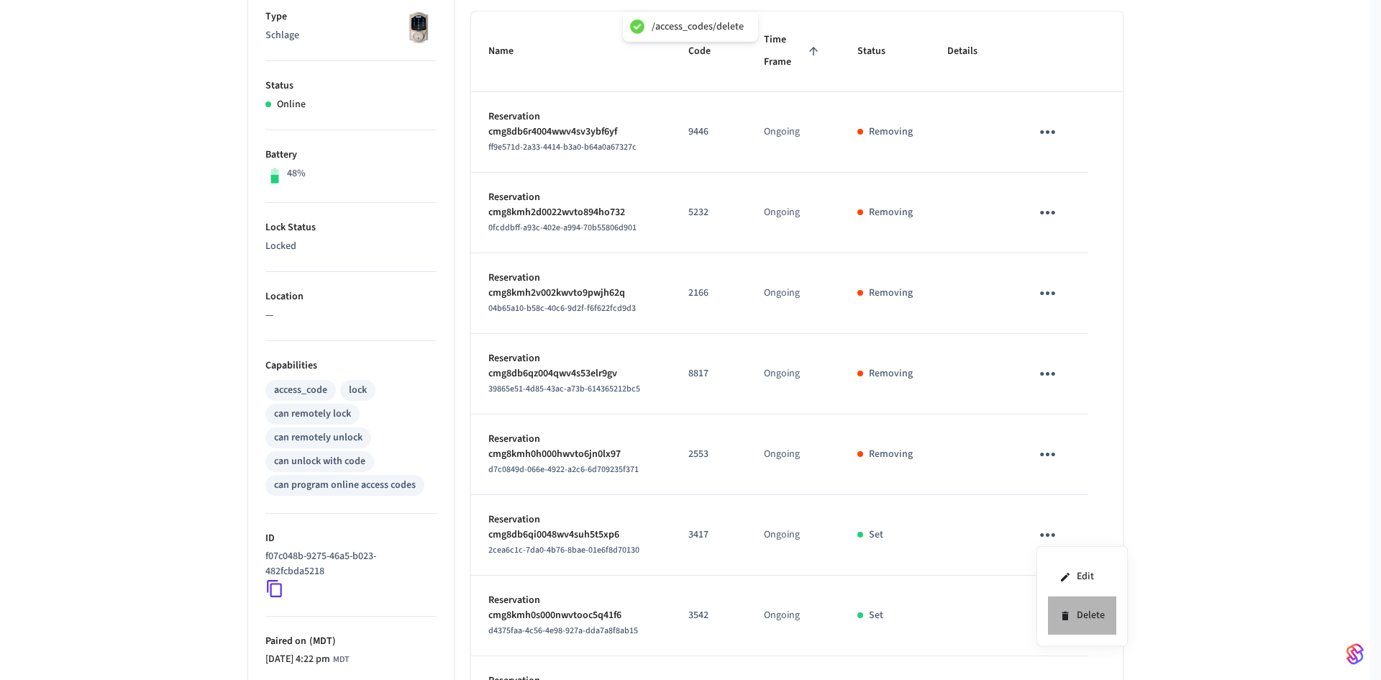
click at [1071, 617] on li "Delete" at bounding box center [1082, 615] width 68 height 38
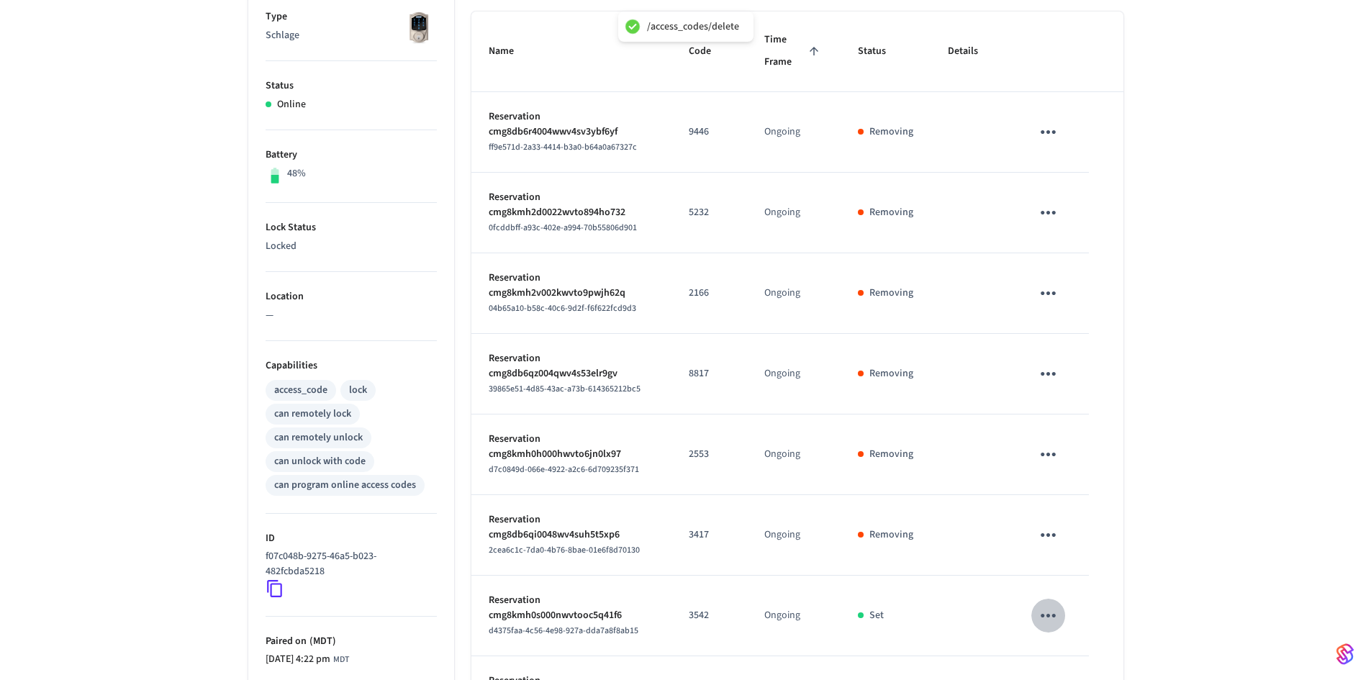
click at [1044, 608] on icon "sticky table" at bounding box center [1048, 615] width 22 height 22
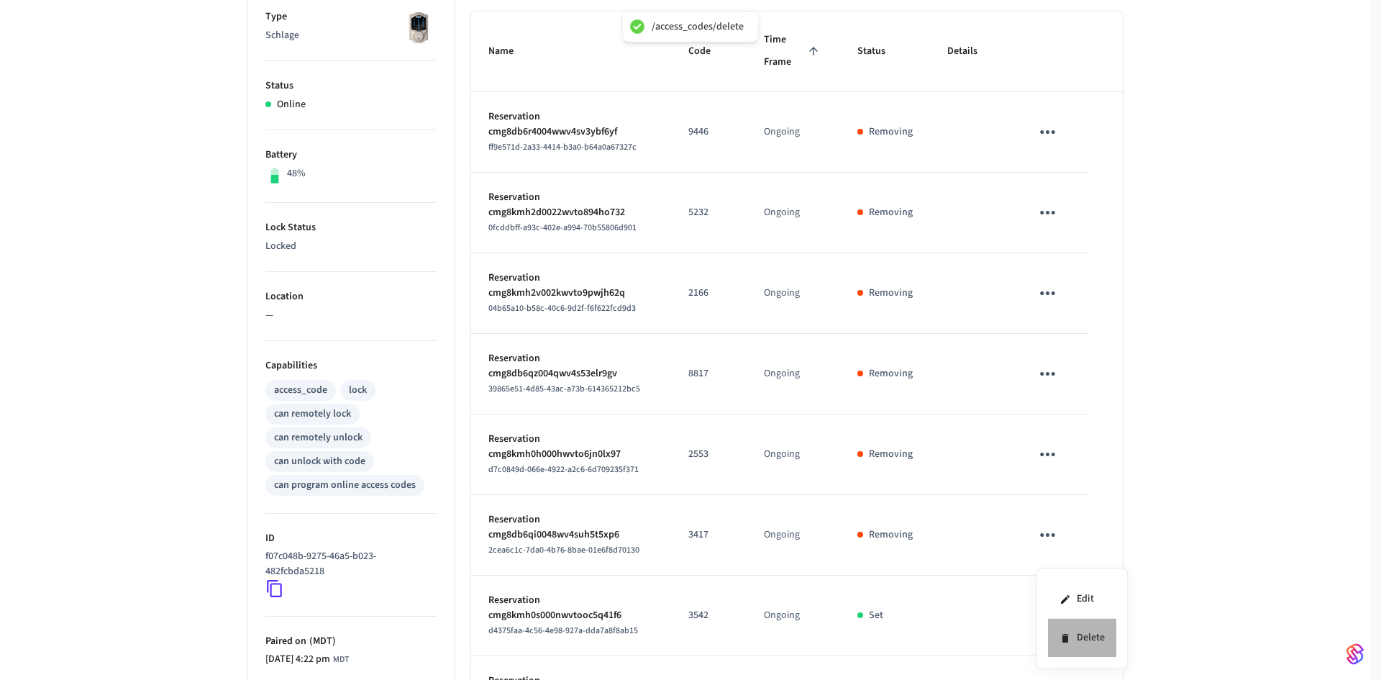
click at [1092, 634] on li "Delete" at bounding box center [1082, 638] width 68 height 38
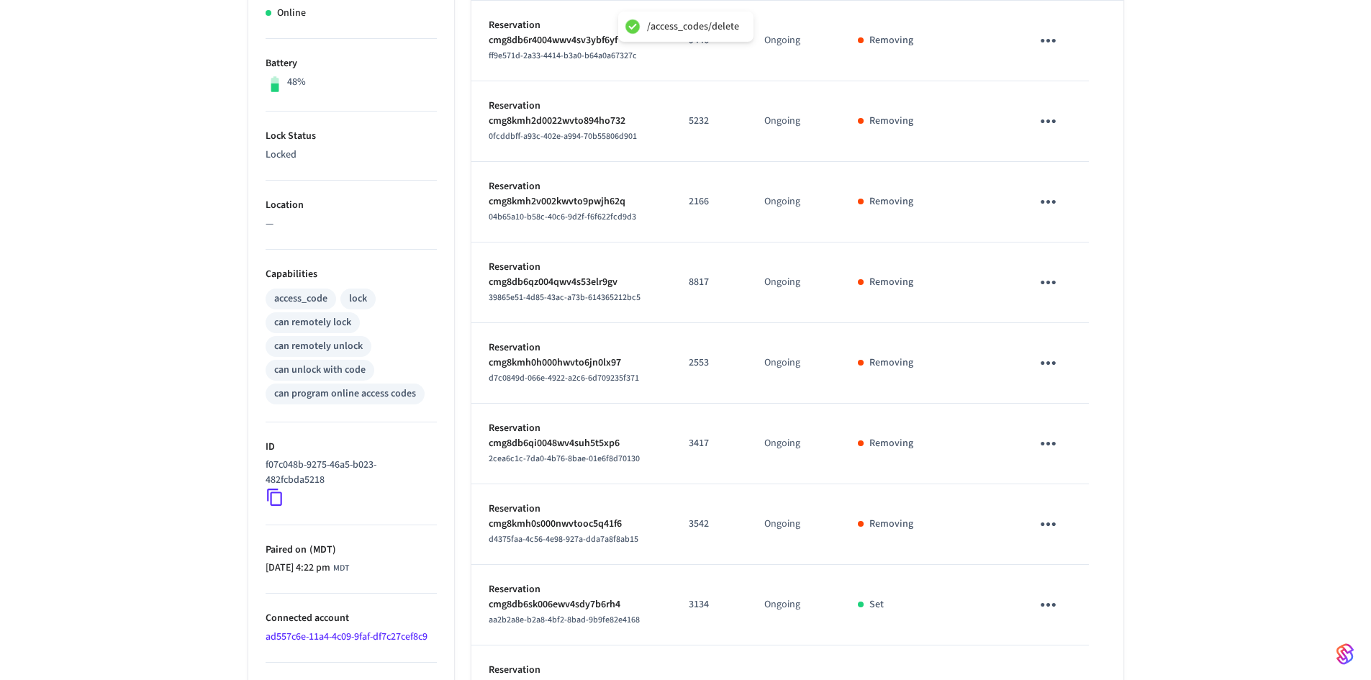
scroll to position [532, 0]
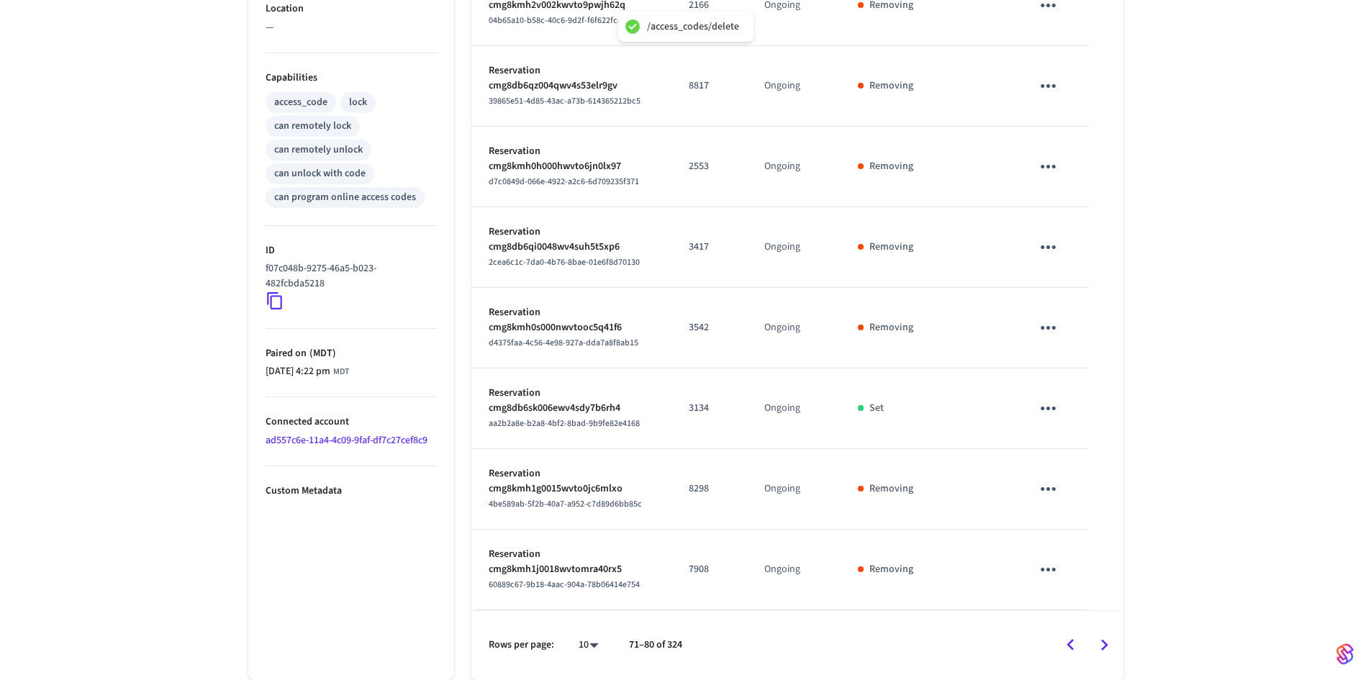
click at [1044, 409] on icon "sticky table" at bounding box center [1048, 408] width 22 height 22
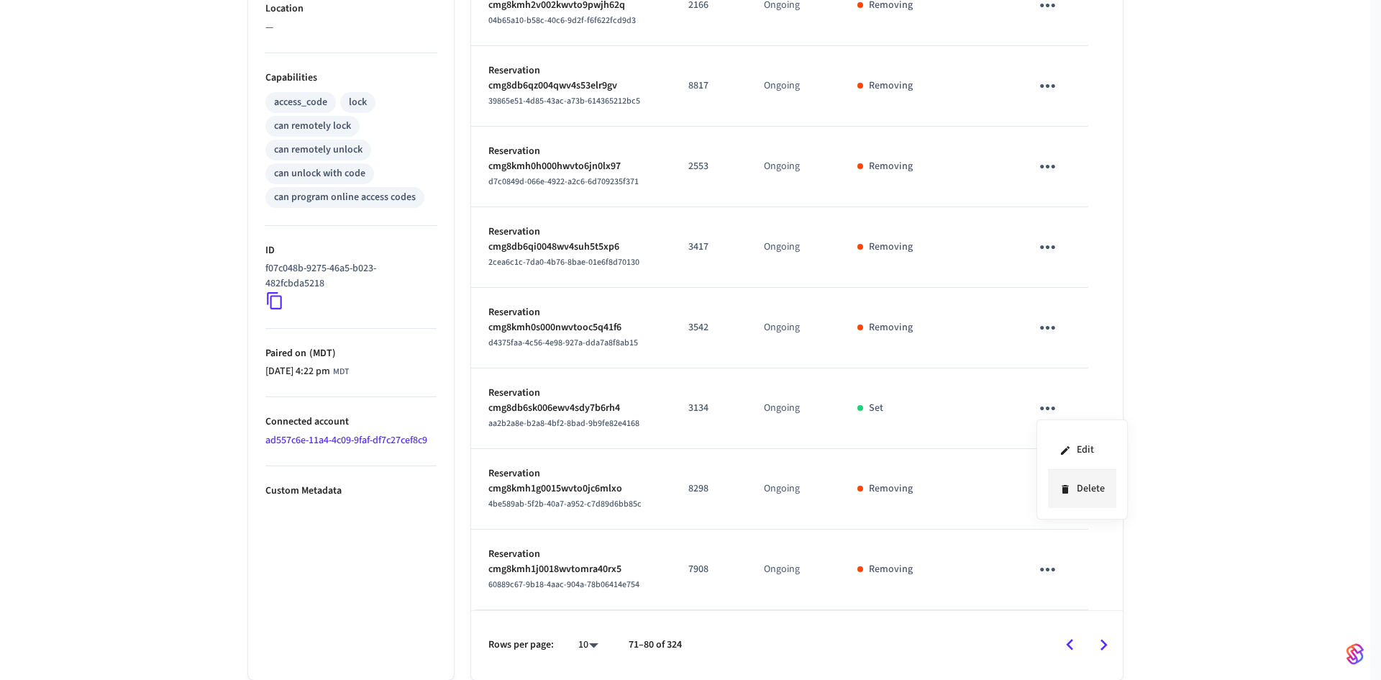
click at [1081, 491] on li "Delete" at bounding box center [1082, 489] width 68 height 38
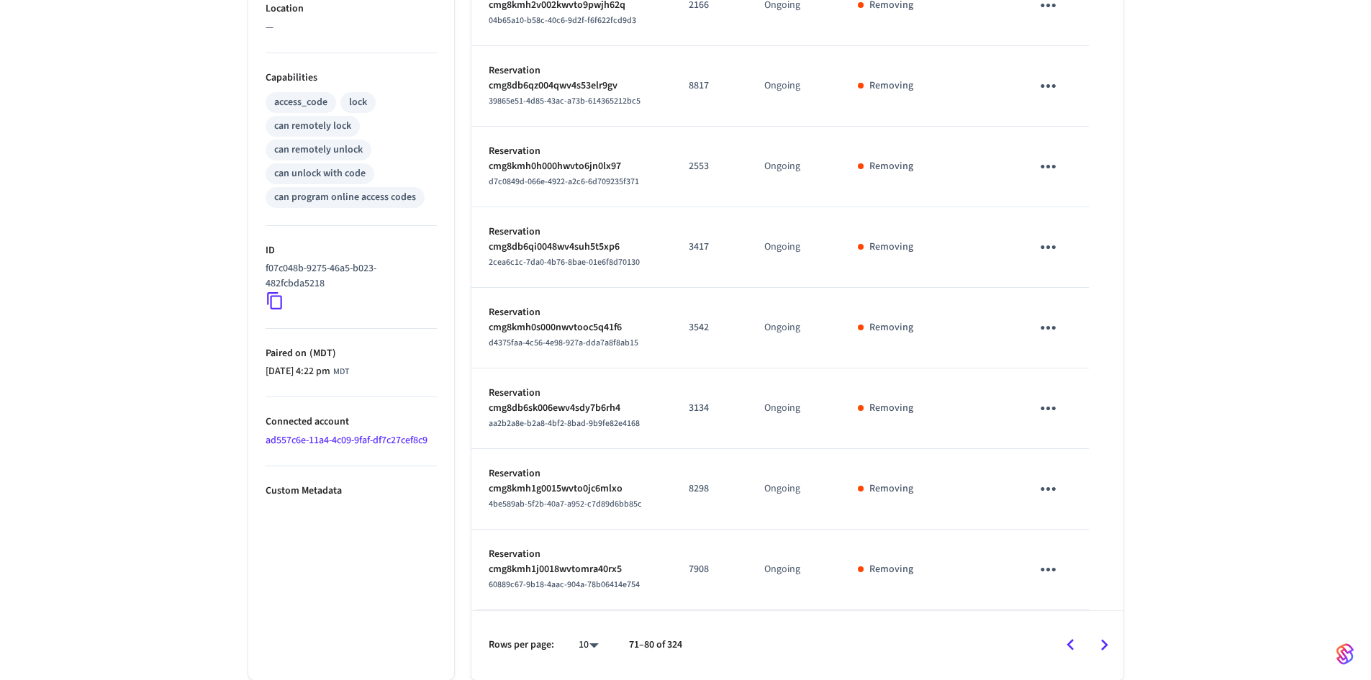
click at [1112, 640] on icon "Go to next page" at bounding box center [1104, 645] width 22 height 22
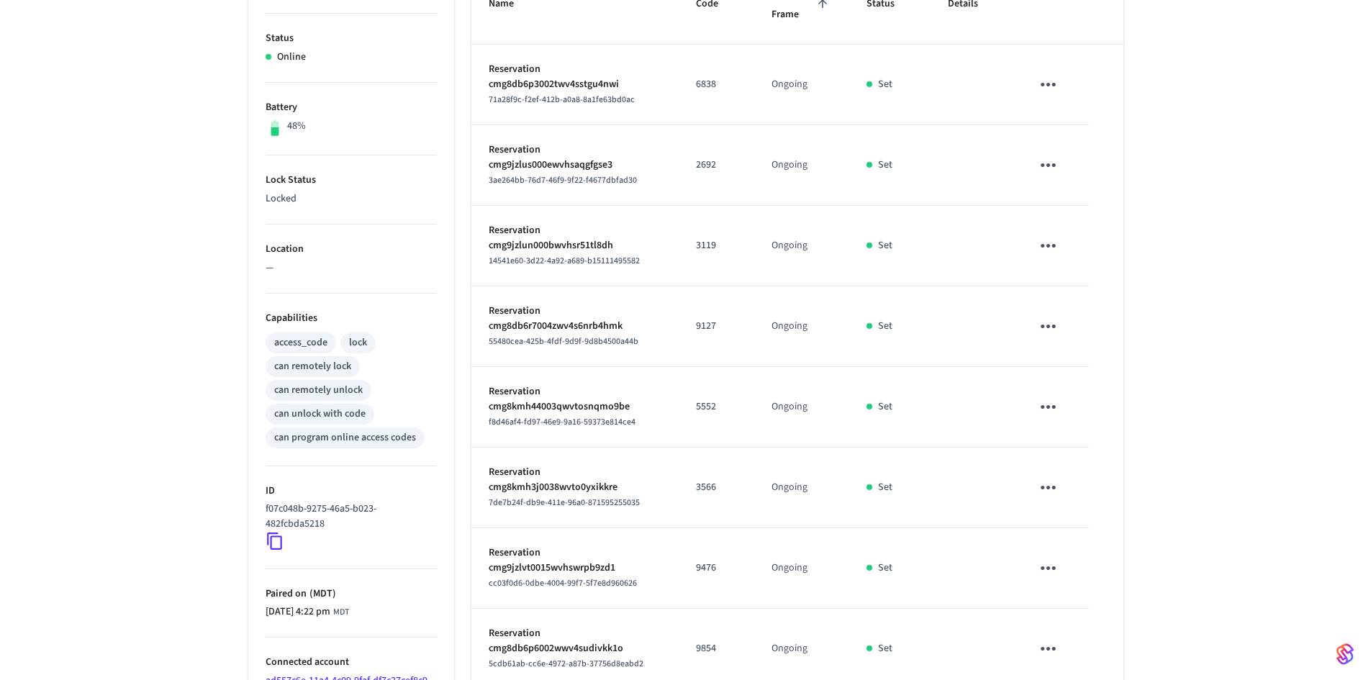
scroll to position [317, 0]
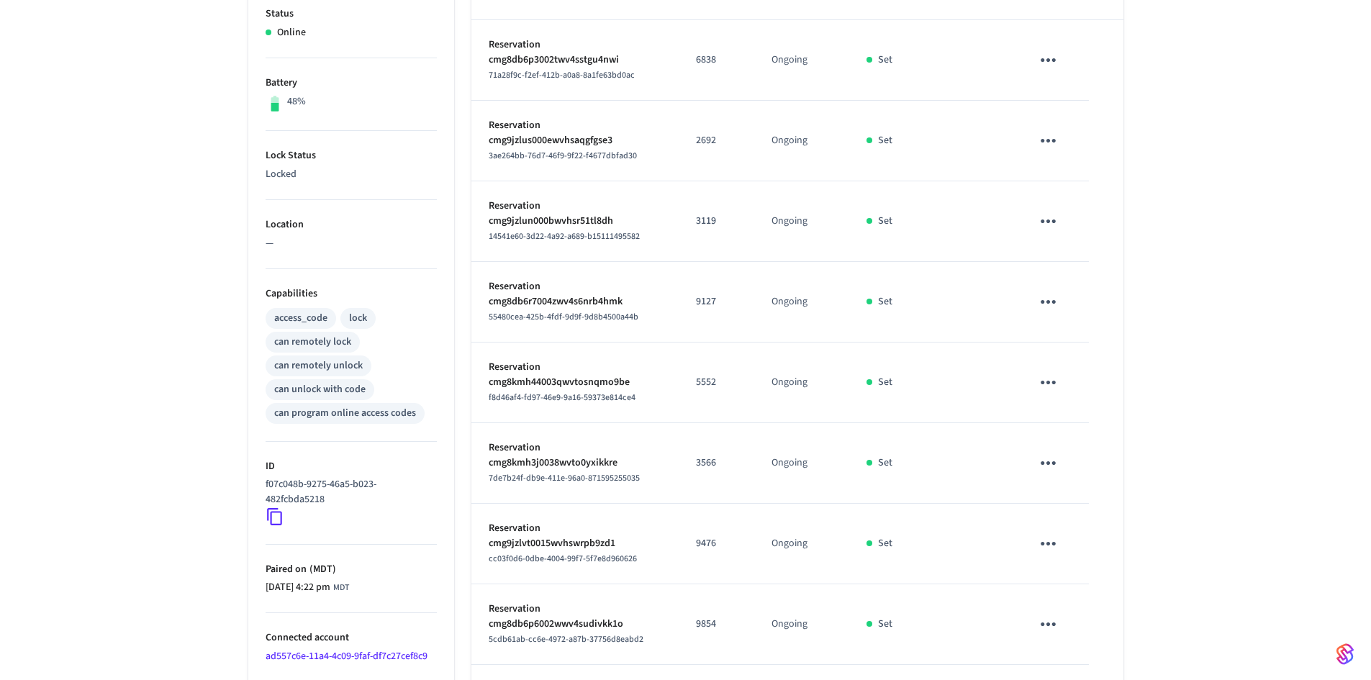
click at [1049, 58] on icon "sticky table" at bounding box center [1047, 60] width 15 height 4
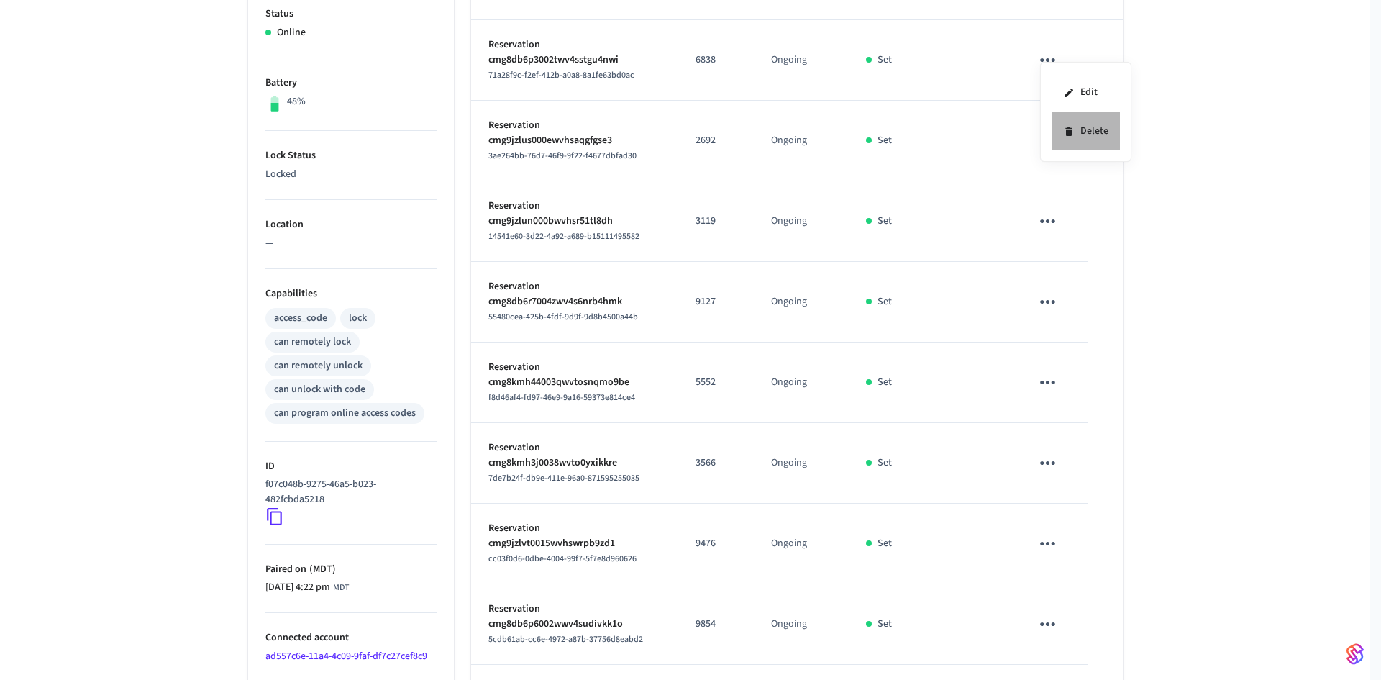
click at [1083, 125] on li "Delete" at bounding box center [1086, 131] width 68 height 38
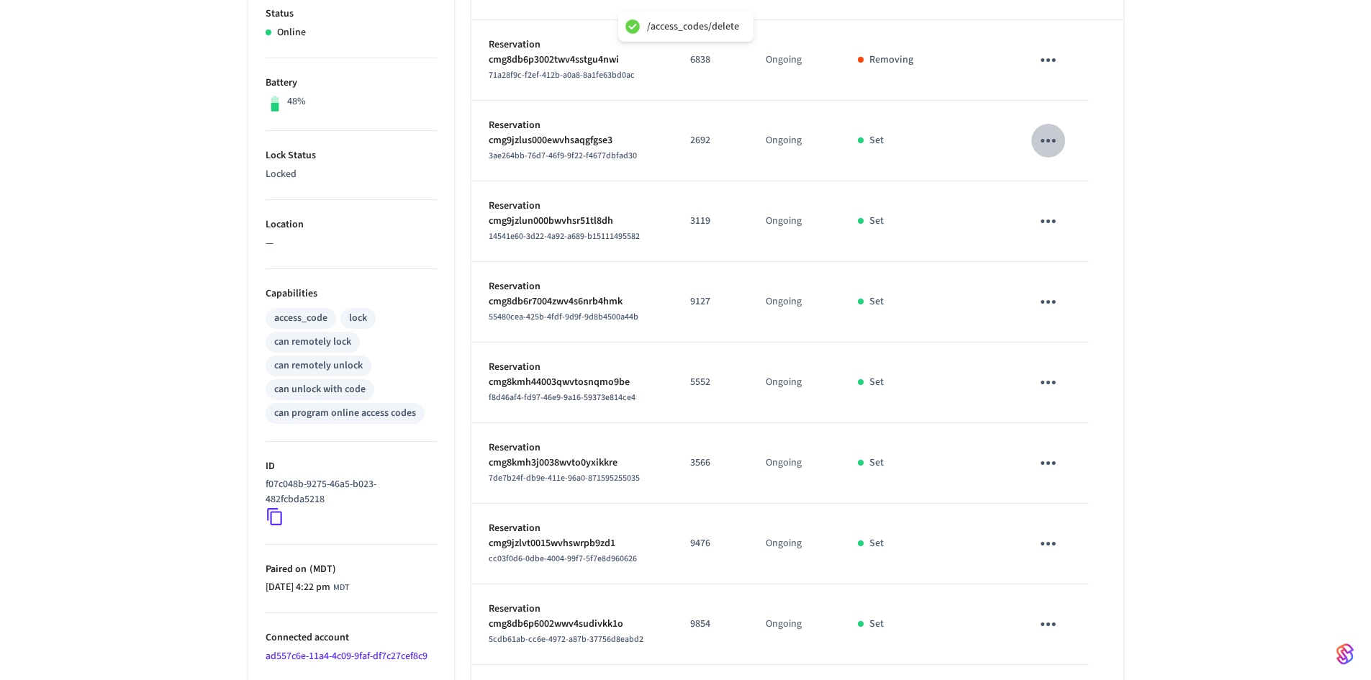
click at [1044, 143] on icon "sticky table" at bounding box center [1048, 140] width 22 height 22
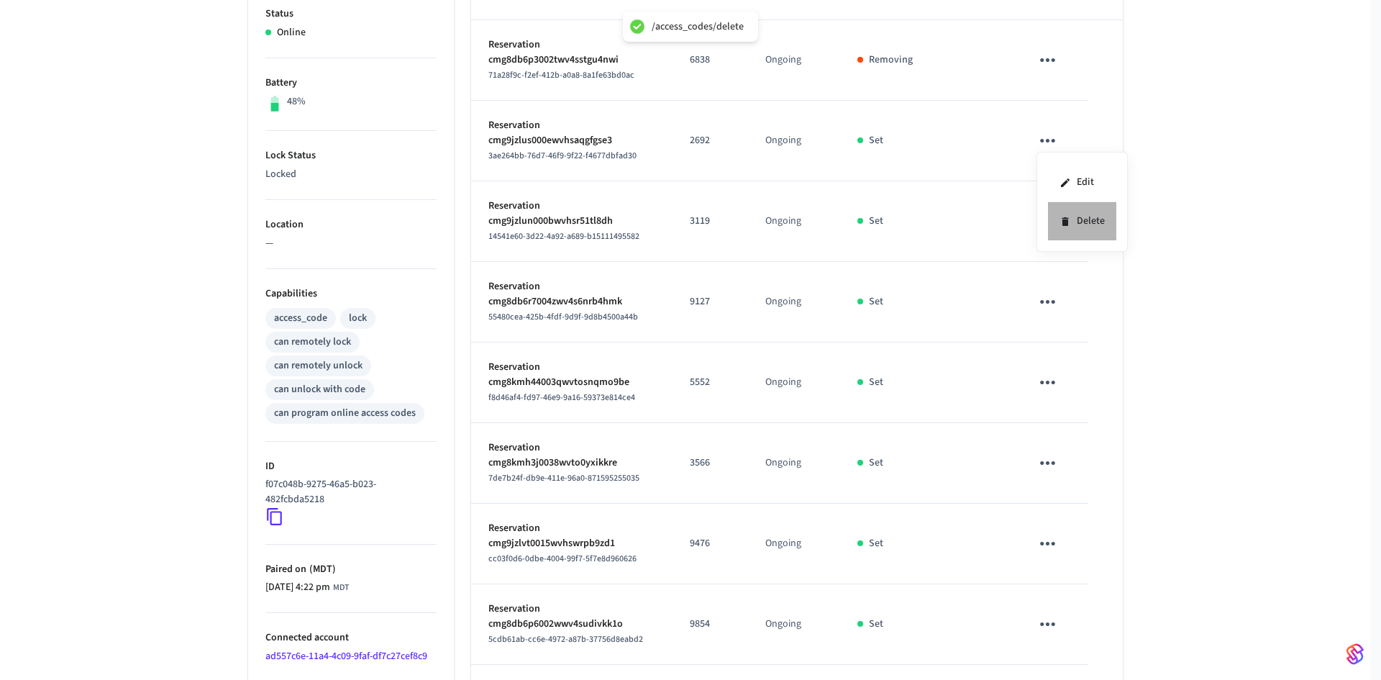
click at [1081, 221] on li "Delete" at bounding box center [1082, 221] width 68 height 38
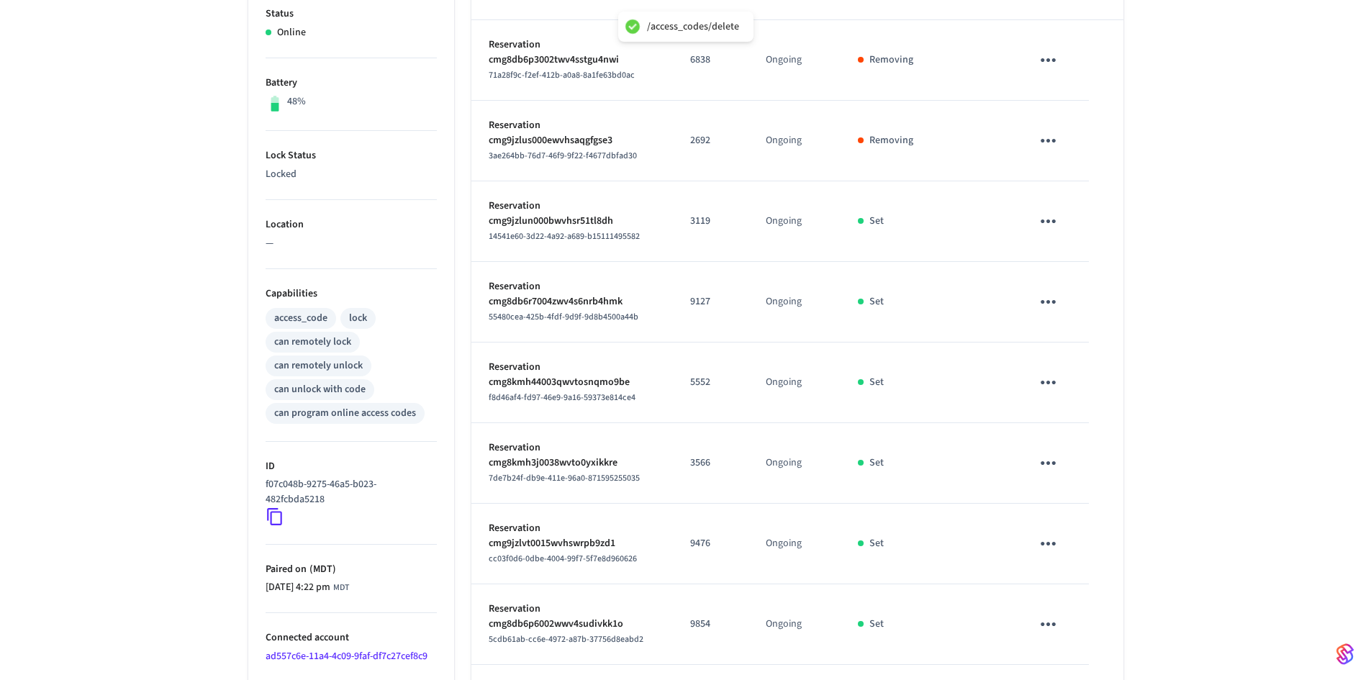
click at [1045, 212] on icon "sticky table" at bounding box center [1048, 221] width 22 height 22
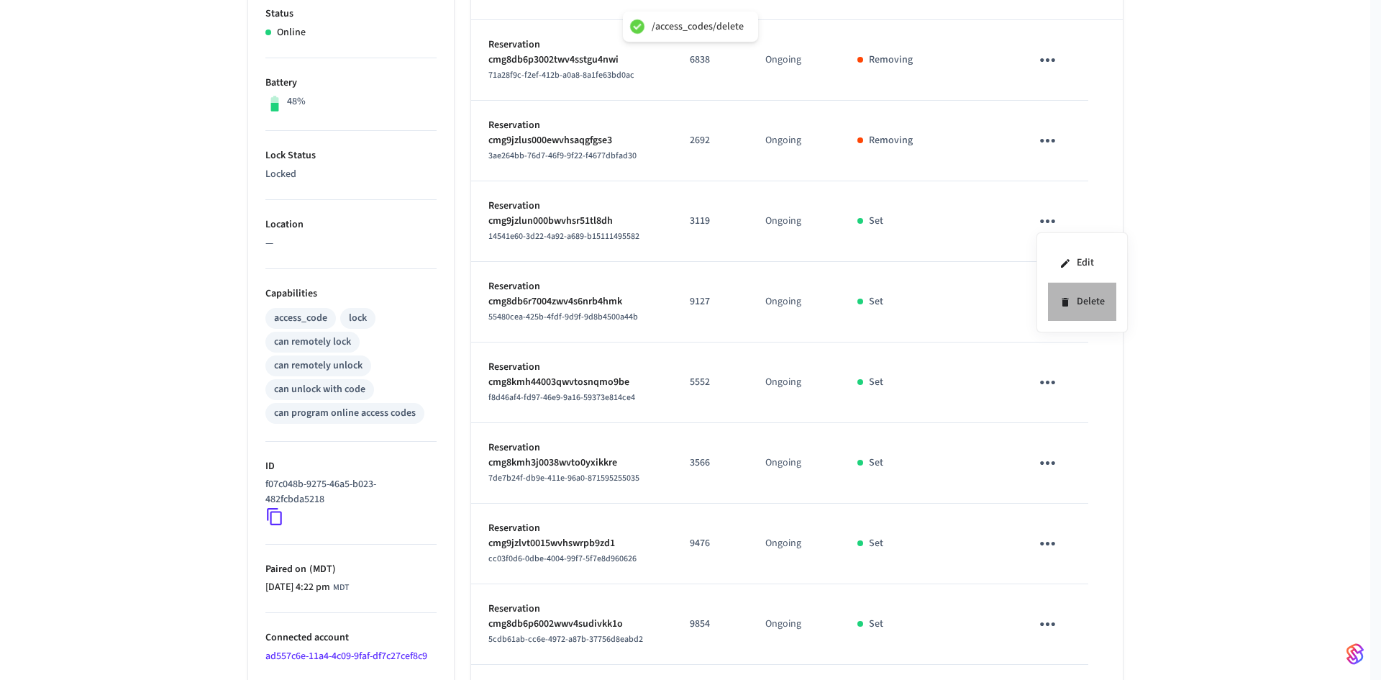
click at [1084, 296] on li "Delete" at bounding box center [1082, 302] width 68 height 38
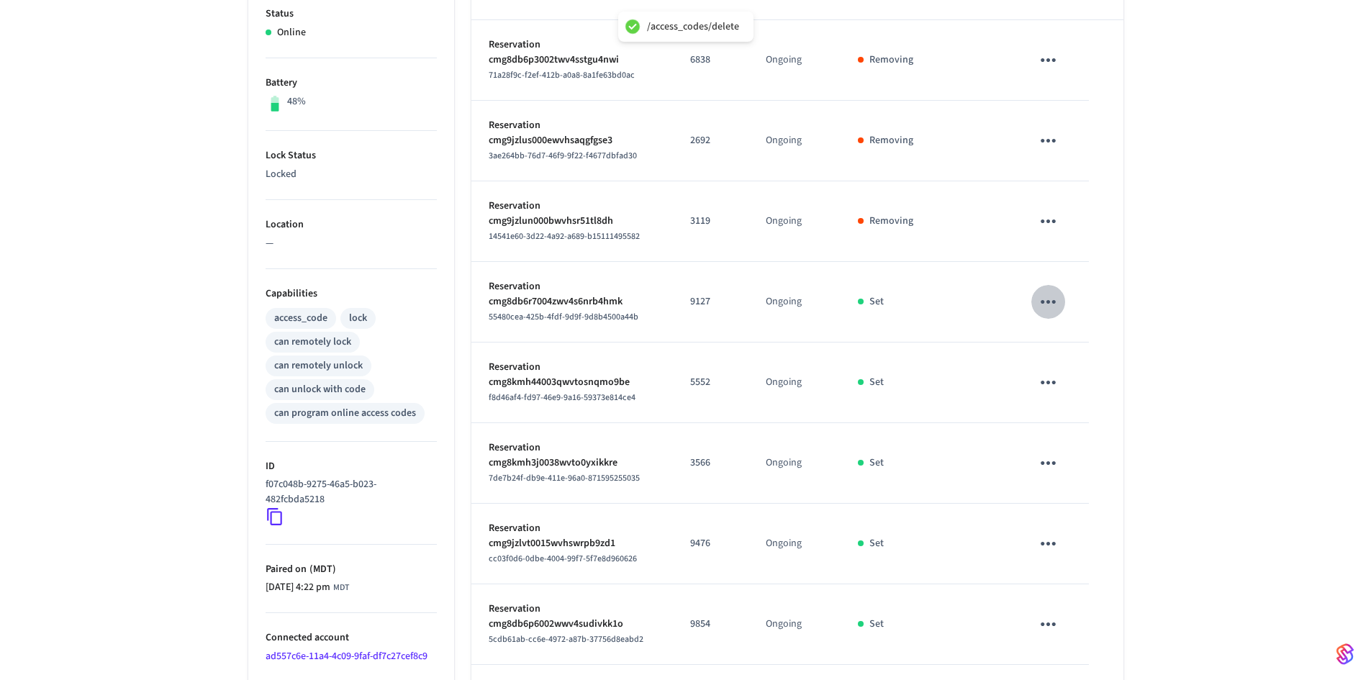
click at [1054, 297] on icon "sticky table" at bounding box center [1048, 302] width 22 height 22
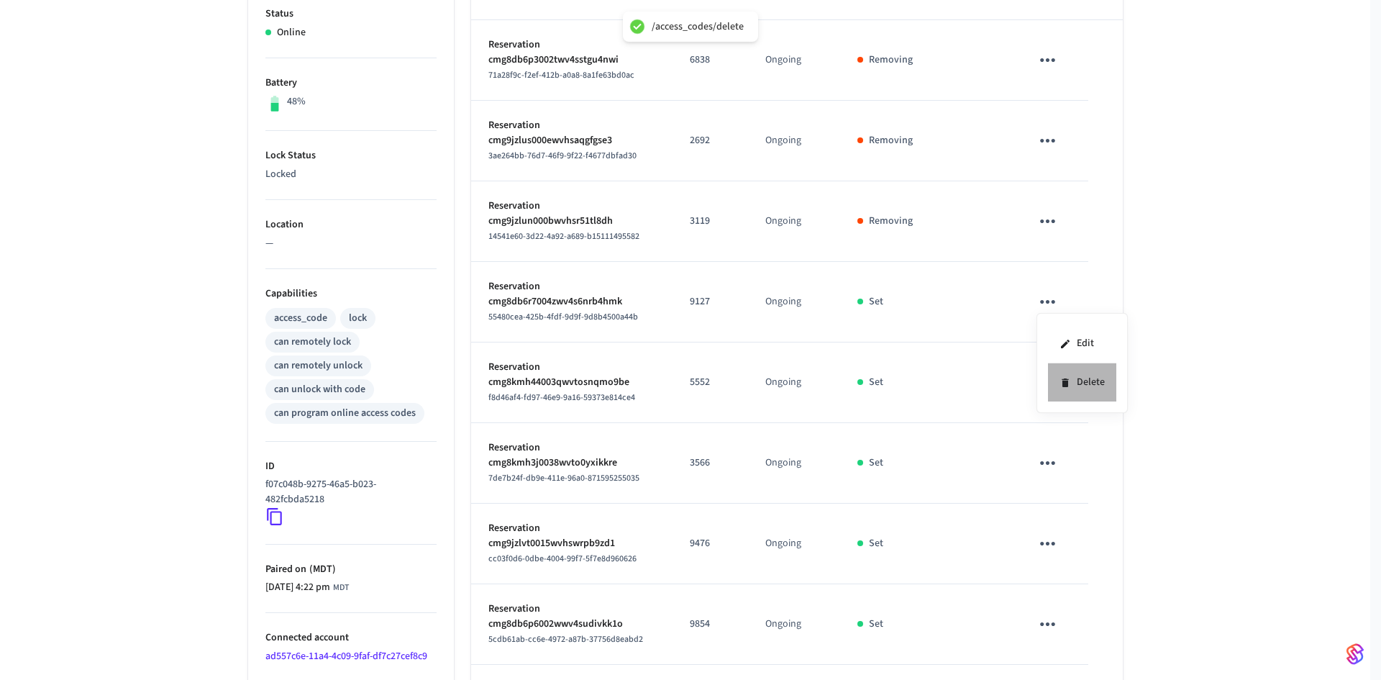
click at [1090, 384] on li "Delete" at bounding box center [1082, 382] width 68 height 38
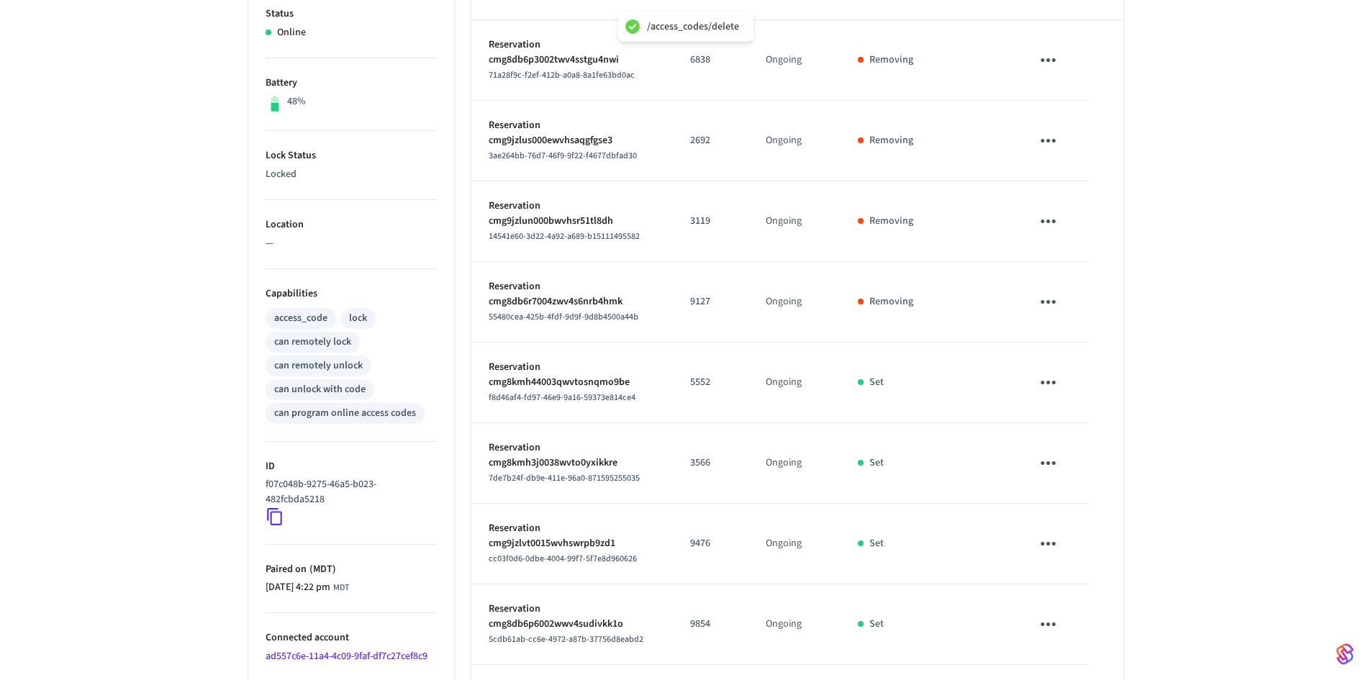
click at [1053, 383] on icon "sticky table" at bounding box center [1047, 383] width 15 height 4
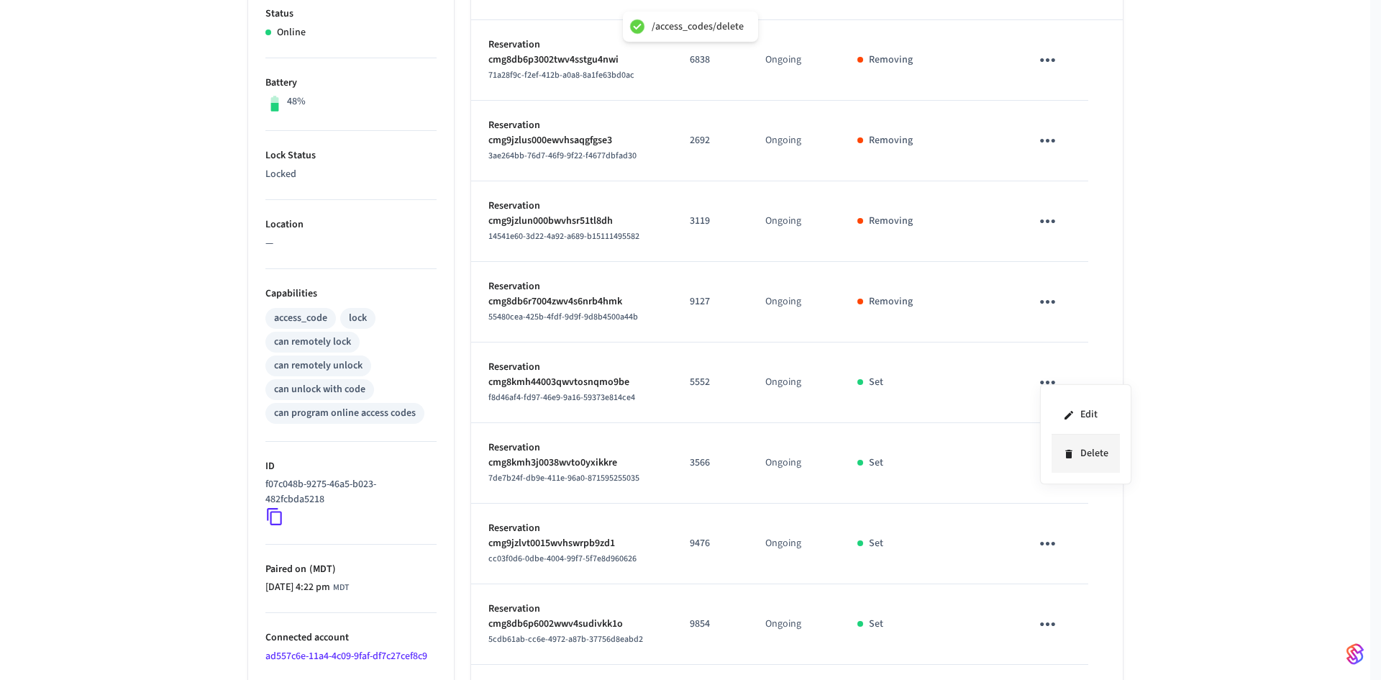
click at [1087, 451] on li "Delete" at bounding box center [1086, 454] width 68 height 38
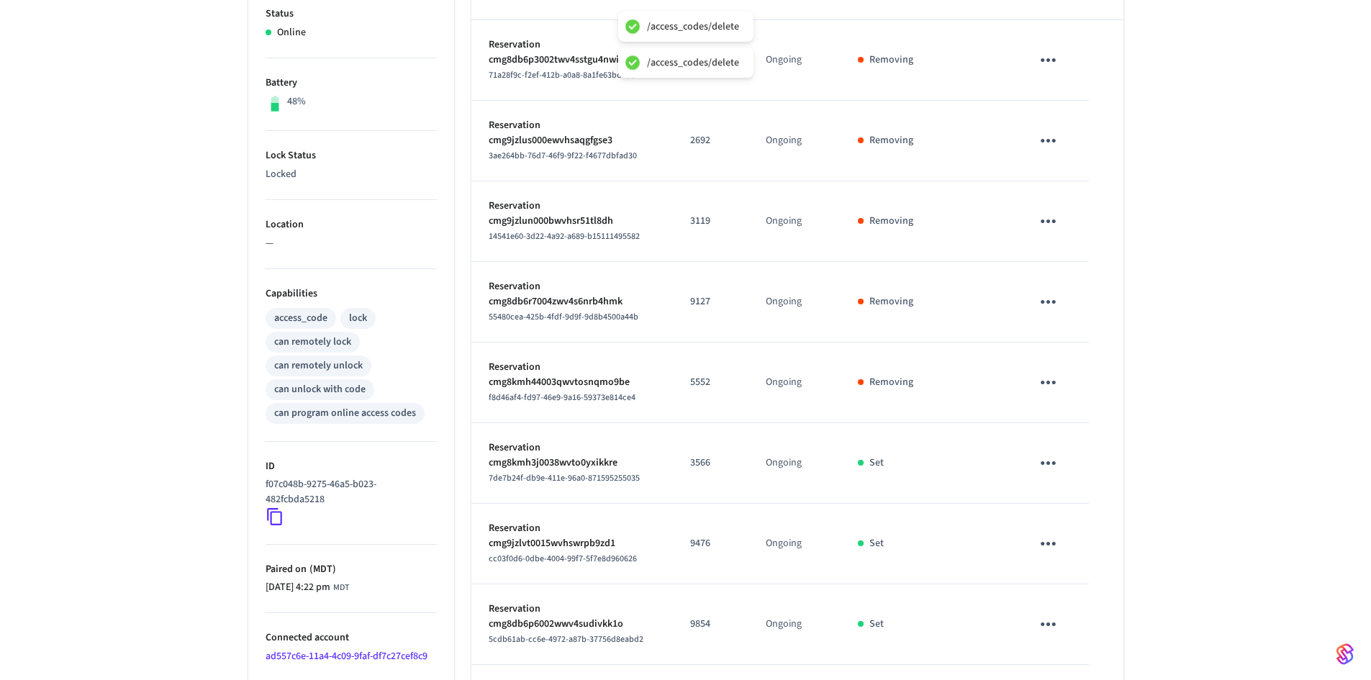
click at [1053, 463] on icon "sticky table" at bounding box center [1047, 463] width 15 height 4
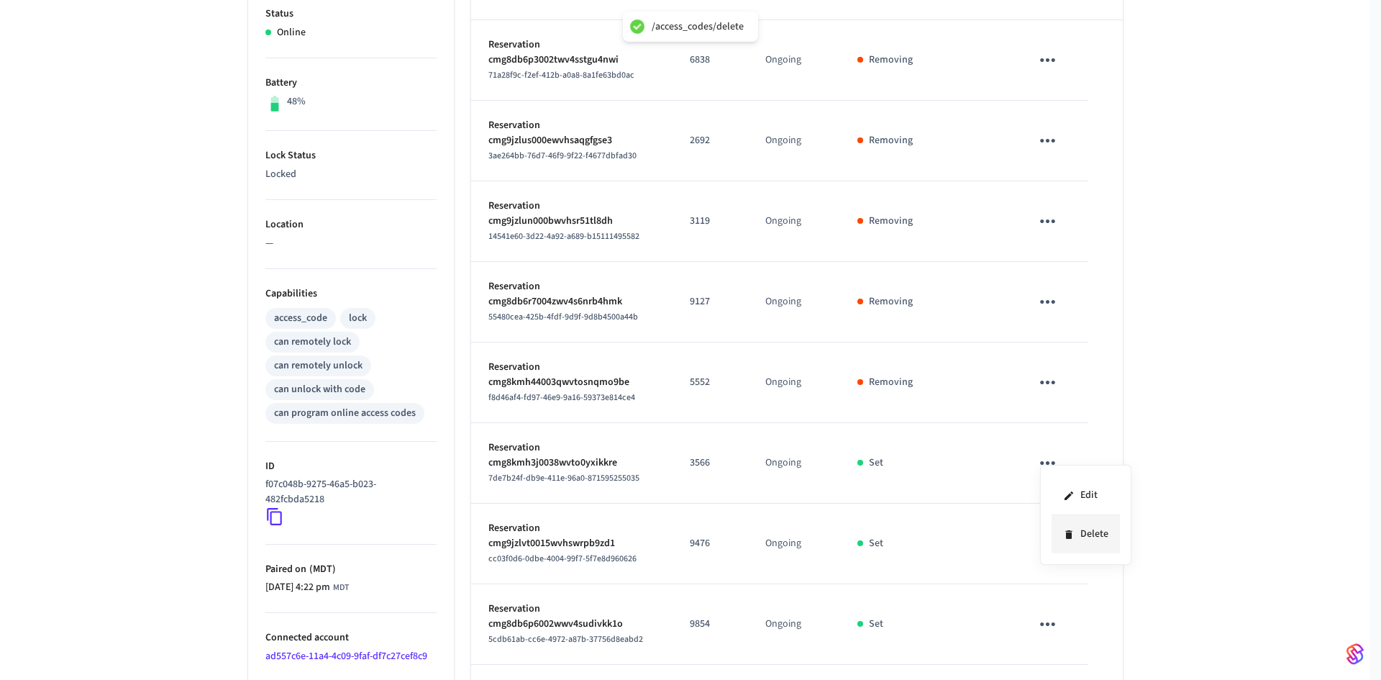
click at [1104, 535] on li "Delete" at bounding box center [1086, 534] width 68 height 38
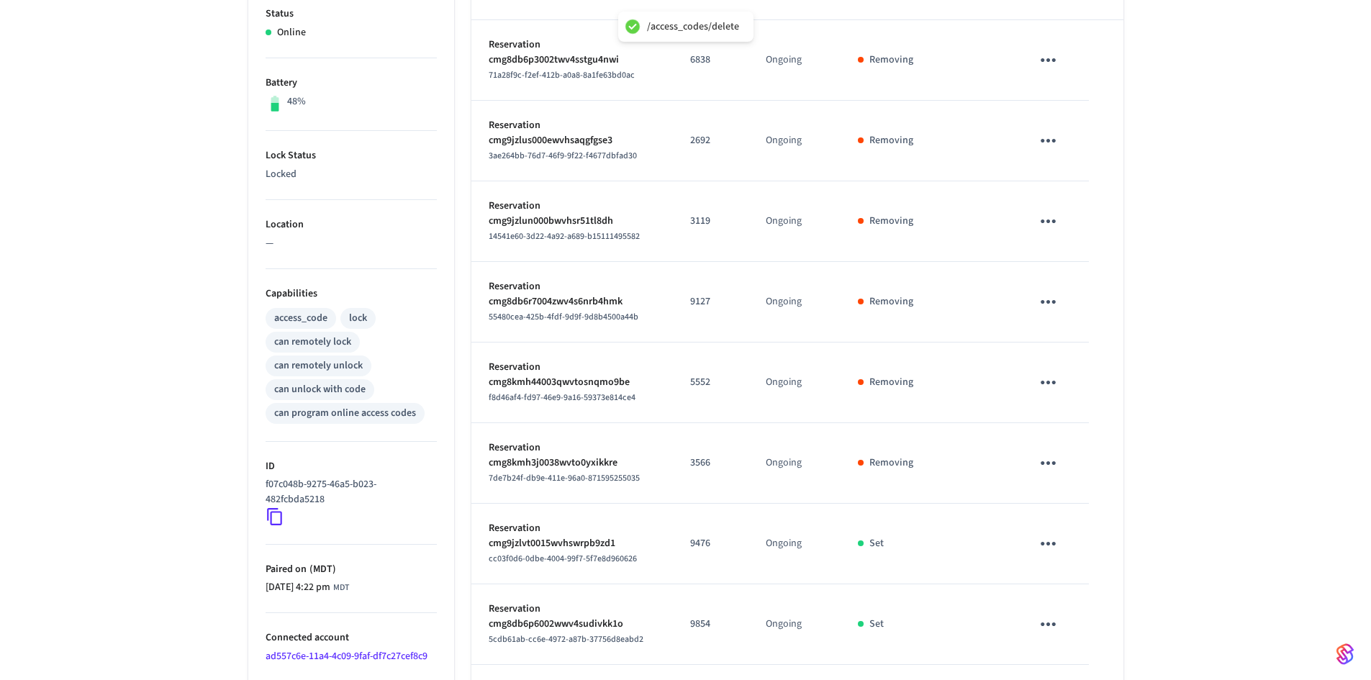
click at [1046, 549] on icon "sticky table" at bounding box center [1048, 543] width 22 height 22
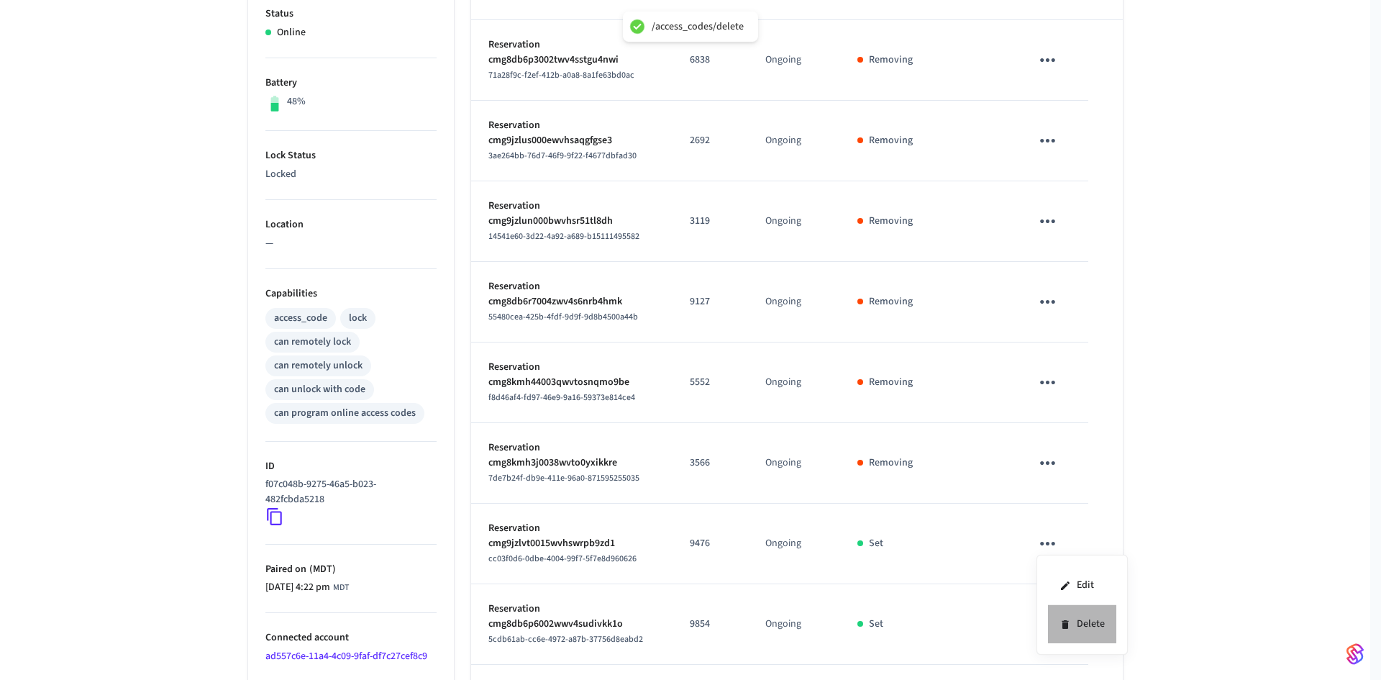
click at [1097, 632] on li "Delete" at bounding box center [1082, 624] width 68 height 38
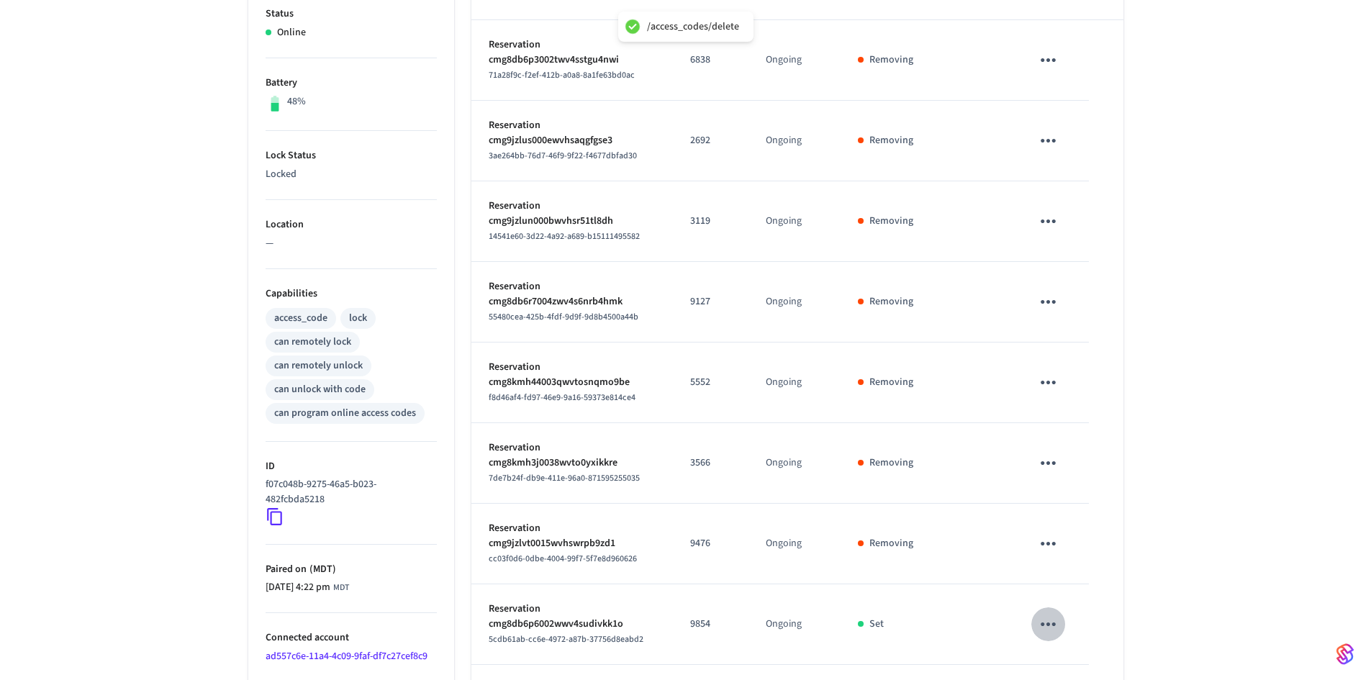
click at [1052, 614] on icon "sticky table" at bounding box center [1048, 624] width 22 height 22
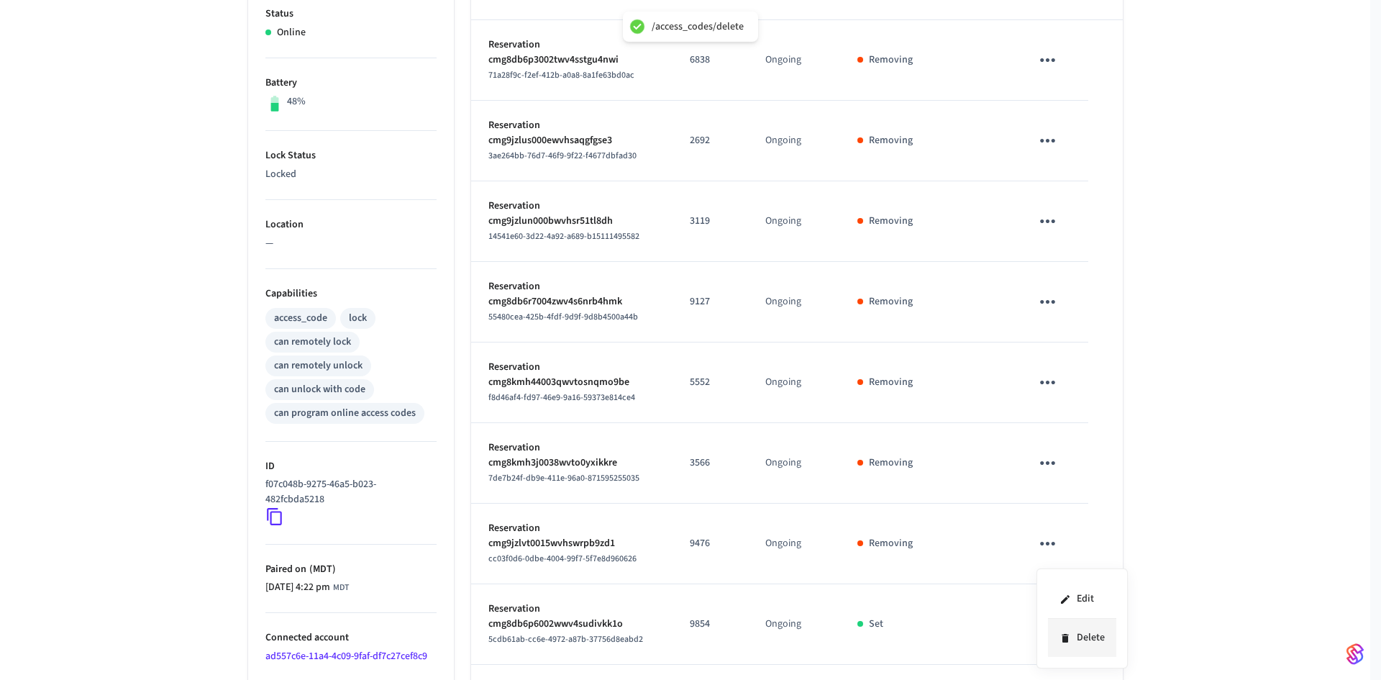
click at [1083, 633] on li "Delete" at bounding box center [1082, 638] width 68 height 38
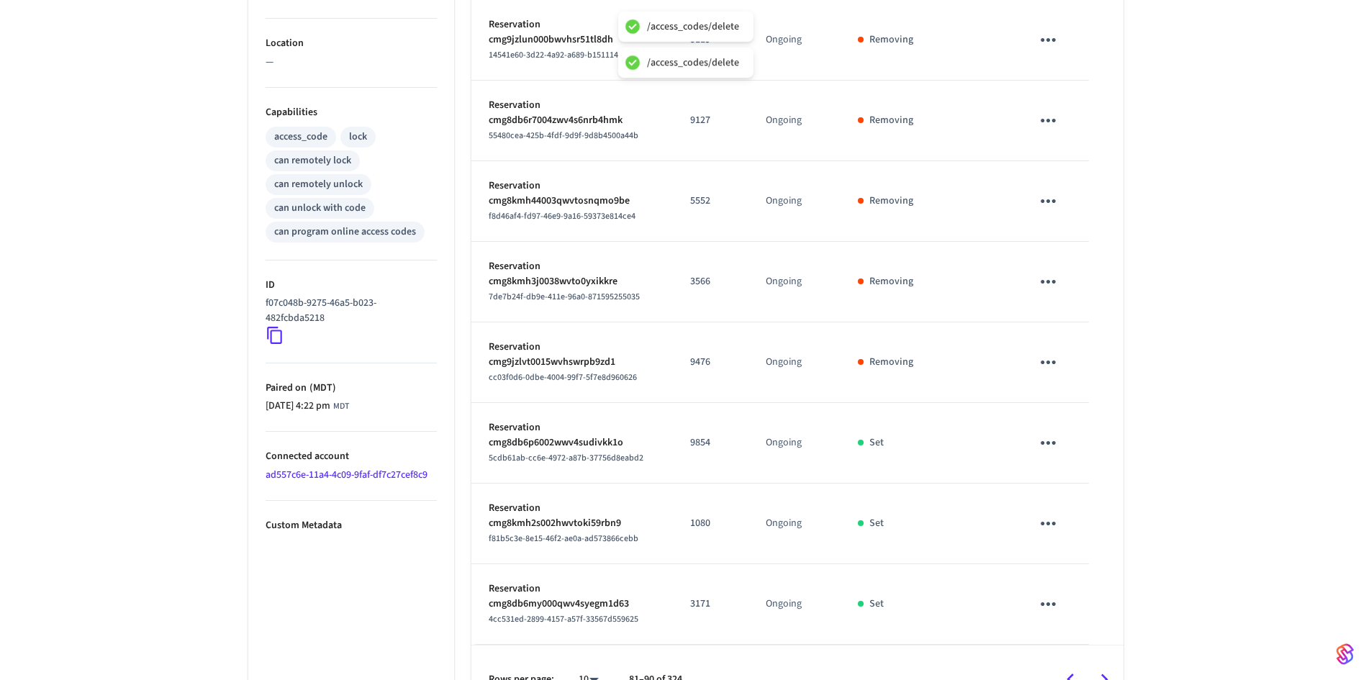
scroll to position [532, 0]
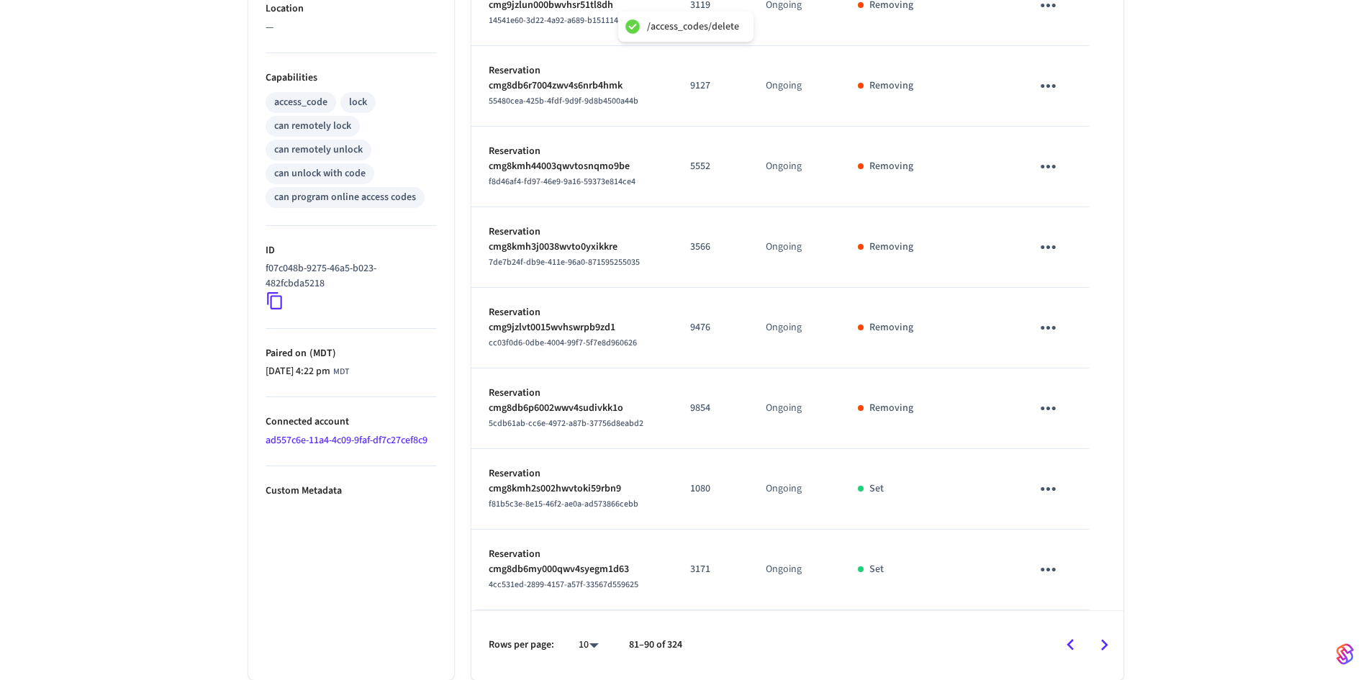
click at [1065, 491] on td "sticky table" at bounding box center [1051, 489] width 74 height 81
click at [1044, 484] on icon "sticky table" at bounding box center [1048, 489] width 22 height 22
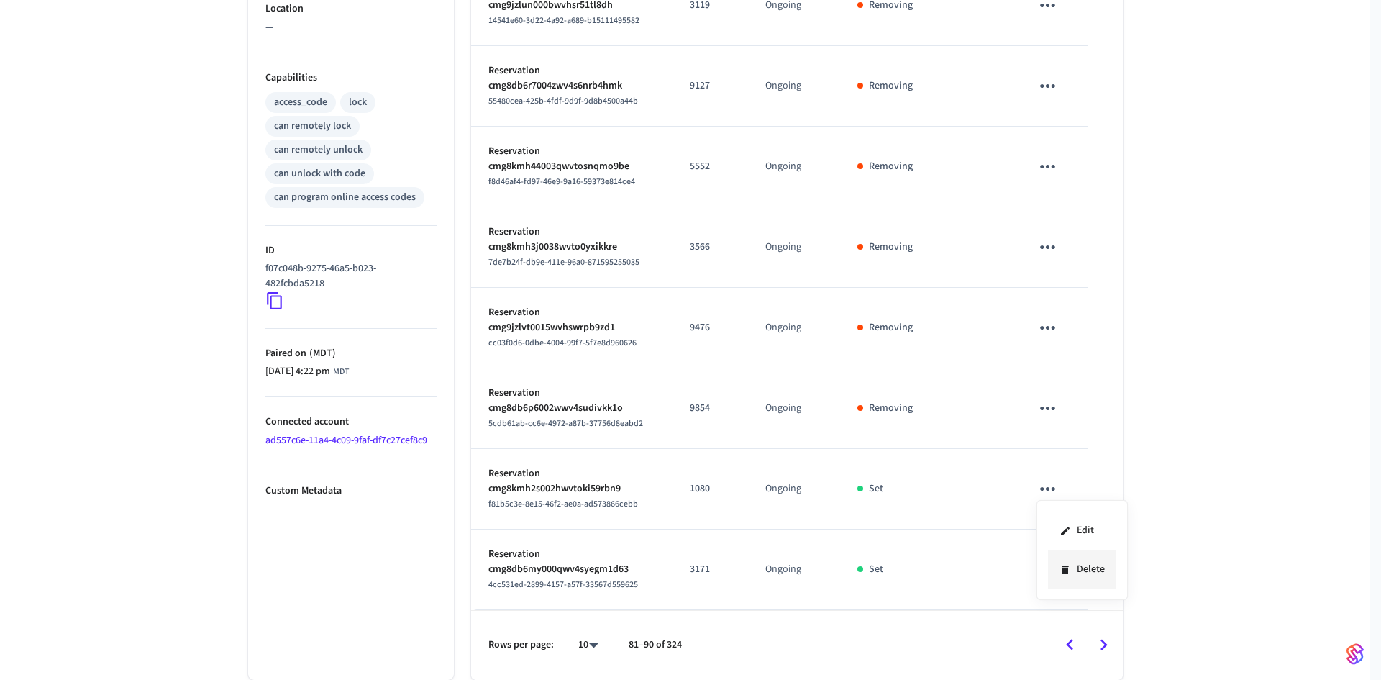
click at [1091, 571] on li "Delete" at bounding box center [1082, 569] width 68 height 38
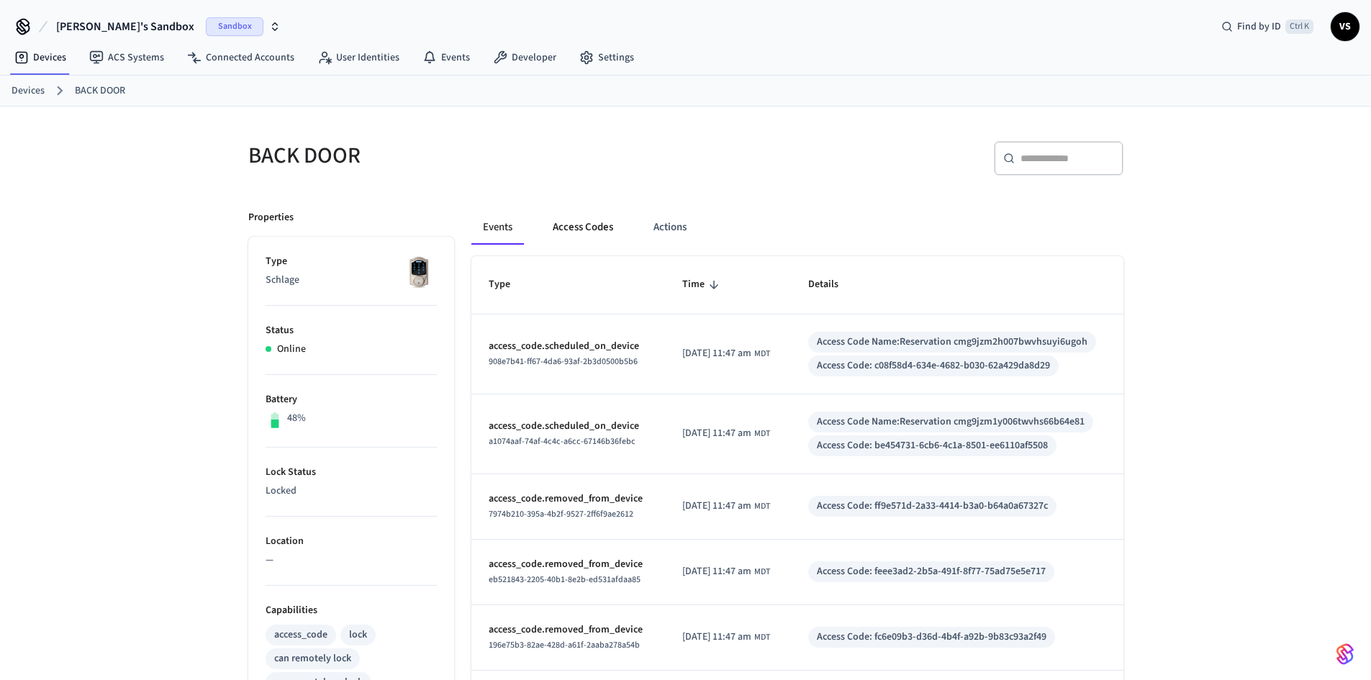
click at [571, 224] on button "Access Codes" at bounding box center [582, 227] width 83 height 35
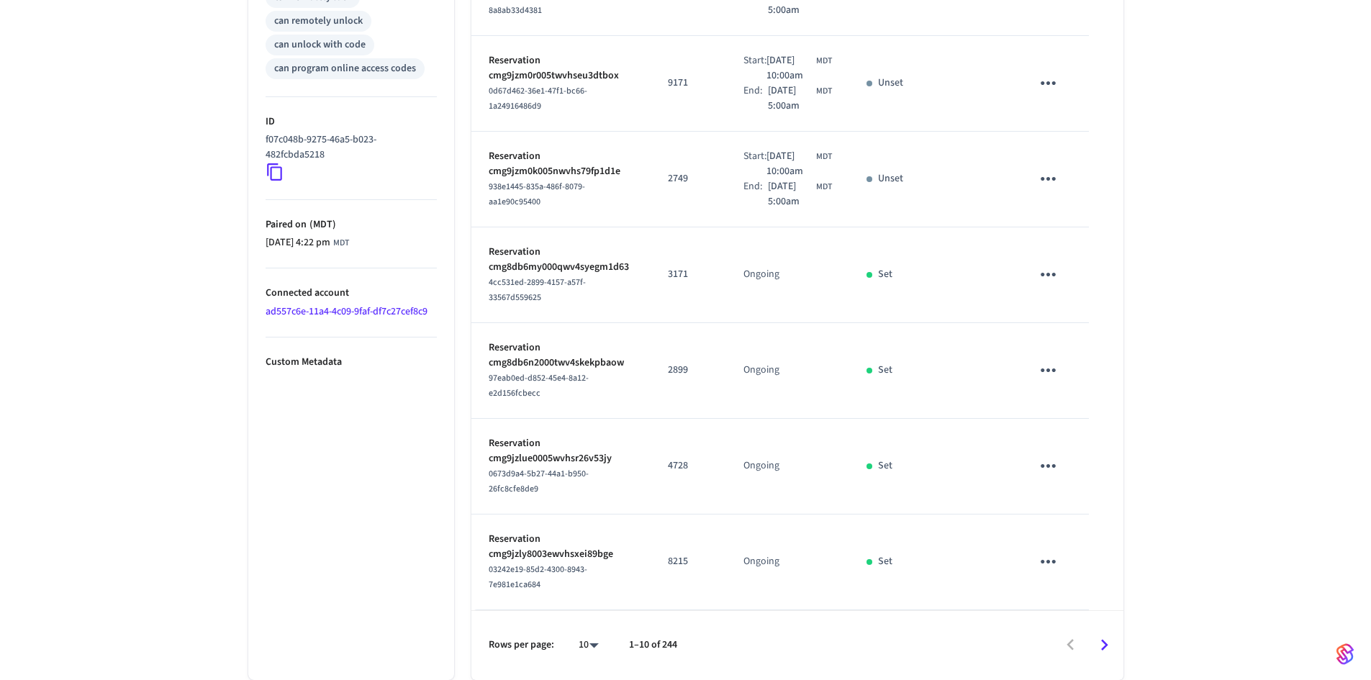
scroll to position [842, 0]
click at [1100, 642] on icon "Go to next page" at bounding box center [1104, 645] width 22 height 22
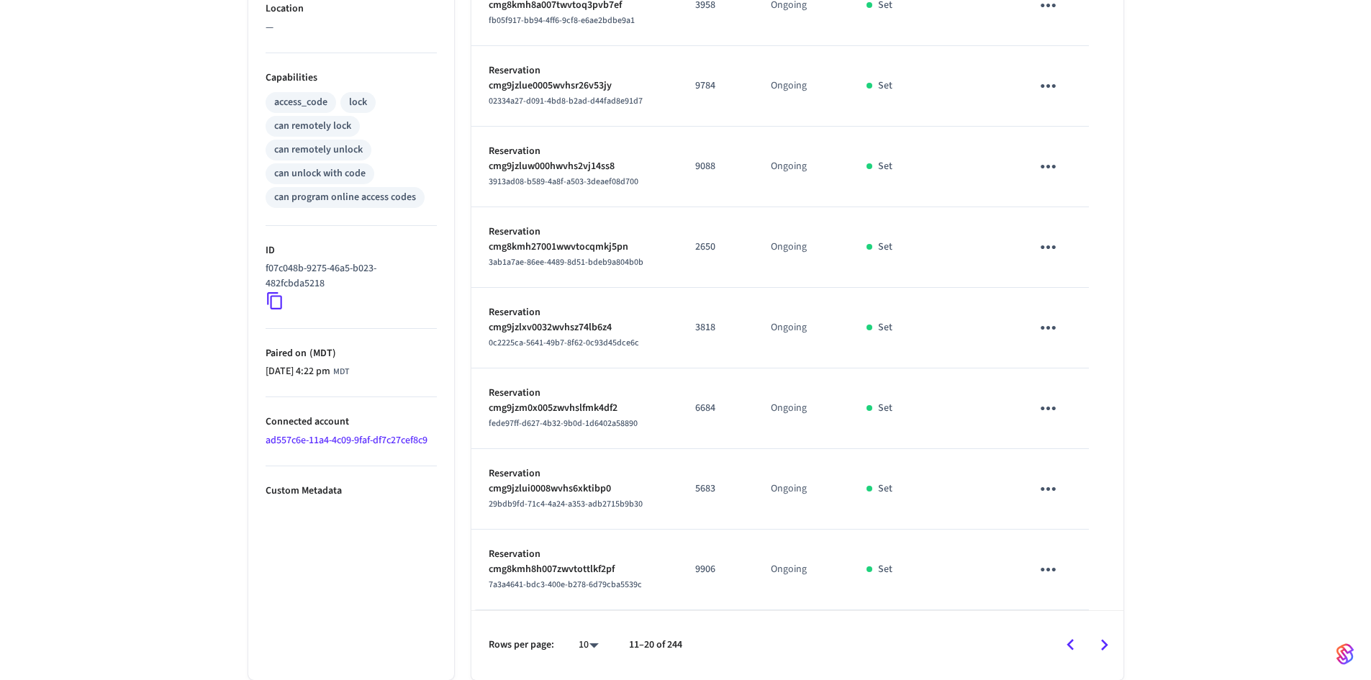
scroll to position [532, 0]
click at [1100, 642] on icon "Go to next page" at bounding box center [1104, 645] width 22 height 22
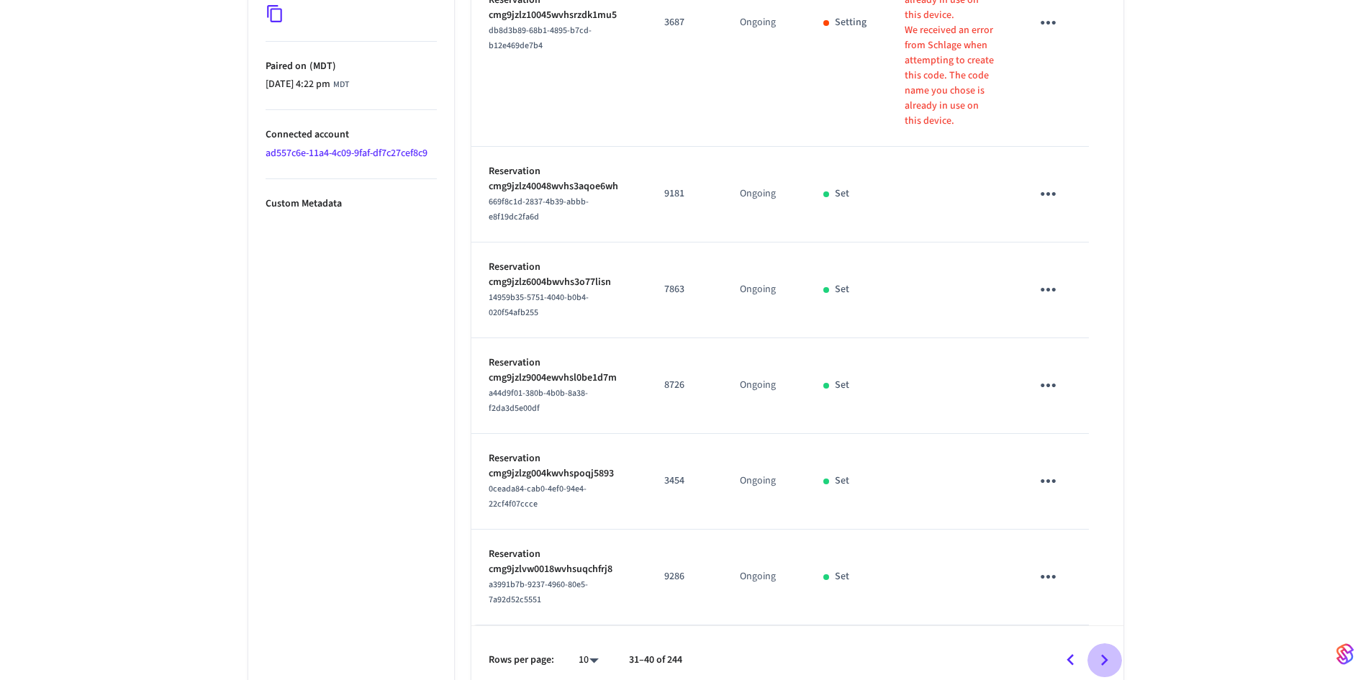
click at [1101, 649] on icon "Go to next page" at bounding box center [1104, 660] width 22 height 22
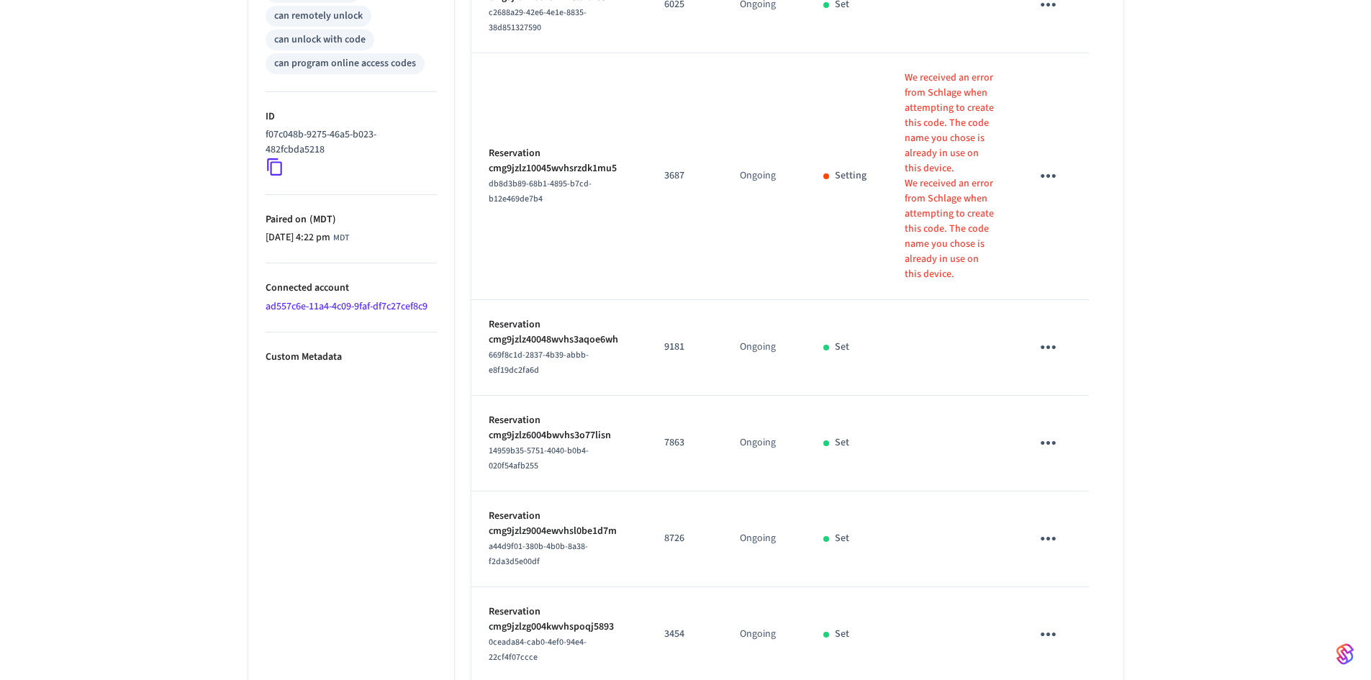
scroll to position [585, 0]
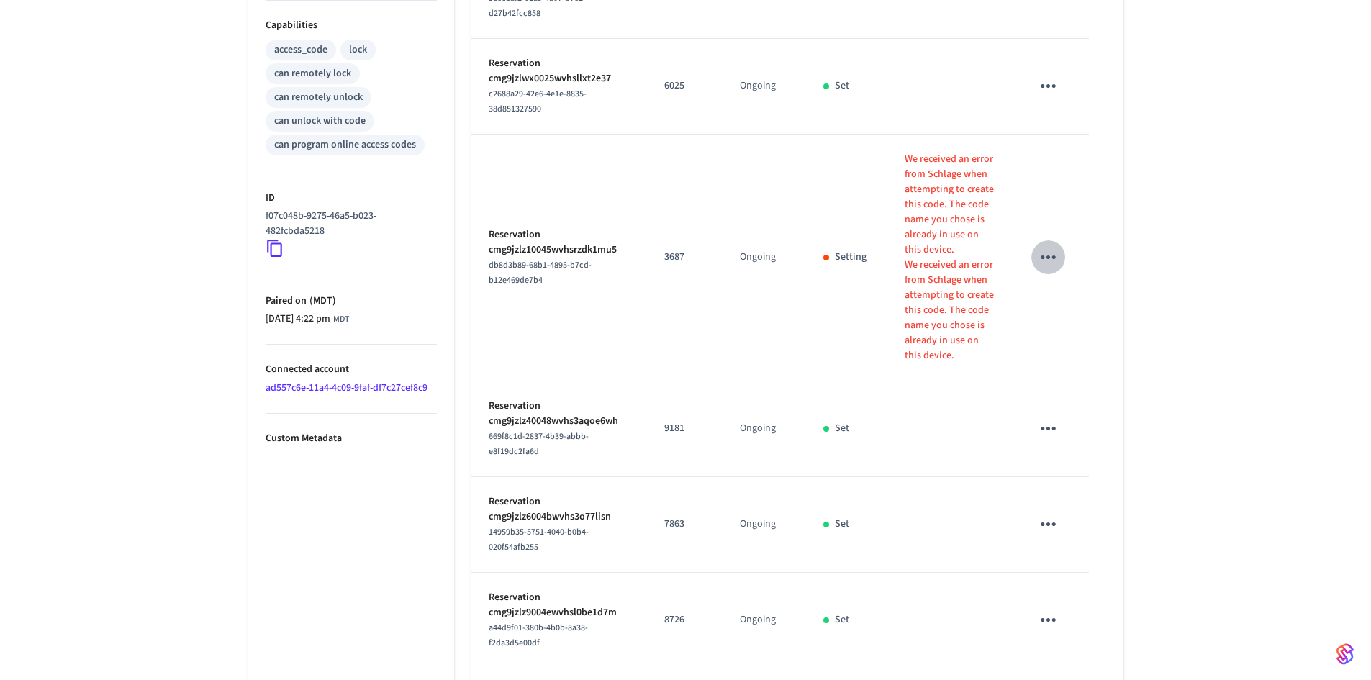
click at [1050, 257] on icon "sticky table" at bounding box center [1047, 257] width 15 height 4
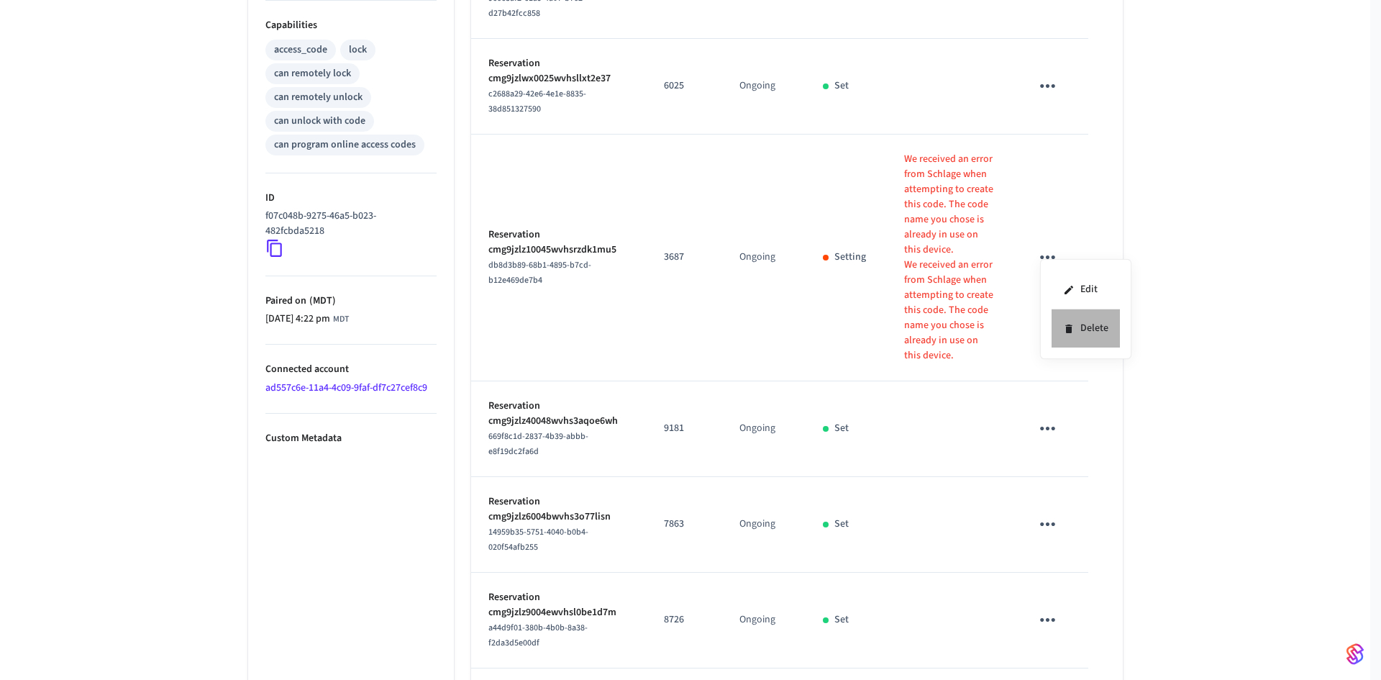
click at [1077, 329] on li "Delete" at bounding box center [1086, 328] width 68 height 38
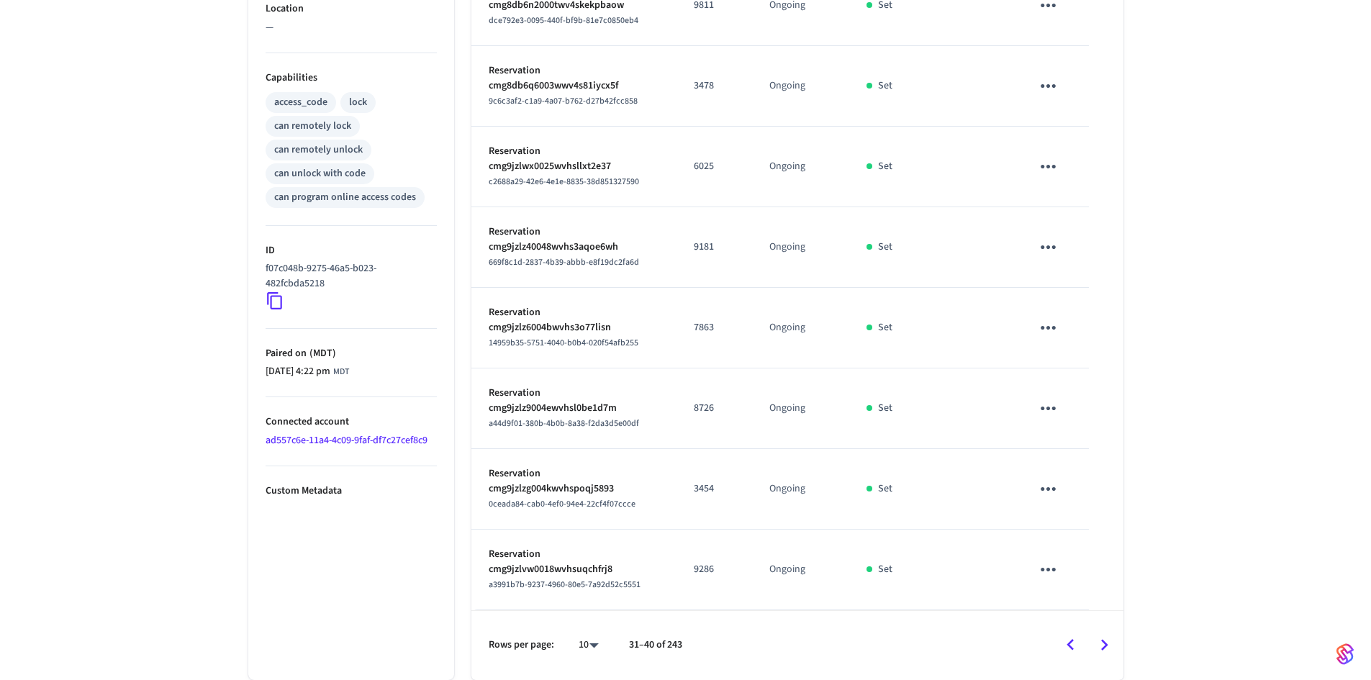
scroll to position [0, 0]
